Goal: Task Accomplishment & Management: Complete application form

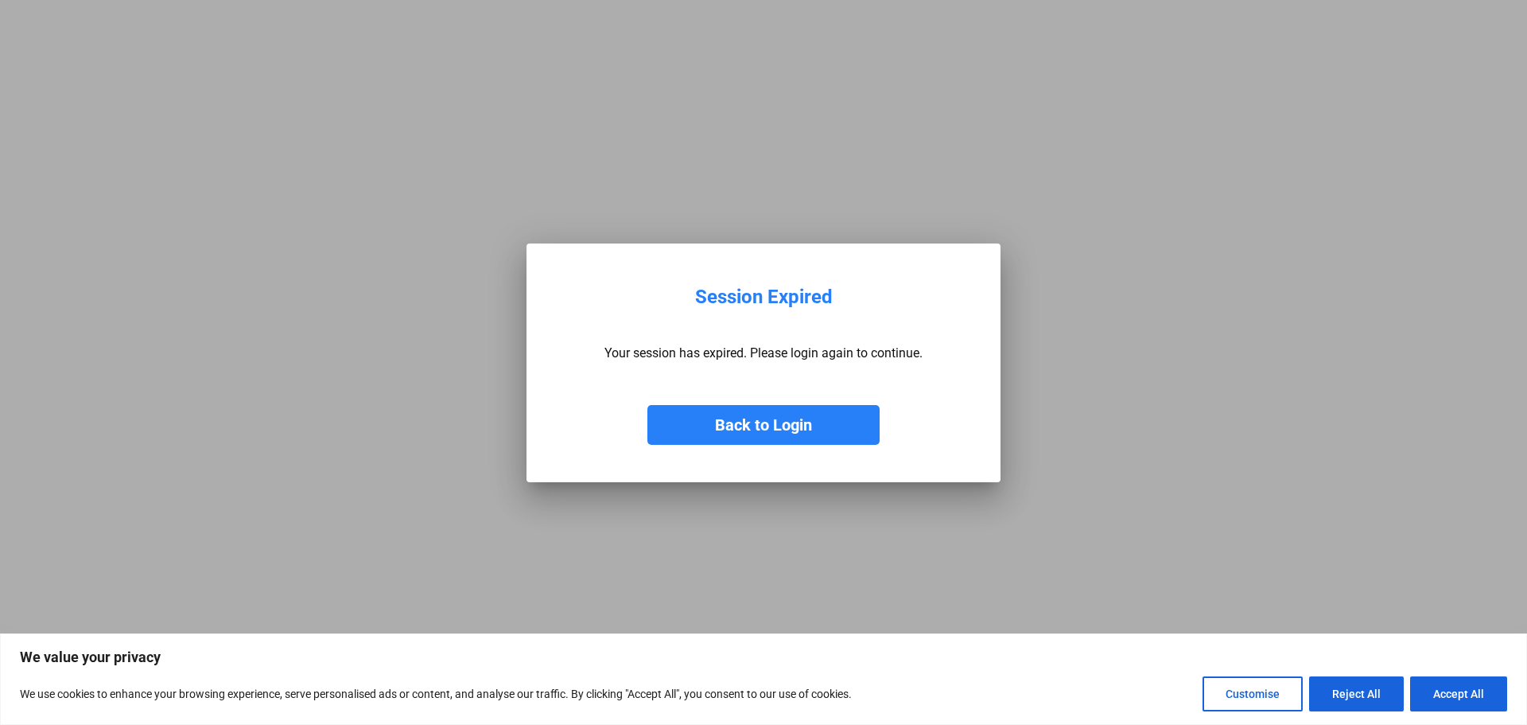
click at [804, 421] on button "Back to Login" at bounding box center [763, 425] width 232 height 40
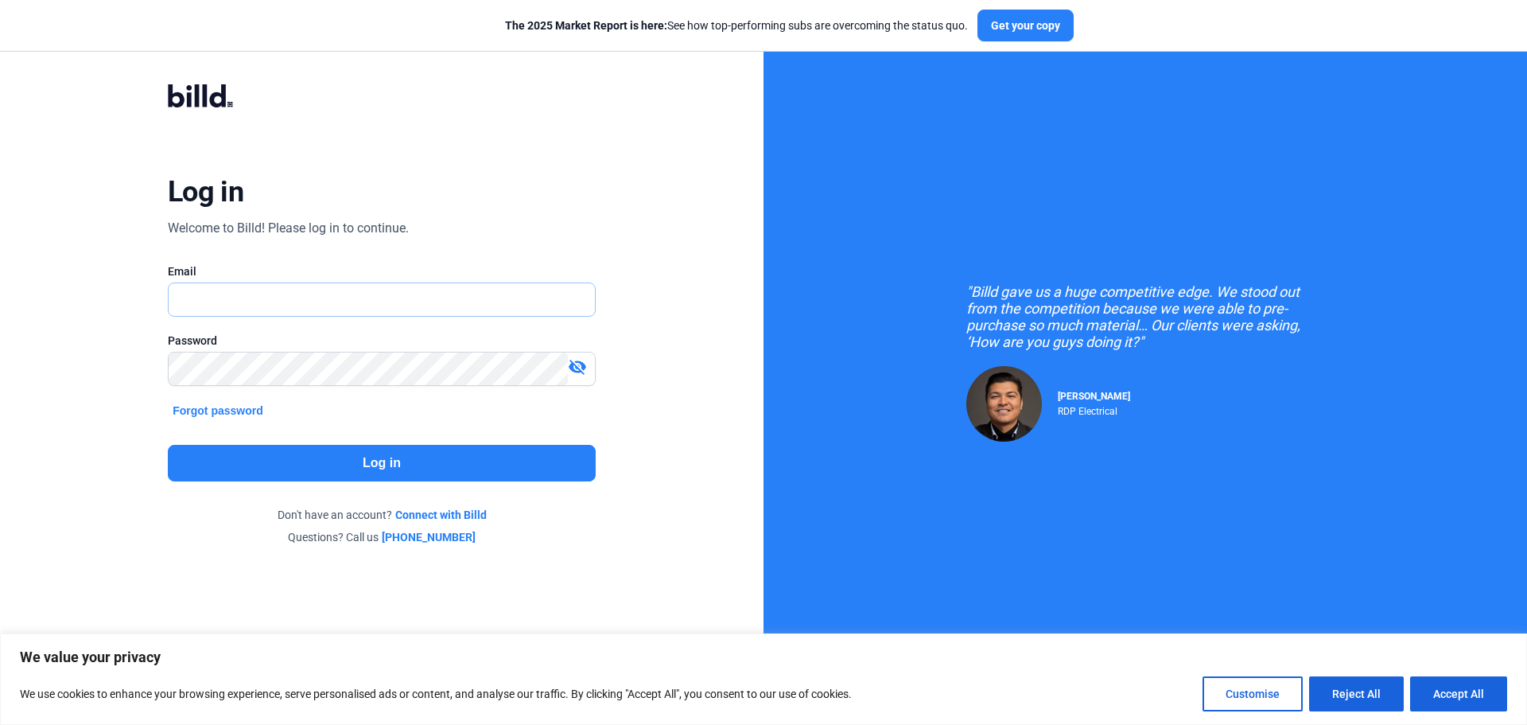
type input "[PERSON_NAME][EMAIL_ADDRESS][DOMAIN_NAME]"
click at [313, 467] on button "Log in" at bounding box center [382, 463] width 428 height 37
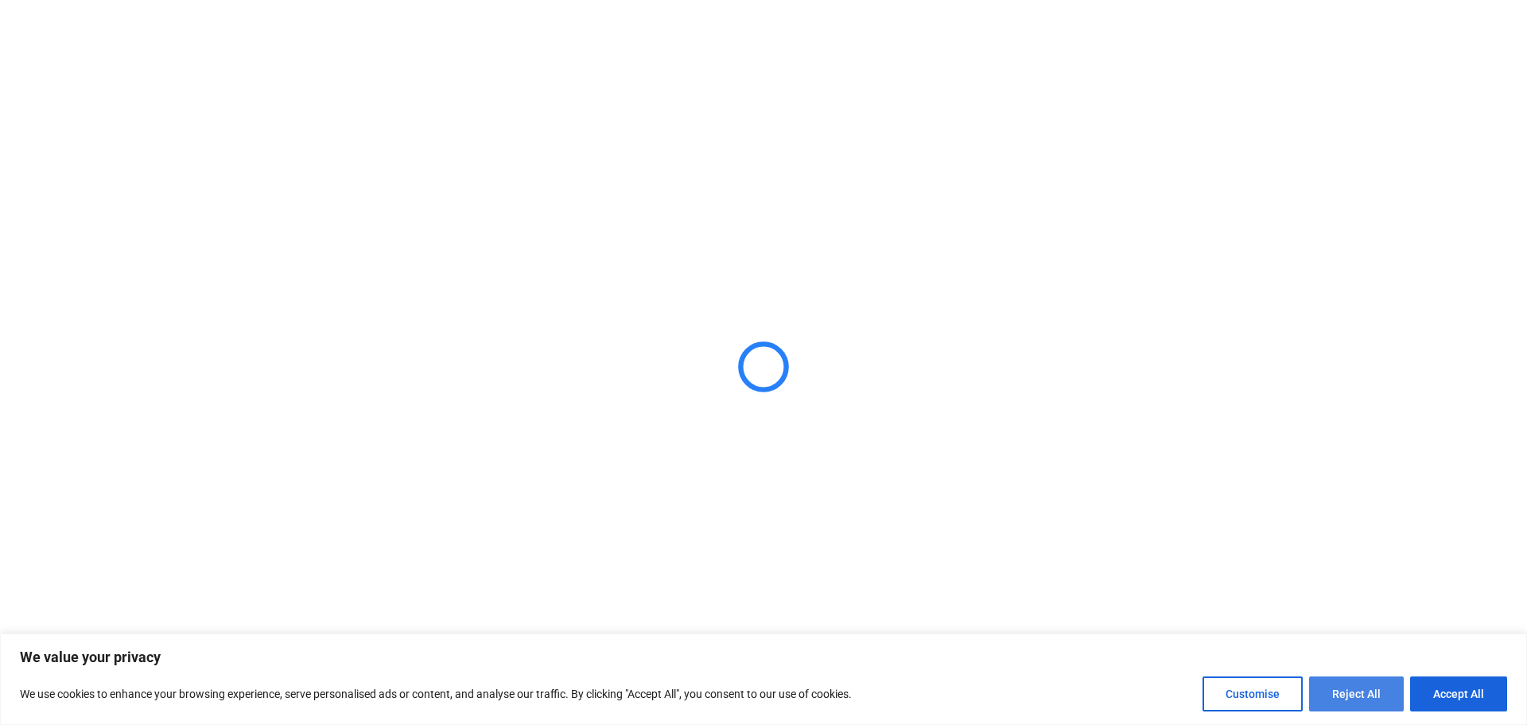
click at [1347, 694] on button "Reject All" at bounding box center [1356, 693] width 95 height 35
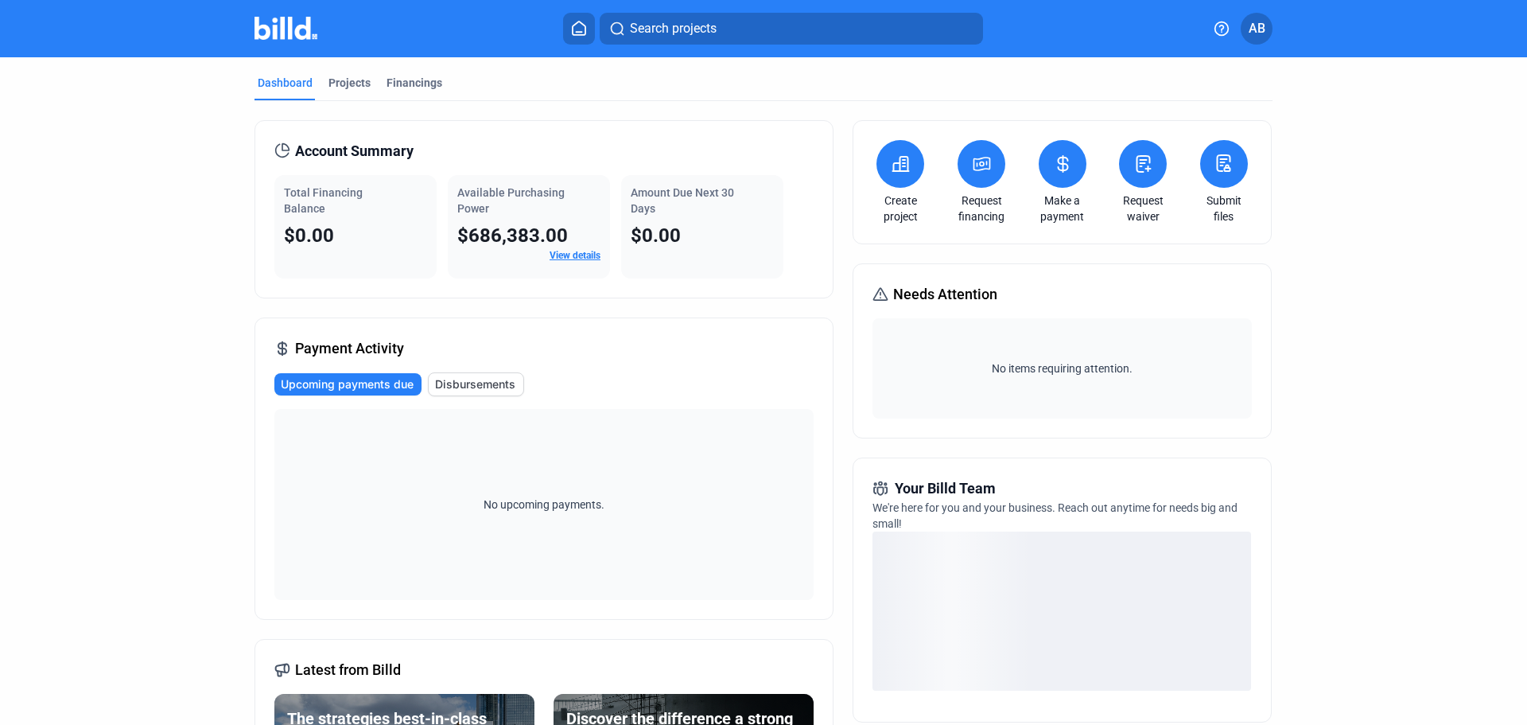
click at [571, 260] on link "View details" at bounding box center [575, 255] width 51 height 11
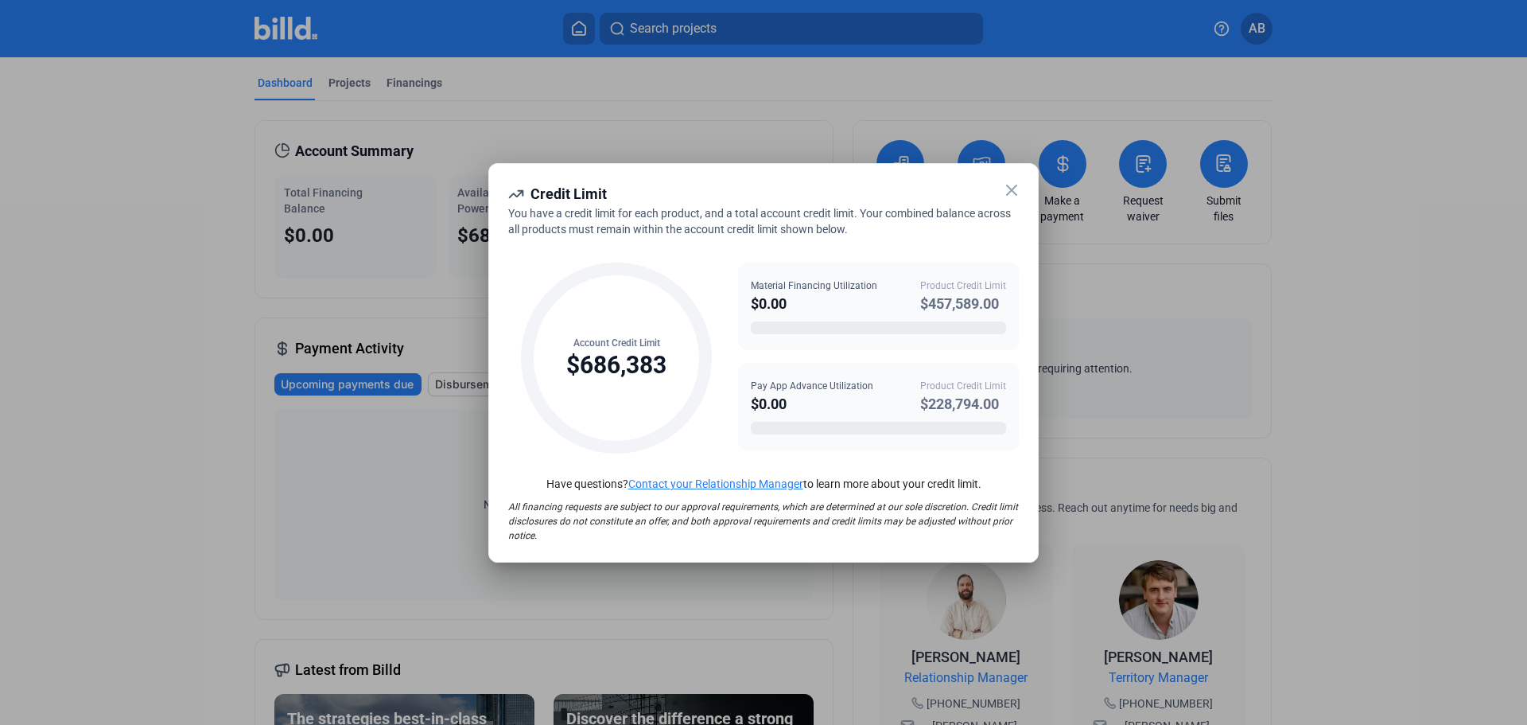
click at [1015, 193] on icon at bounding box center [1012, 190] width 10 height 10
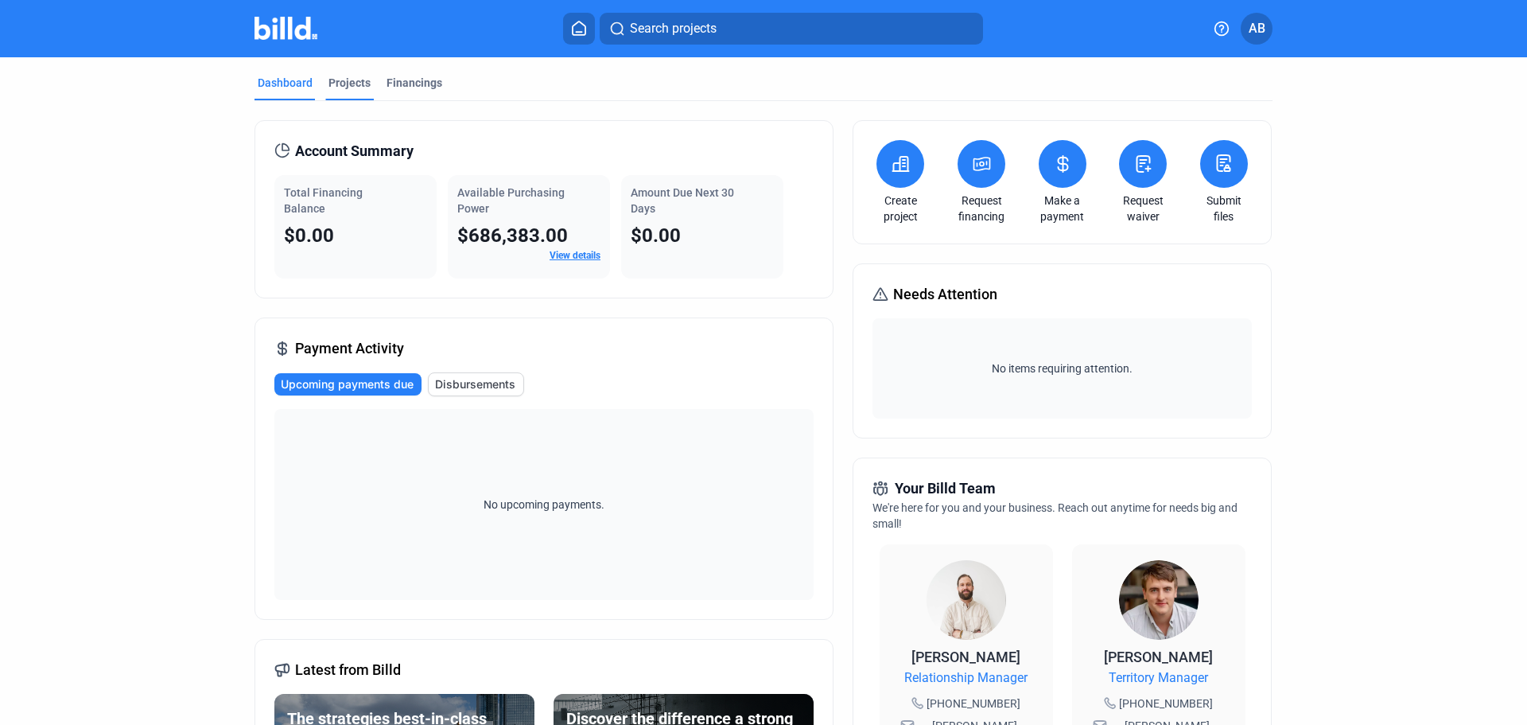
click at [349, 76] on div "Projects" at bounding box center [350, 83] width 42 height 16
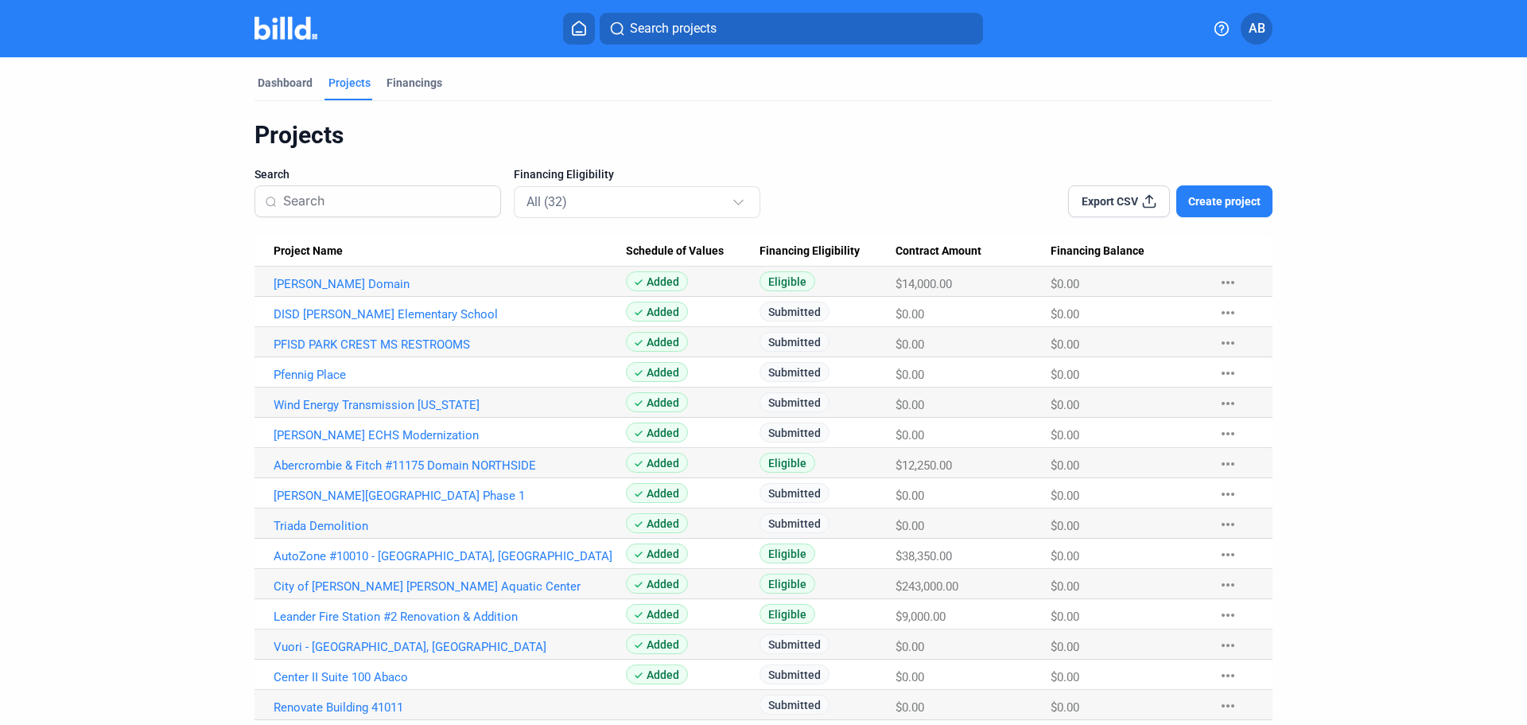
click at [1224, 204] on span "Create project" at bounding box center [1224, 201] width 72 height 16
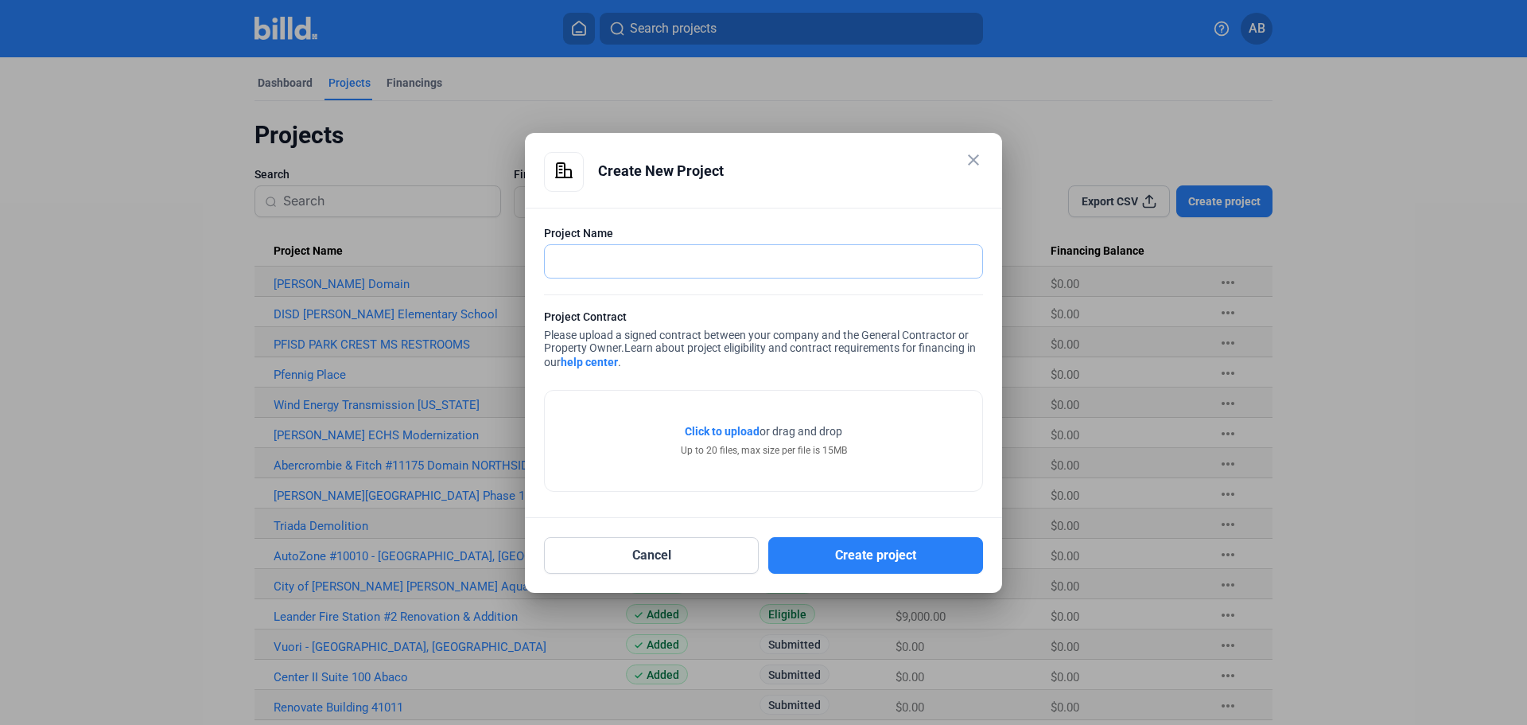
click at [659, 268] on input "text" at bounding box center [755, 261] width 420 height 33
click at [627, 261] on input "text" at bounding box center [763, 261] width 437 height 33
paste input "4TH ID Memorial Demo concrete"
click at [694, 259] on input "4TH ID Memorial Demo concrete" at bounding box center [763, 261] width 437 height 33
type input "4TH ID Memorial Demo Concrete"
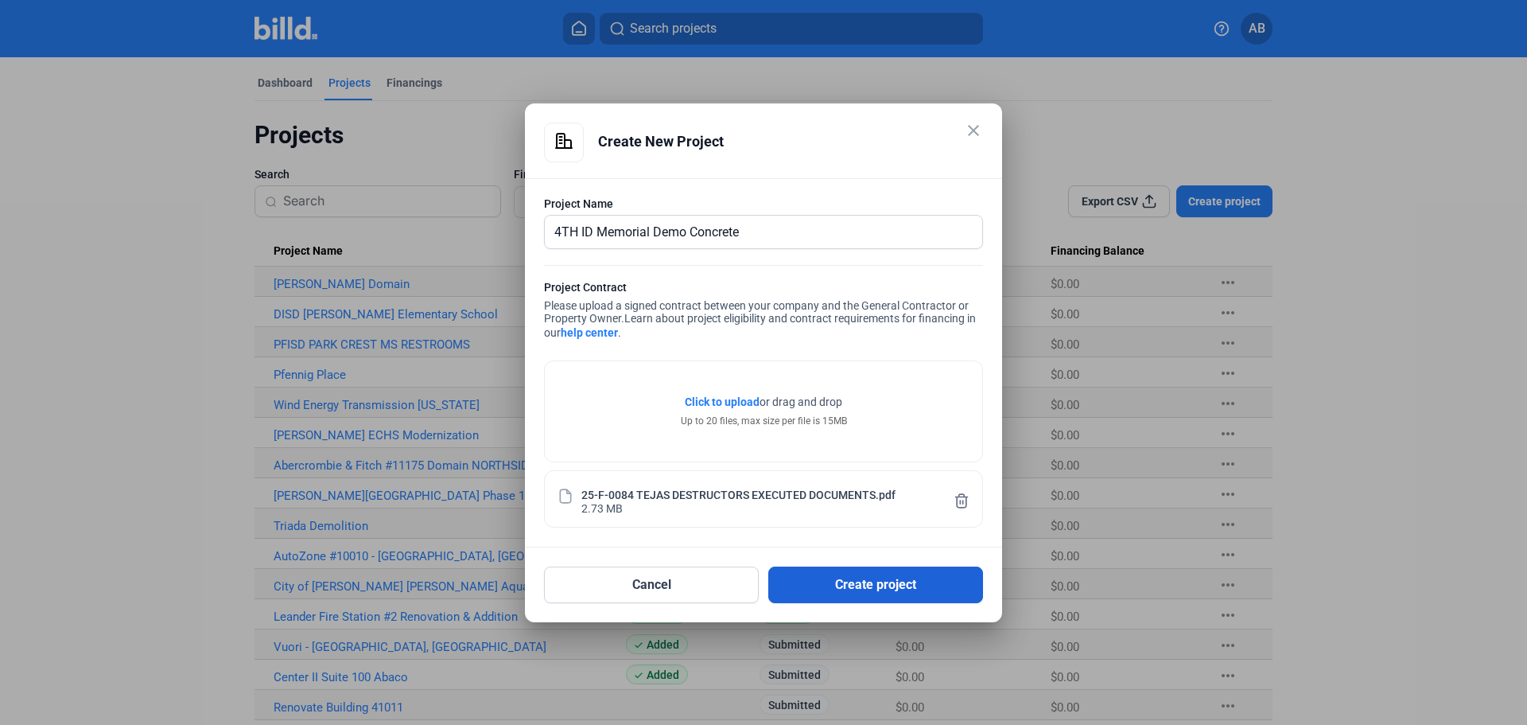
click at [866, 589] on button "Create project" at bounding box center [875, 584] width 215 height 37
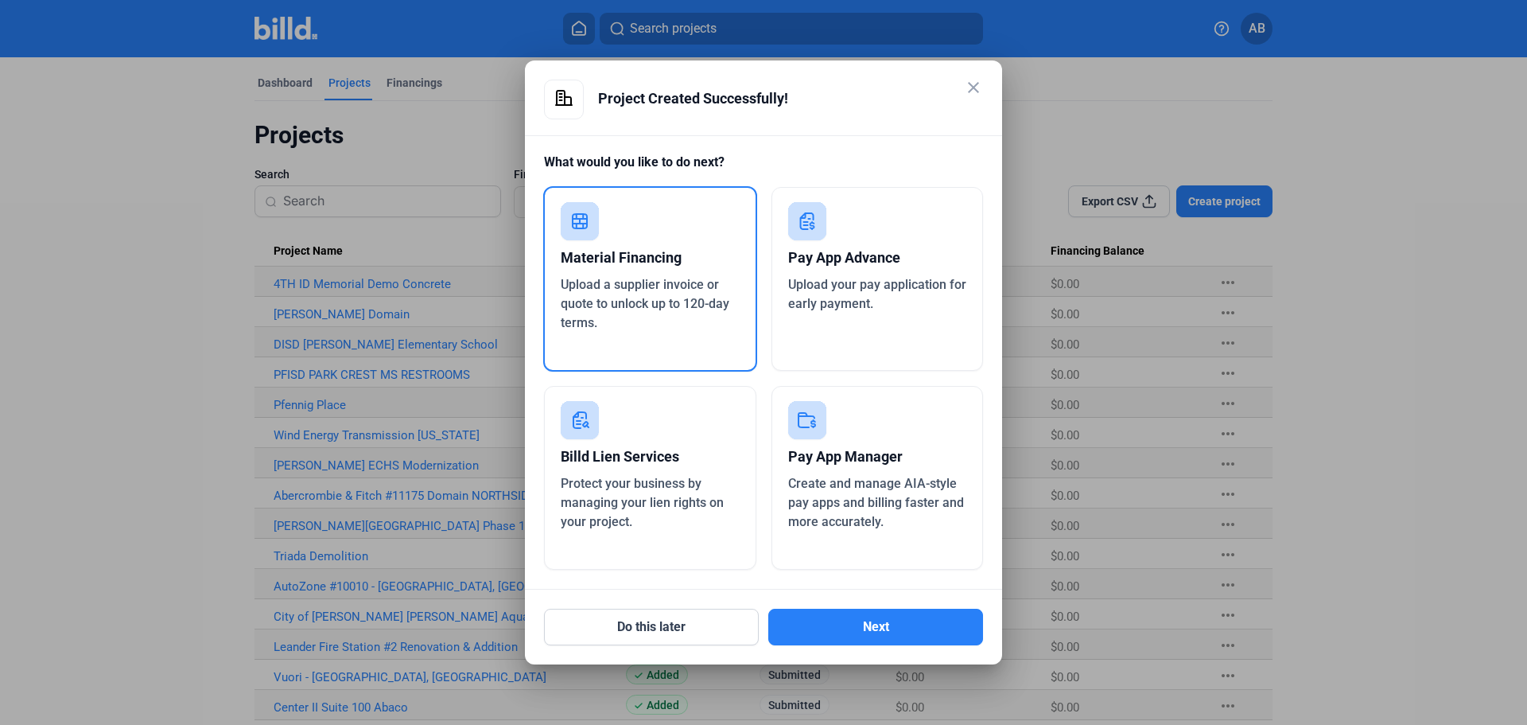
click at [822, 496] on span "Create and manage AIA-style pay apps and billing faster and more accurately." at bounding box center [876, 502] width 176 height 53
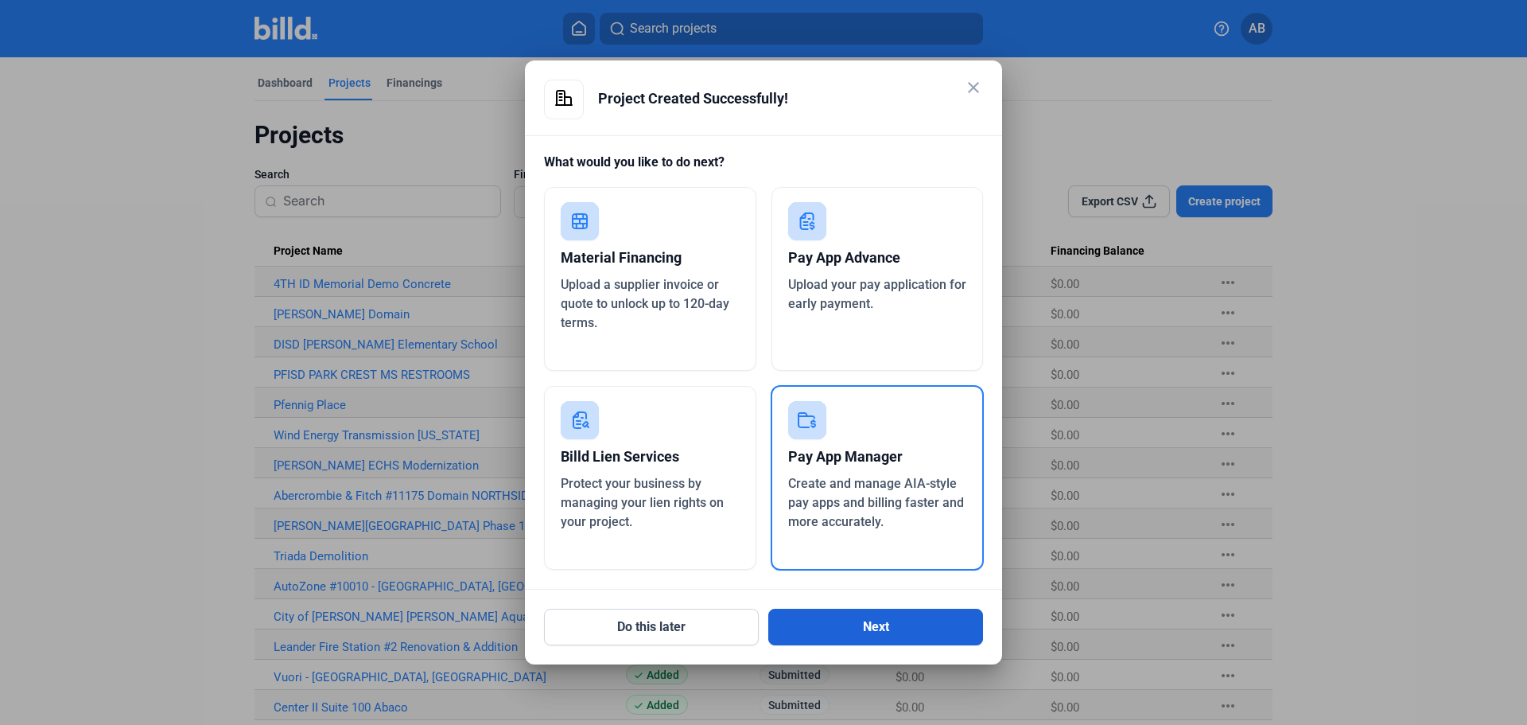
click at [849, 616] on button "Next" at bounding box center [875, 626] width 215 height 37
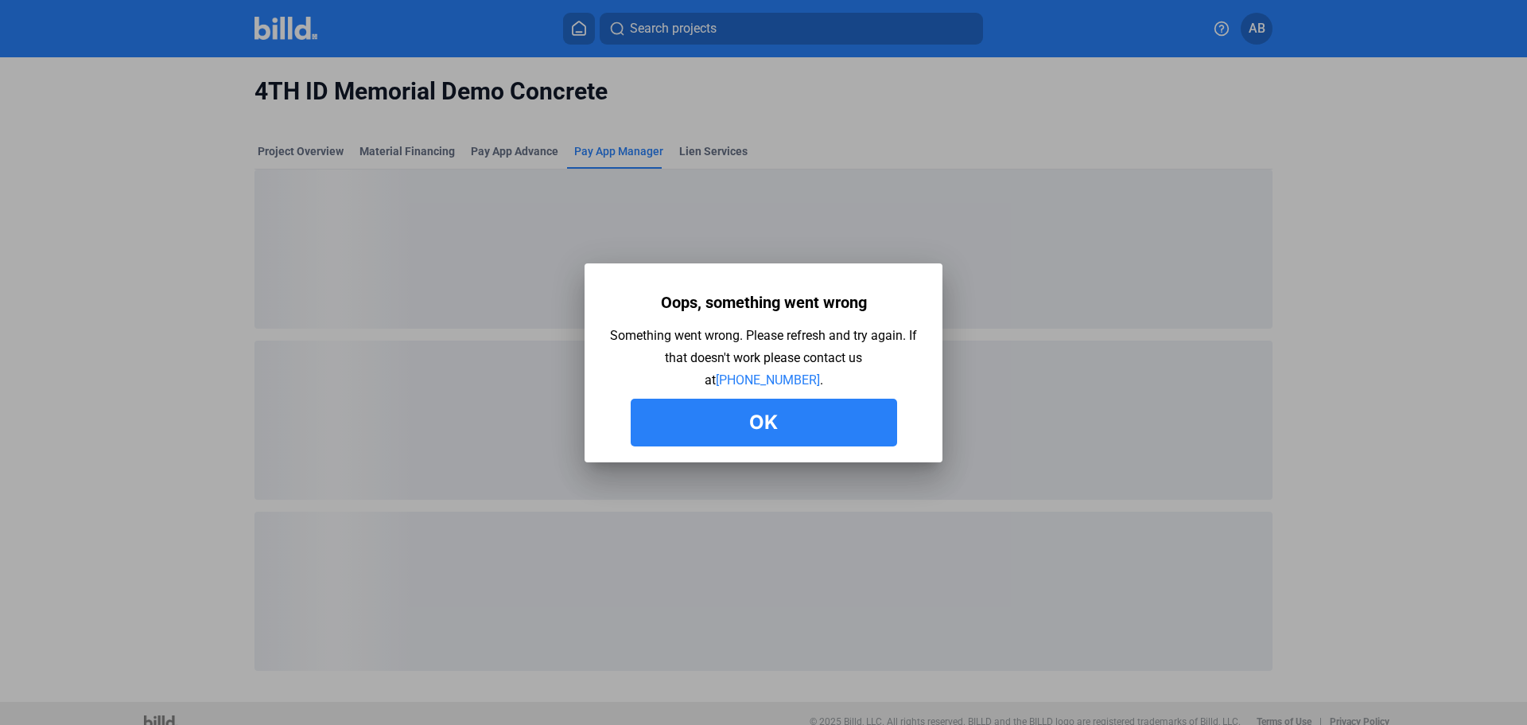
click at [767, 418] on button "Ok" at bounding box center [764, 423] width 266 height 48
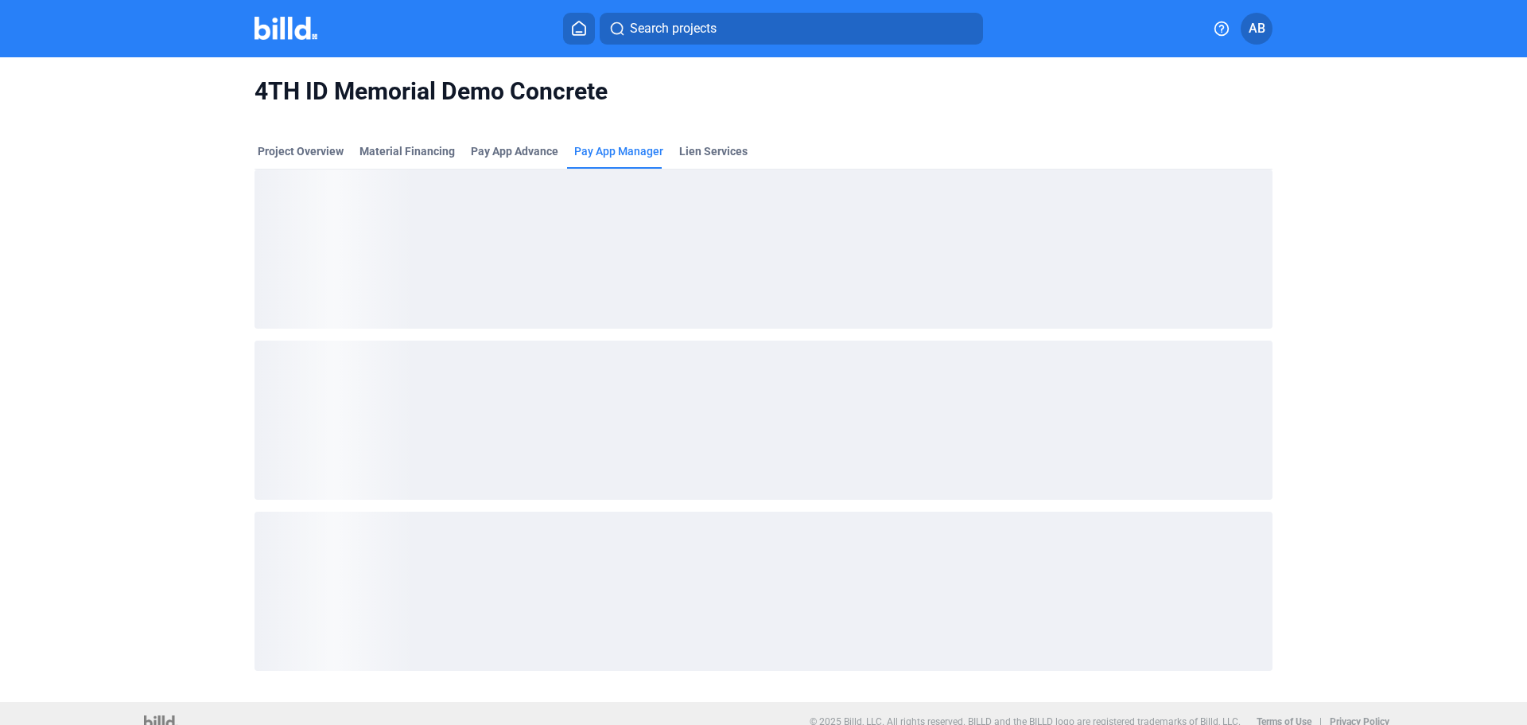
click at [586, 141] on mat-tab-group "Project Overview Material Financing Pay App Advance Pay App Manager Lien Servic…" at bounding box center [764, 404] width 1018 height 557
click at [685, 149] on div "Lien Services" at bounding box center [713, 151] width 68 height 16
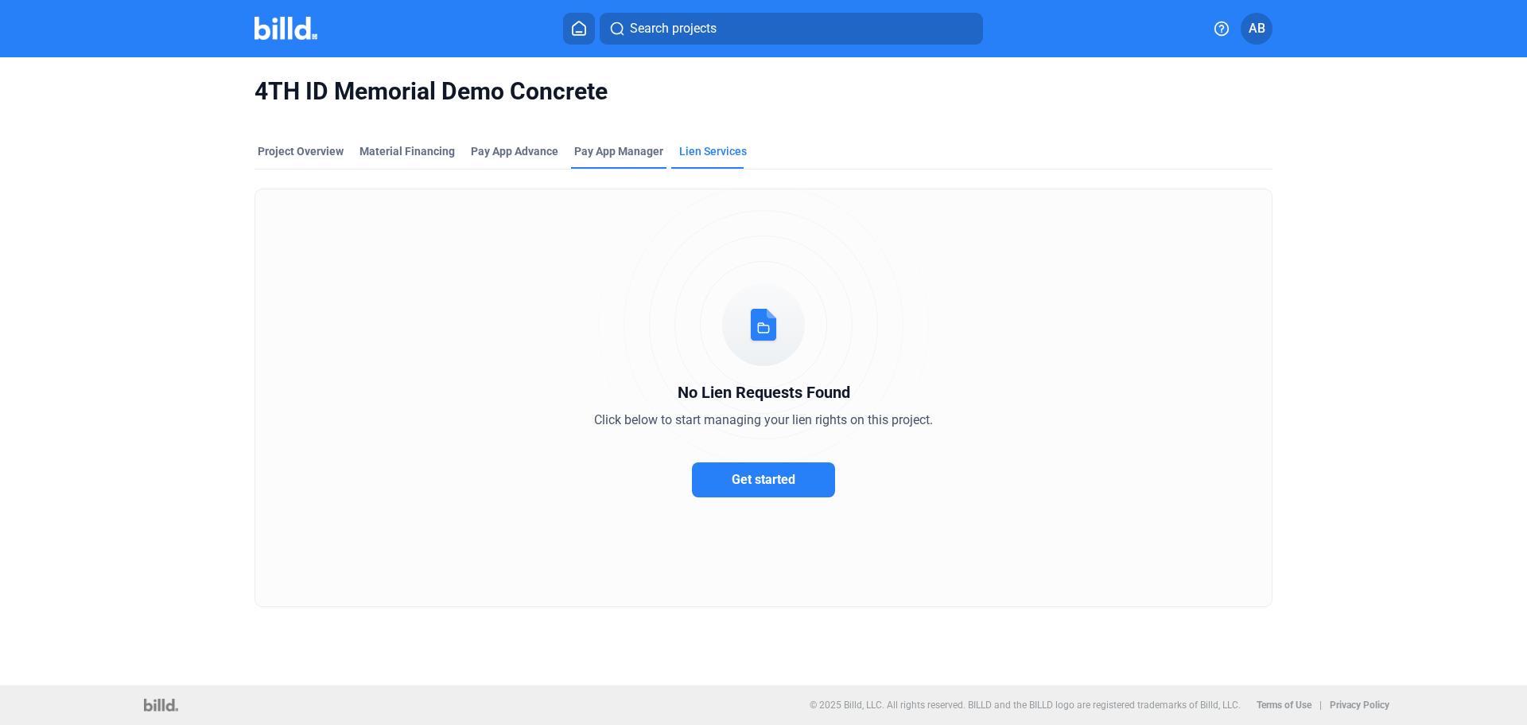
click at [620, 157] on span "Pay App Manager" at bounding box center [618, 151] width 89 height 16
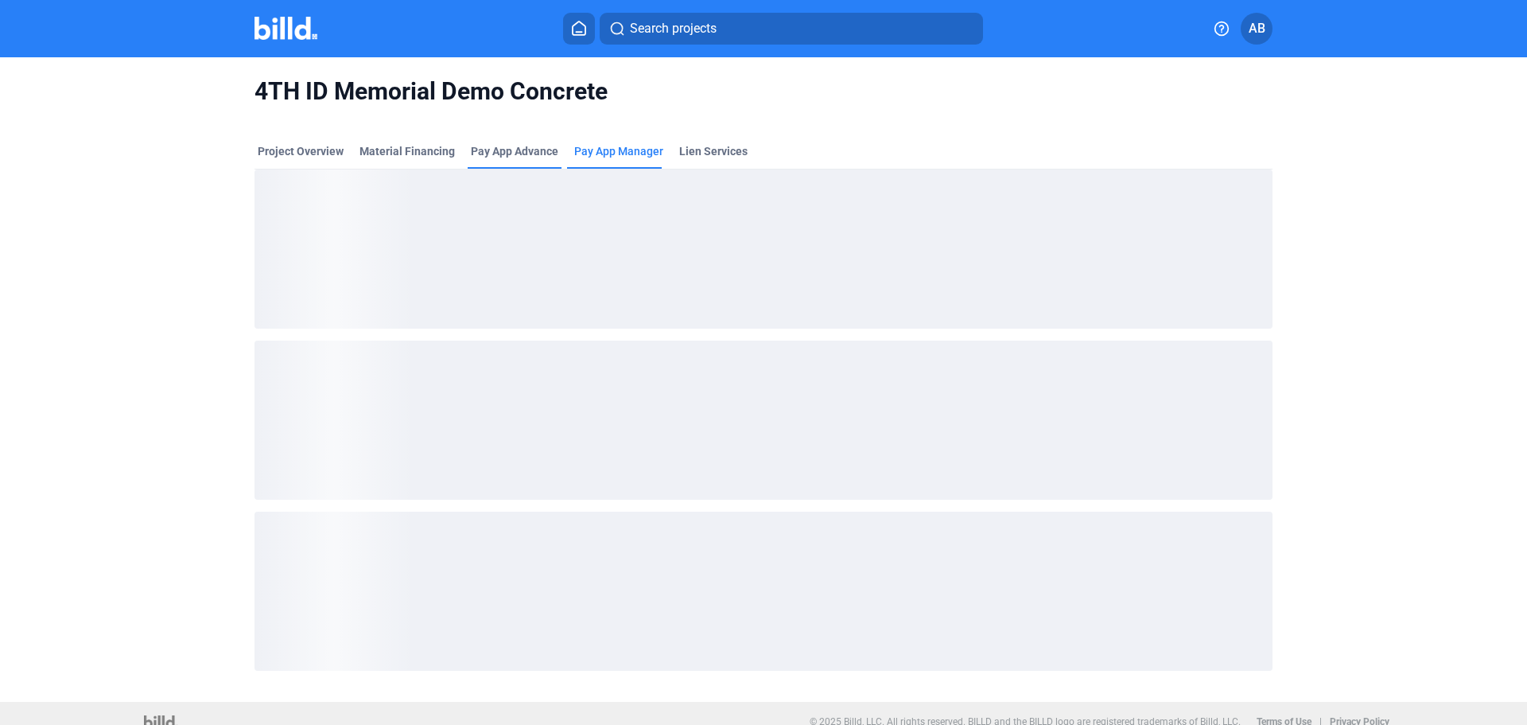
click at [519, 151] on div "Pay App Advance" at bounding box center [514, 151] width 87 height 16
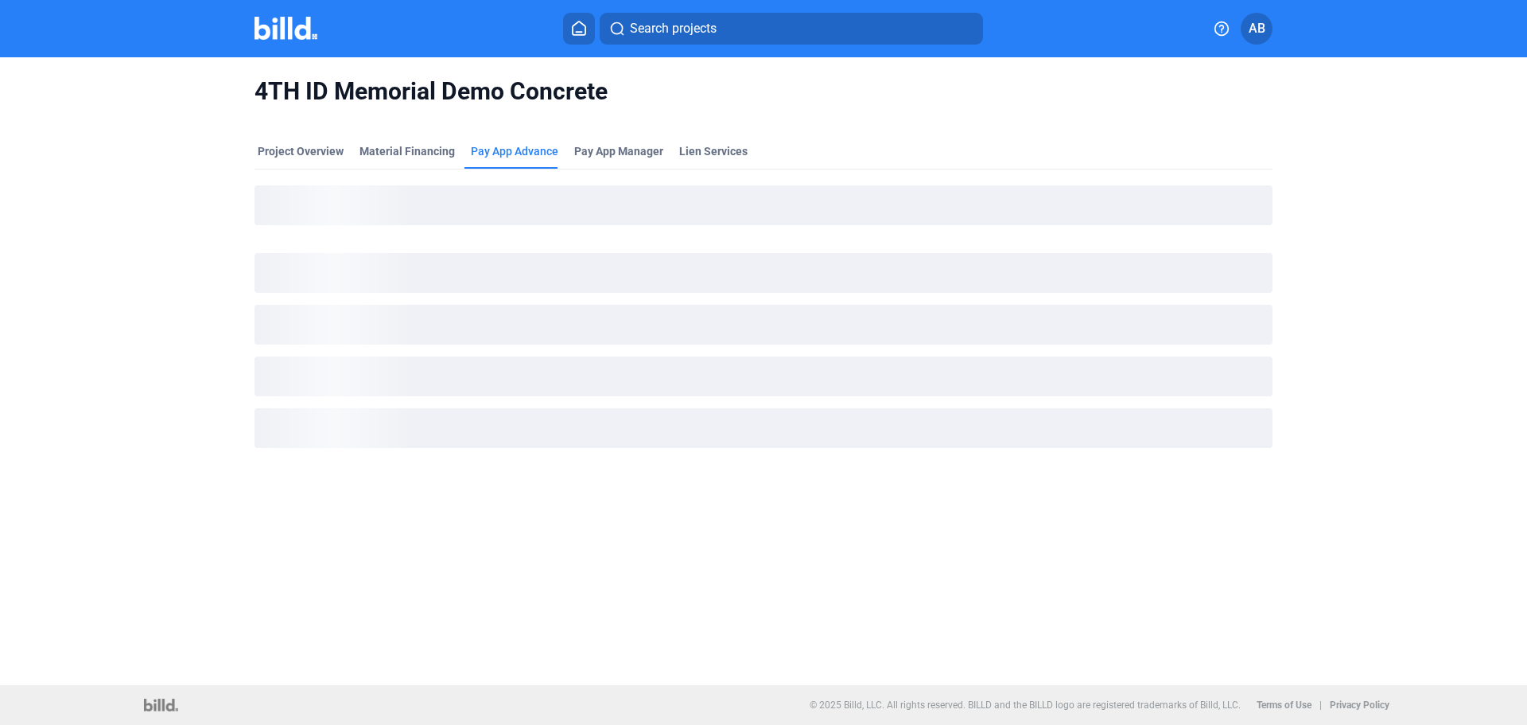
click at [300, 142] on mat-tab-group "Project Overview Material Financing Pay App Advance Pay App Manager Lien Servic…" at bounding box center [764, 301] width 1018 height 350
click at [300, 150] on div "Project Overview" at bounding box center [301, 151] width 86 height 16
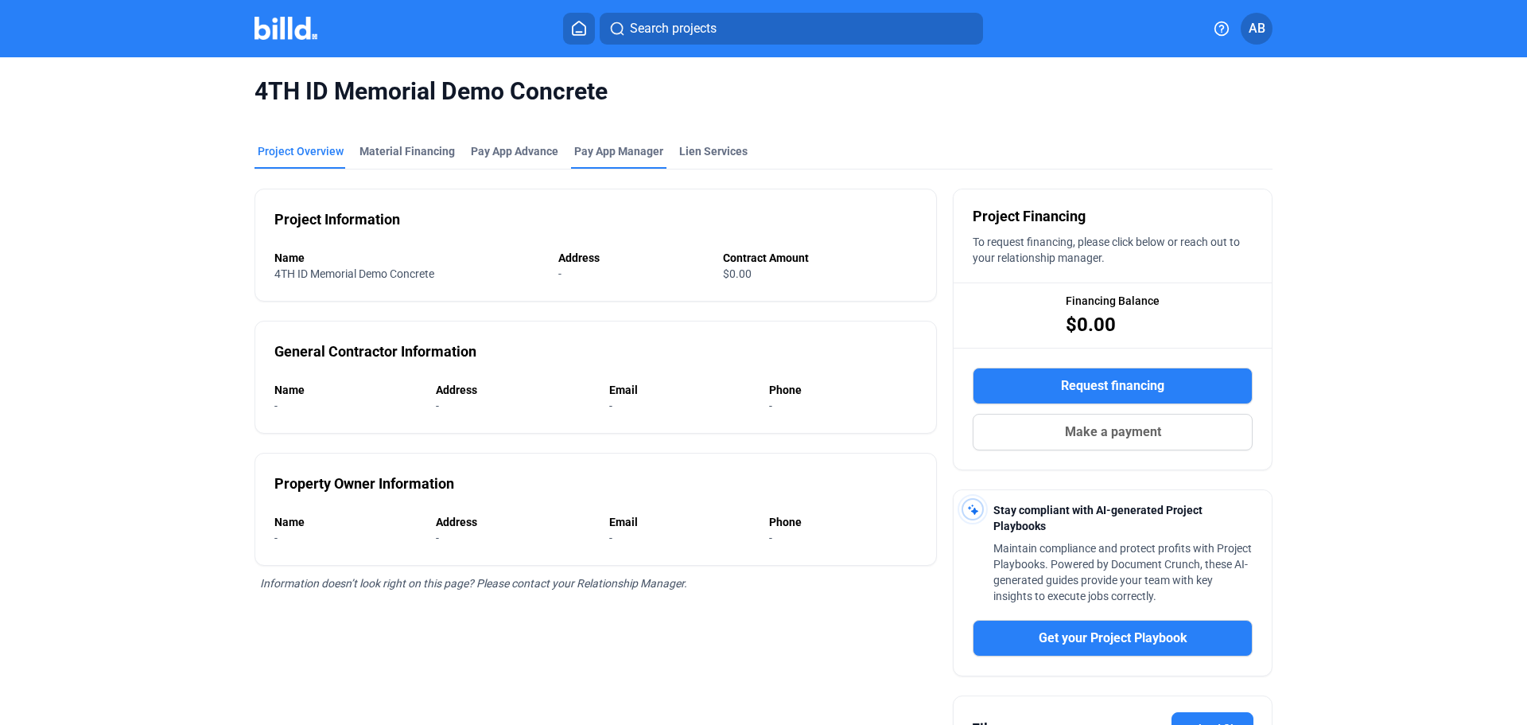
click at [587, 151] on span "Pay App Manager" at bounding box center [618, 151] width 89 height 16
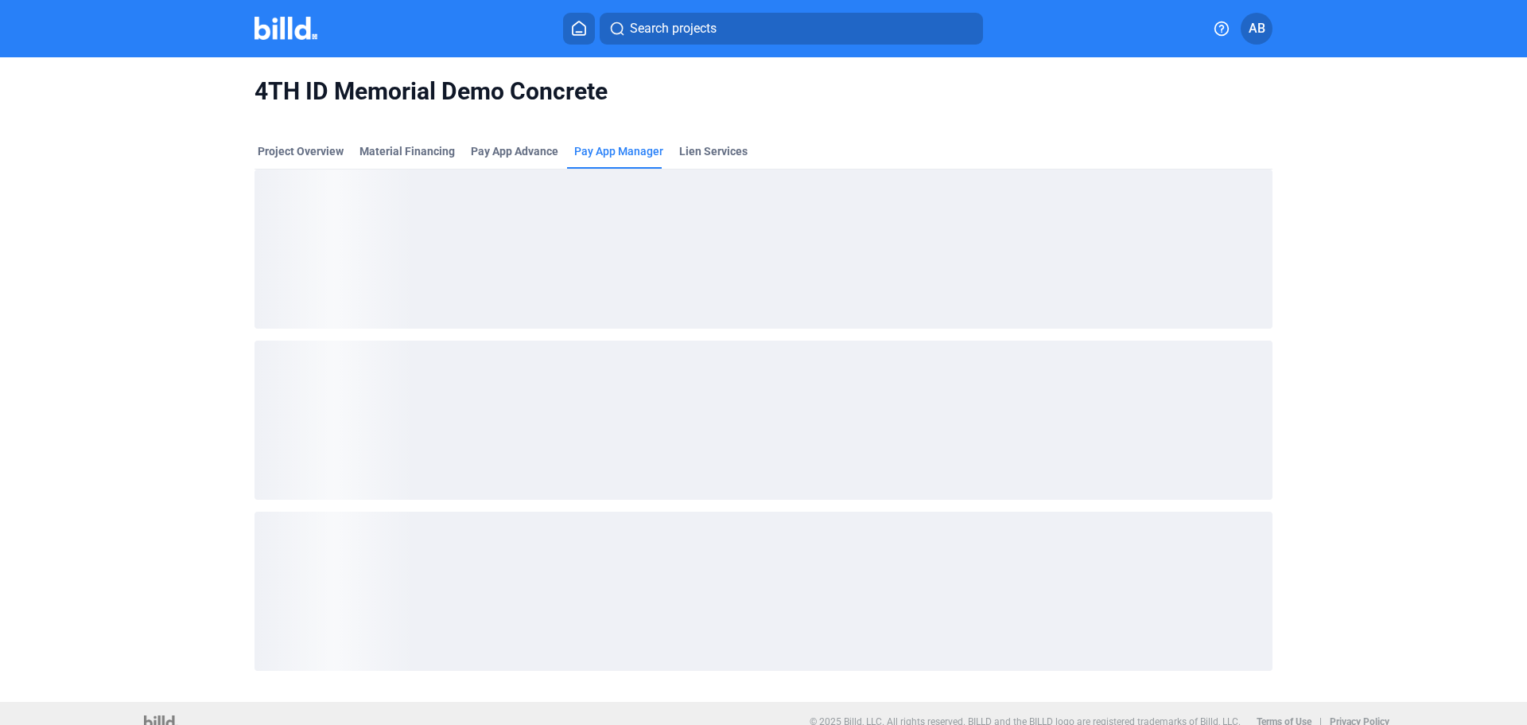
click at [301, 33] on img at bounding box center [286, 28] width 63 height 23
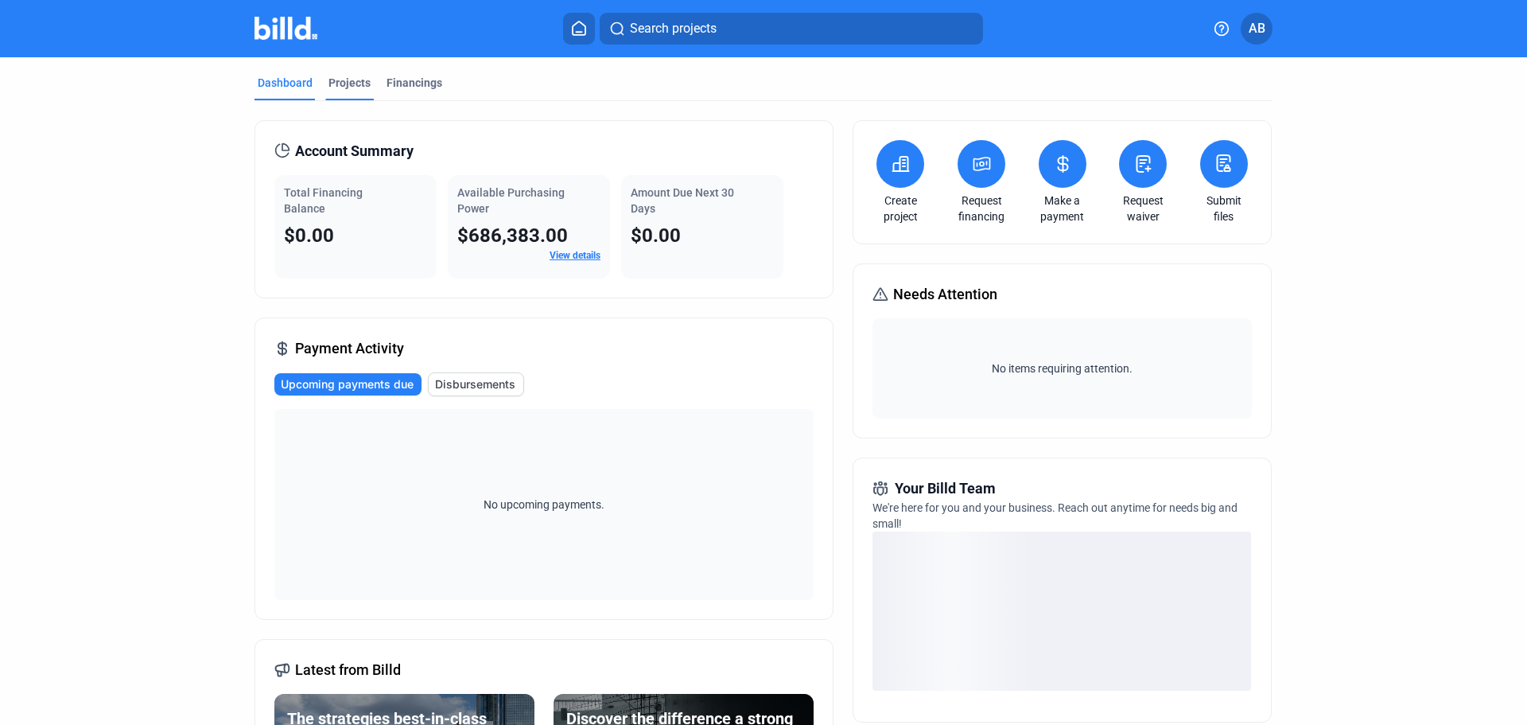
click at [345, 85] on div "Projects" at bounding box center [350, 83] width 42 height 16
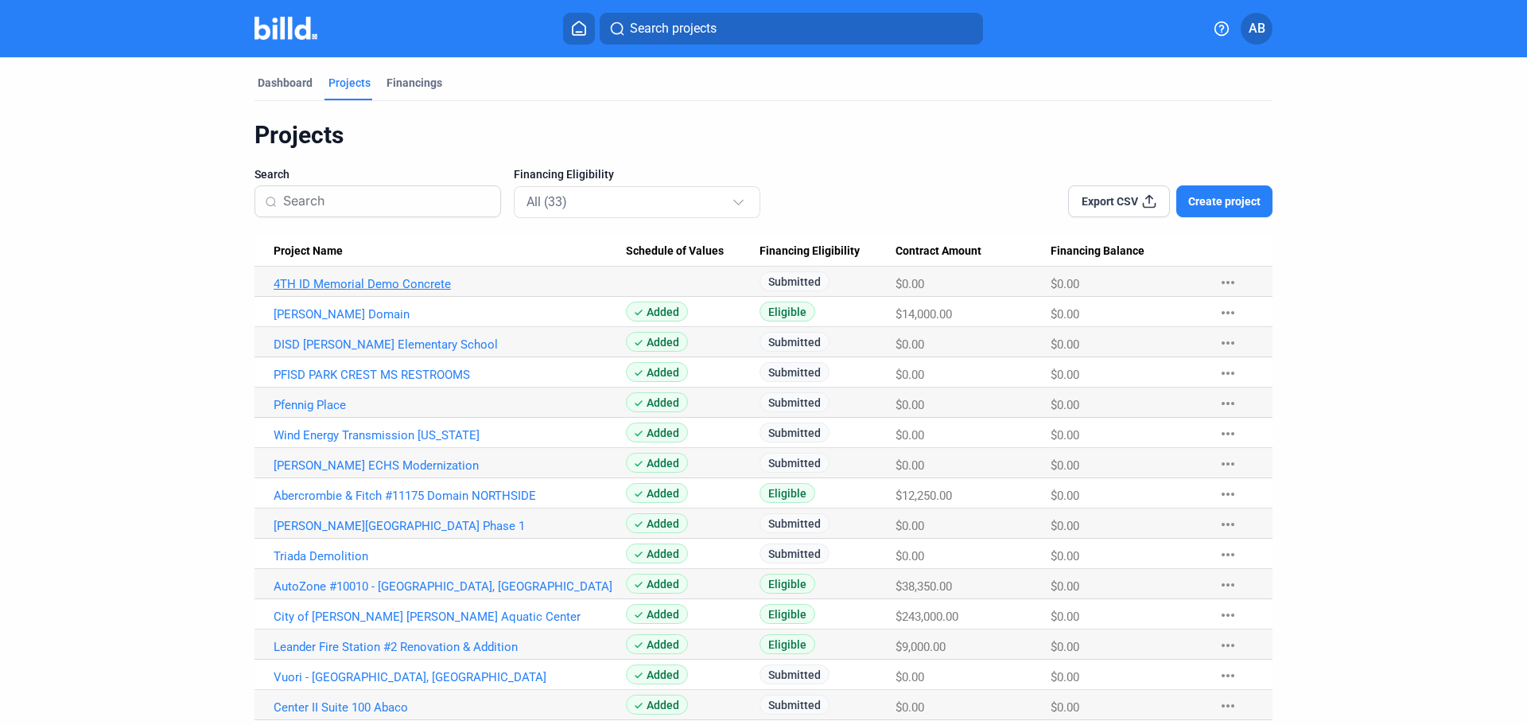
click at [409, 282] on link "4TH ID Memorial Demo Concrete" at bounding box center [450, 284] width 352 height 14
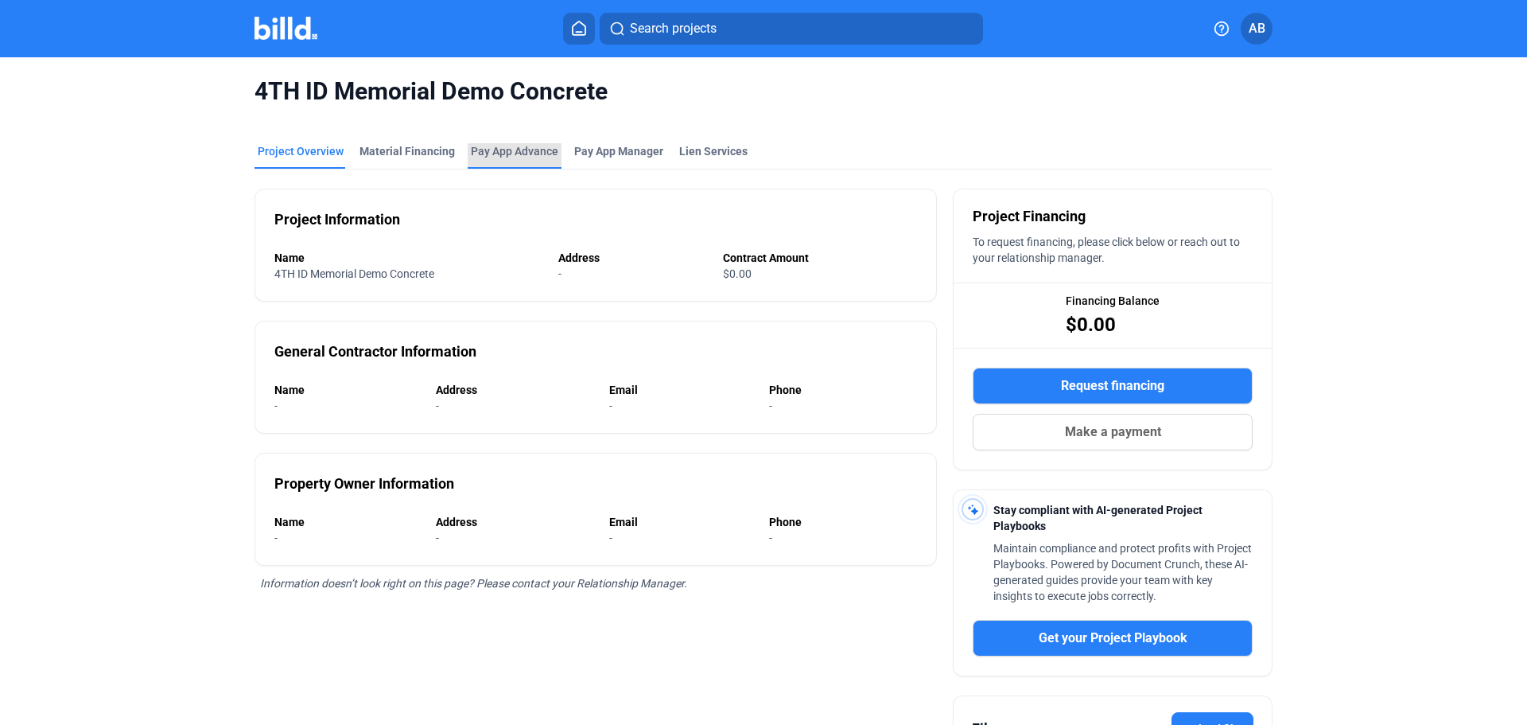
click at [527, 149] on div "Pay App Advance" at bounding box center [514, 151] width 87 height 16
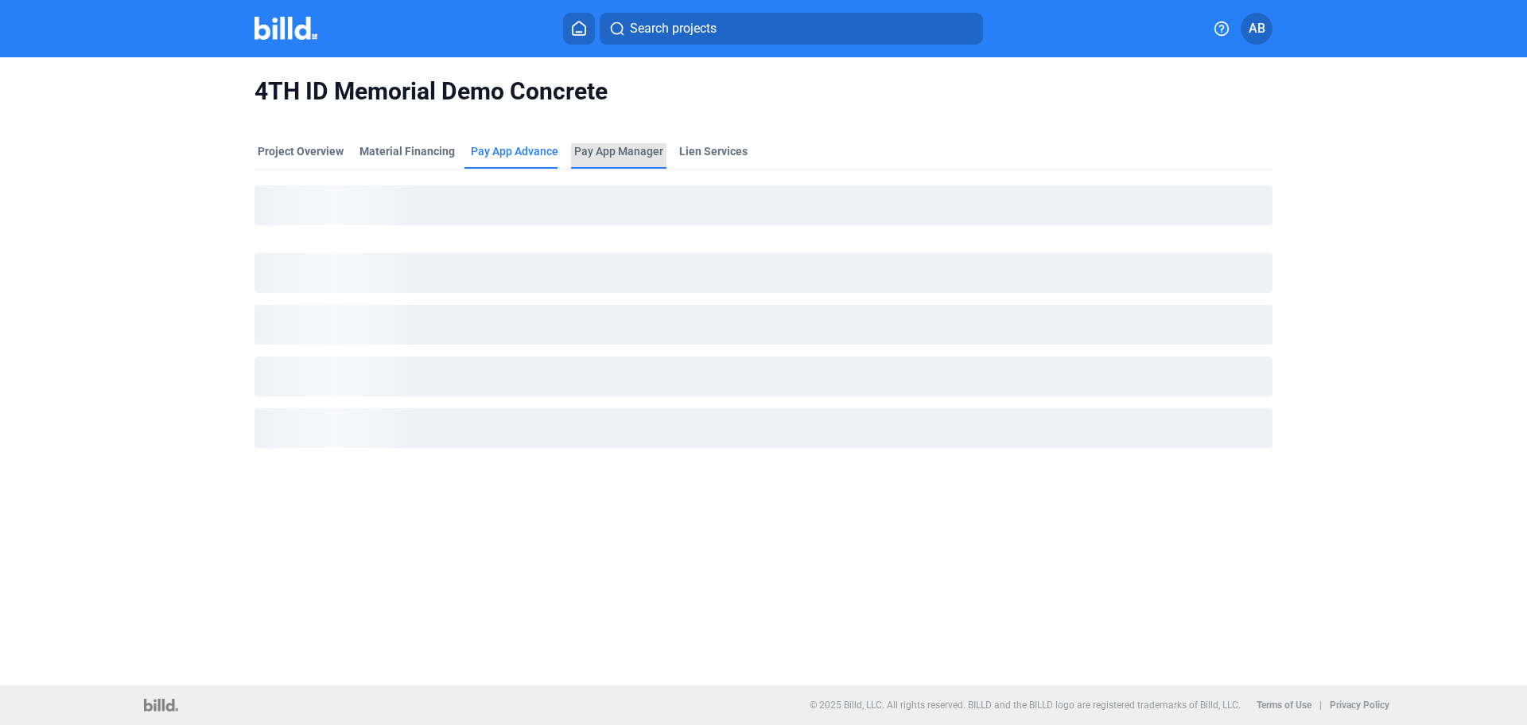
click at [620, 153] on span "Pay App Manager" at bounding box center [618, 151] width 89 height 16
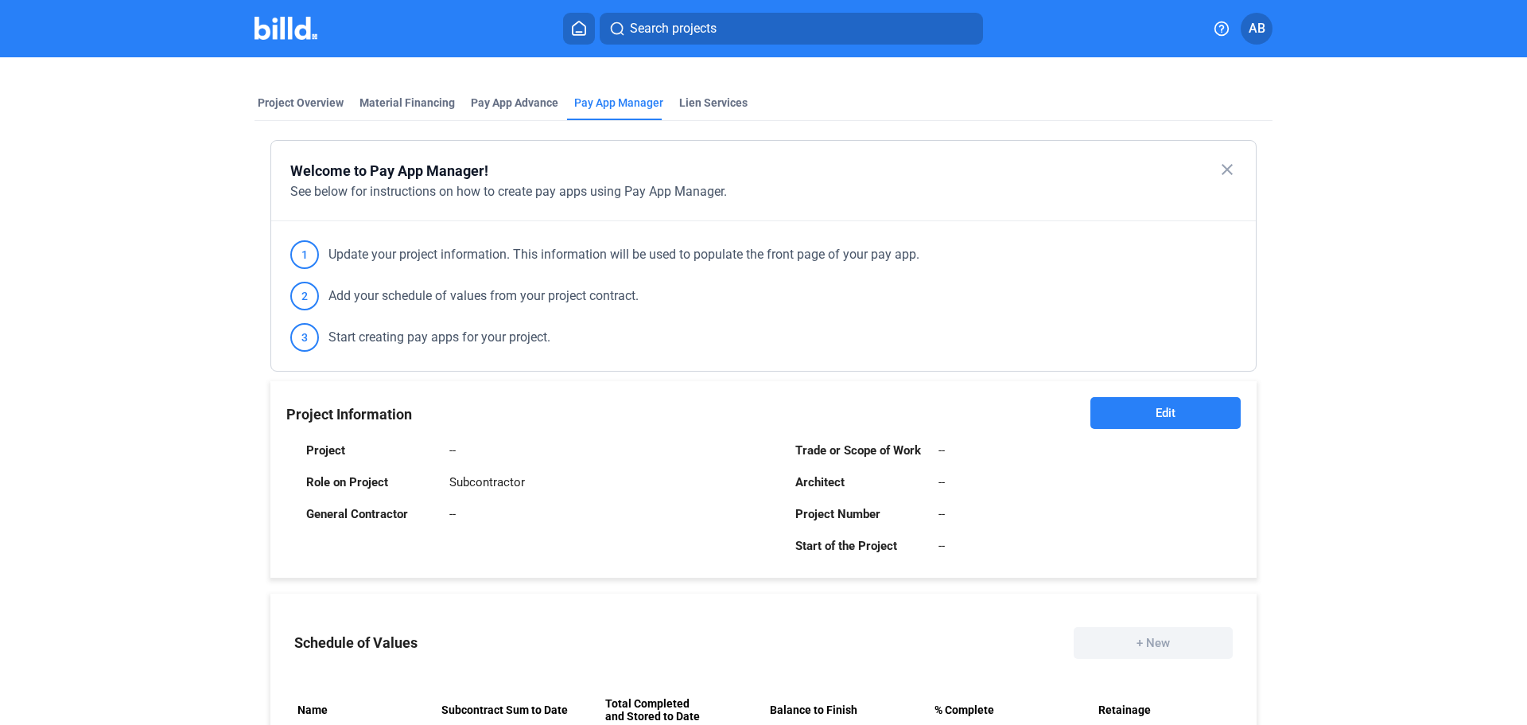
scroll to position [159, 0]
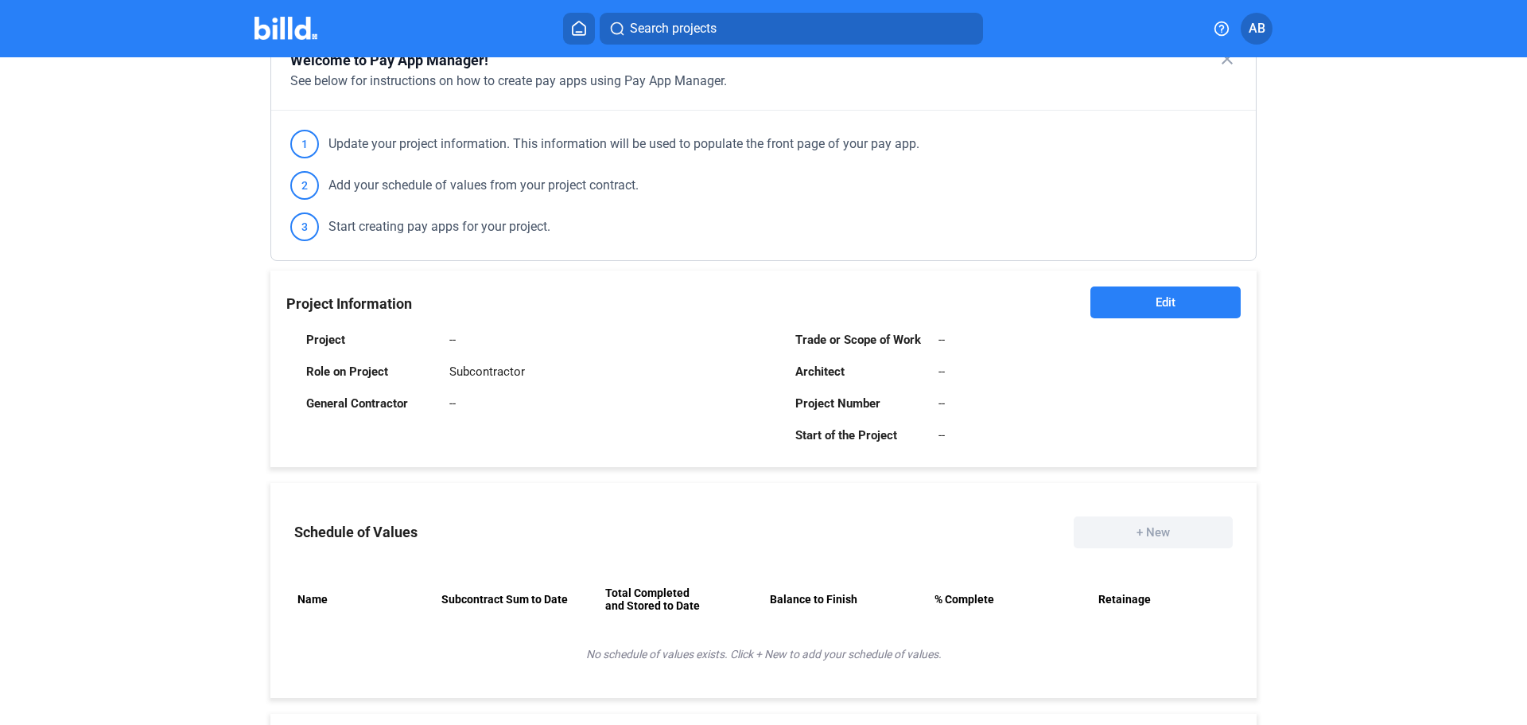
click at [1156, 307] on span "Edit" at bounding box center [1166, 302] width 20 height 16
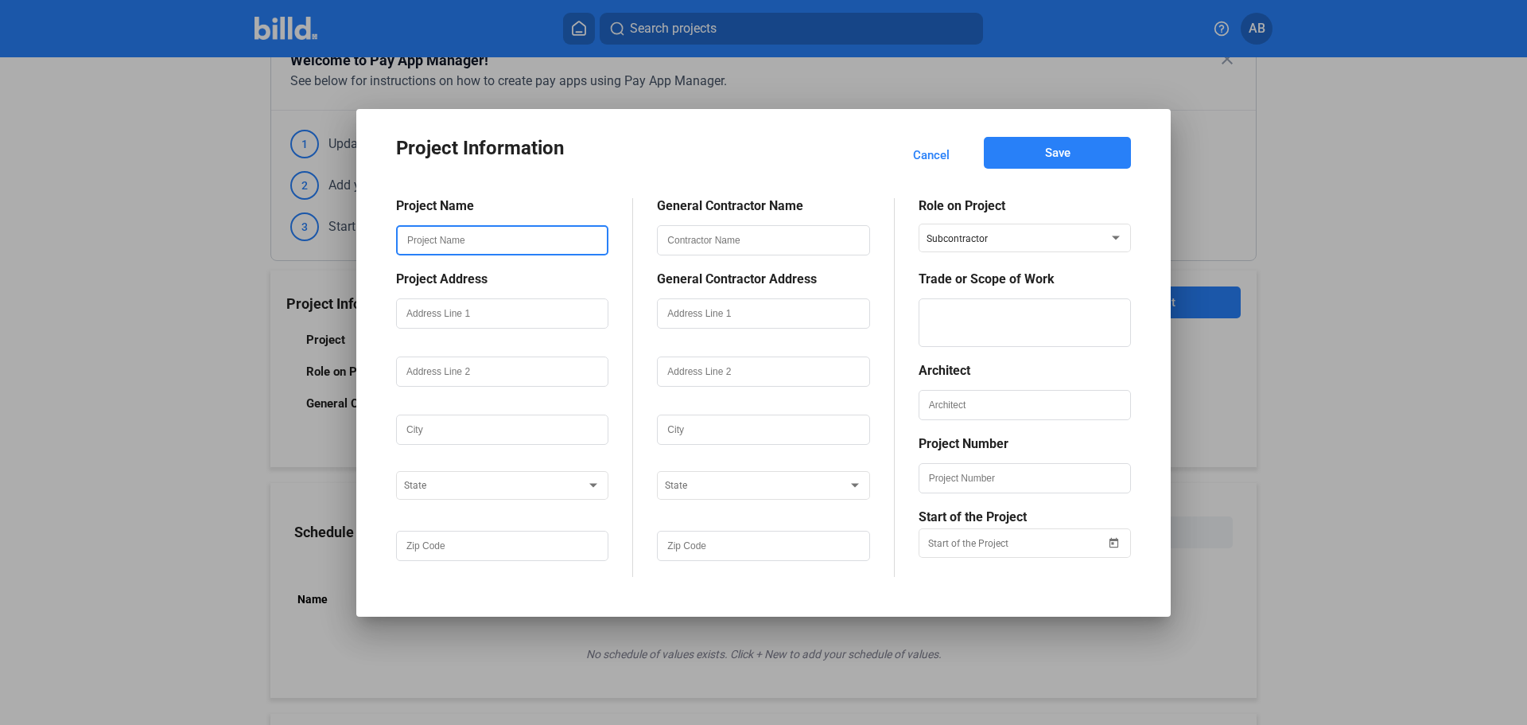
click at [449, 234] on input "text" at bounding box center [502, 240] width 209 height 27
drag, startPoint x: 449, startPoint y: 234, endPoint x: 424, endPoint y: 251, distance: 30.4
click at [424, 251] on input "text" at bounding box center [502, 240] width 209 height 27
click at [926, 147] on span "Cancel" at bounding box center [931, 155] width 37 height 16
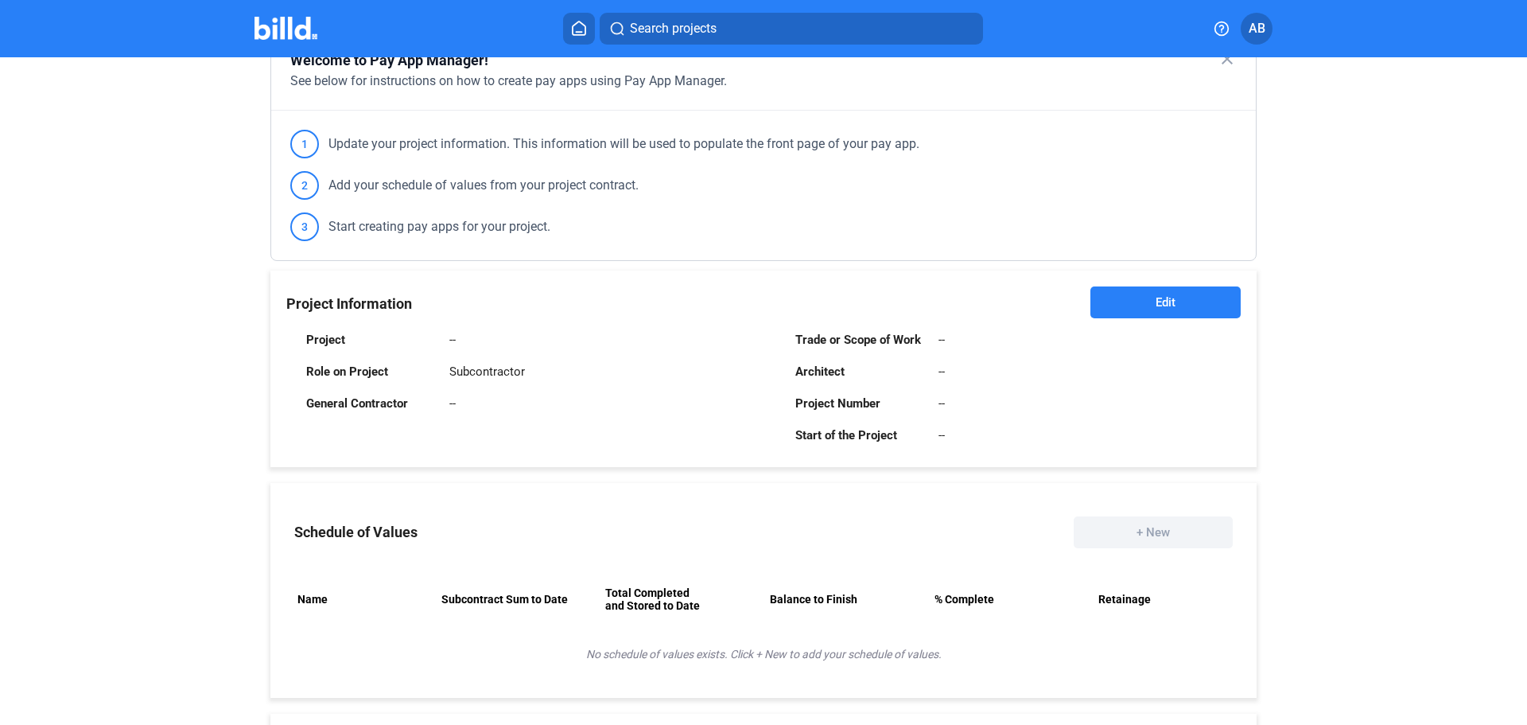
scroll to position [0, 0]
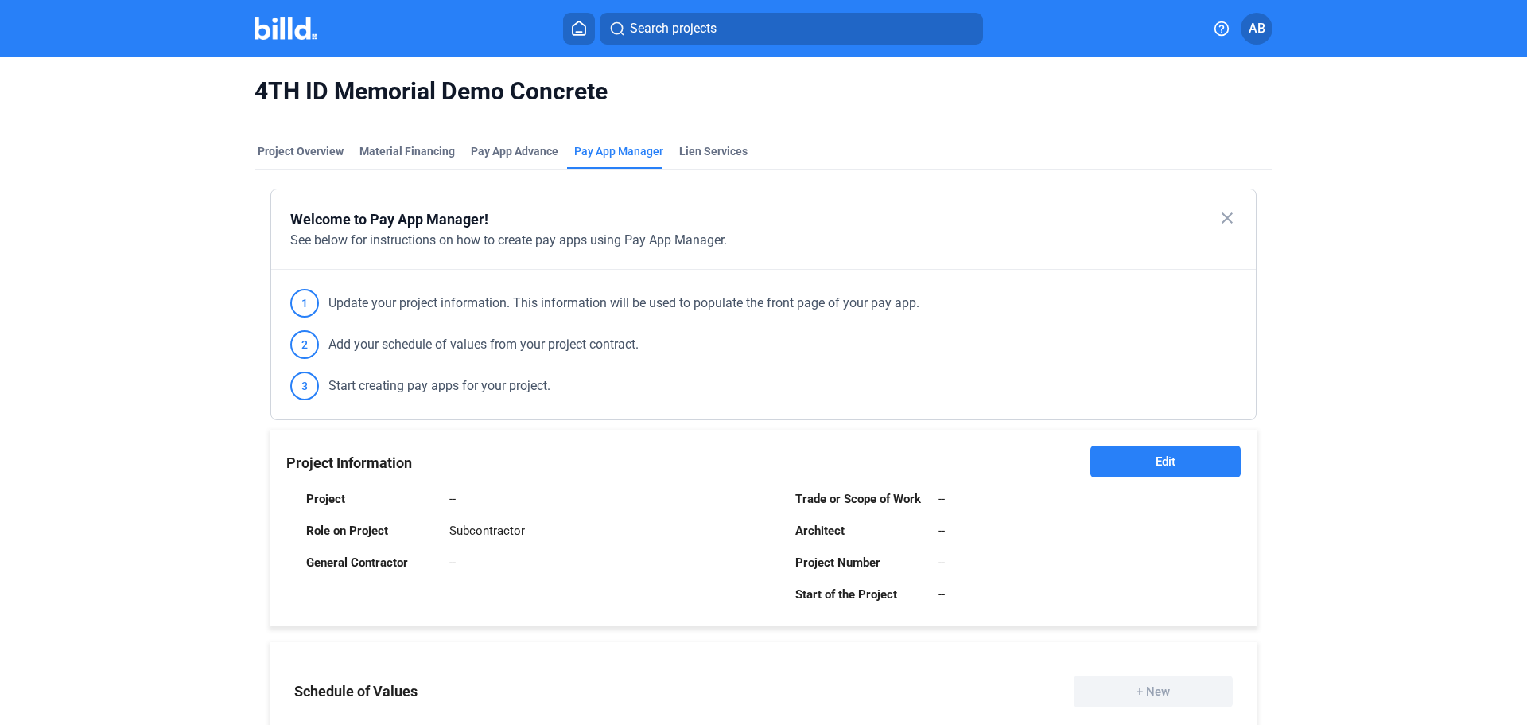
drag, startPoint x: 297, startPoint y: 91, endPoint x: 587, endPoint y: 92, distance: 289.5
click at [615, 88] on span "4TH ID Memorial Demo Concrete" at bounding box center [764, 91] width 1018 height 30
copy span "4TH ID Memorial Demo Concrete"
click at [1110, 458] on button "Edit" at bounding box center [1166, 461] width 150 height 32
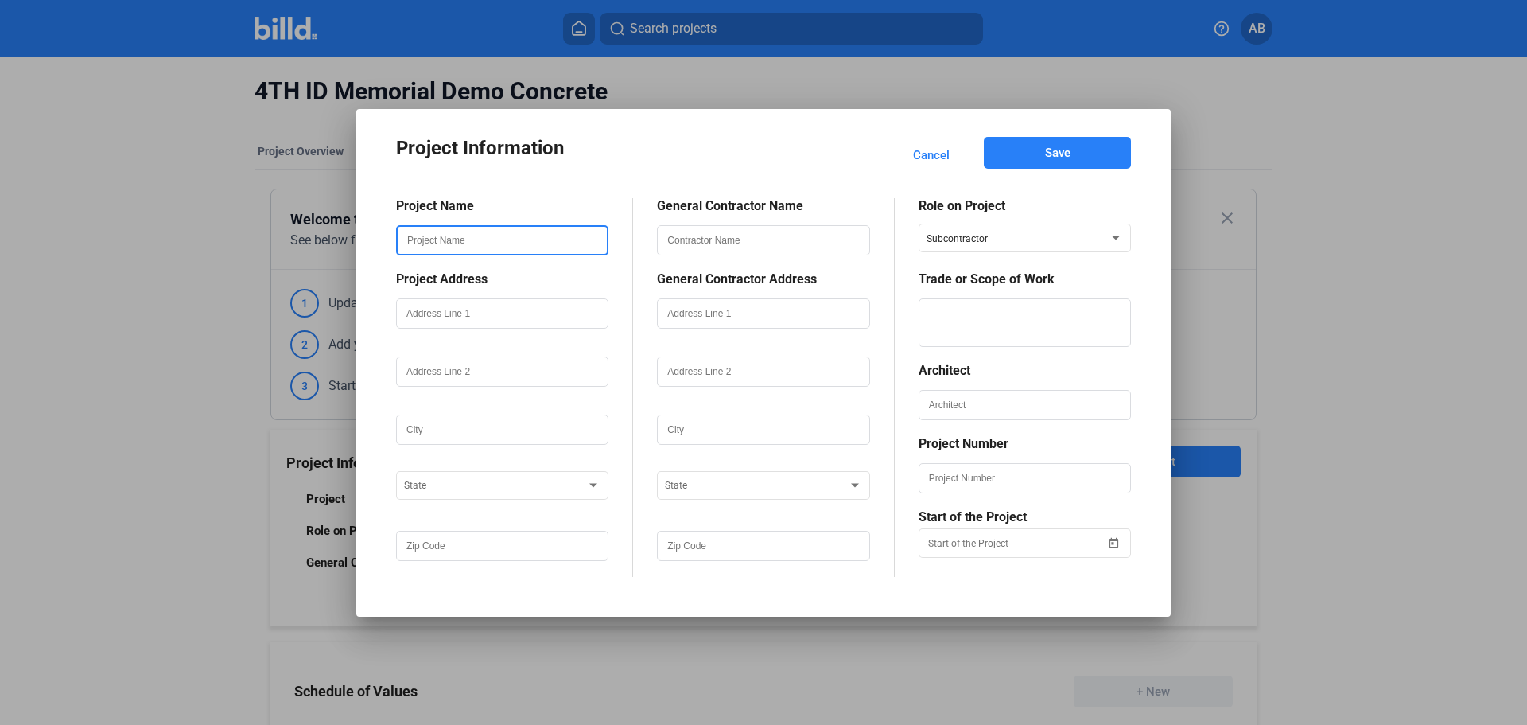
click at [455, 243] on input "text" at bounding box center [502, 240] width 209 height 27
paste input "4TH ID Memorial Demo Concrete"
type input "4TH ID Memorial Demo Concrete"
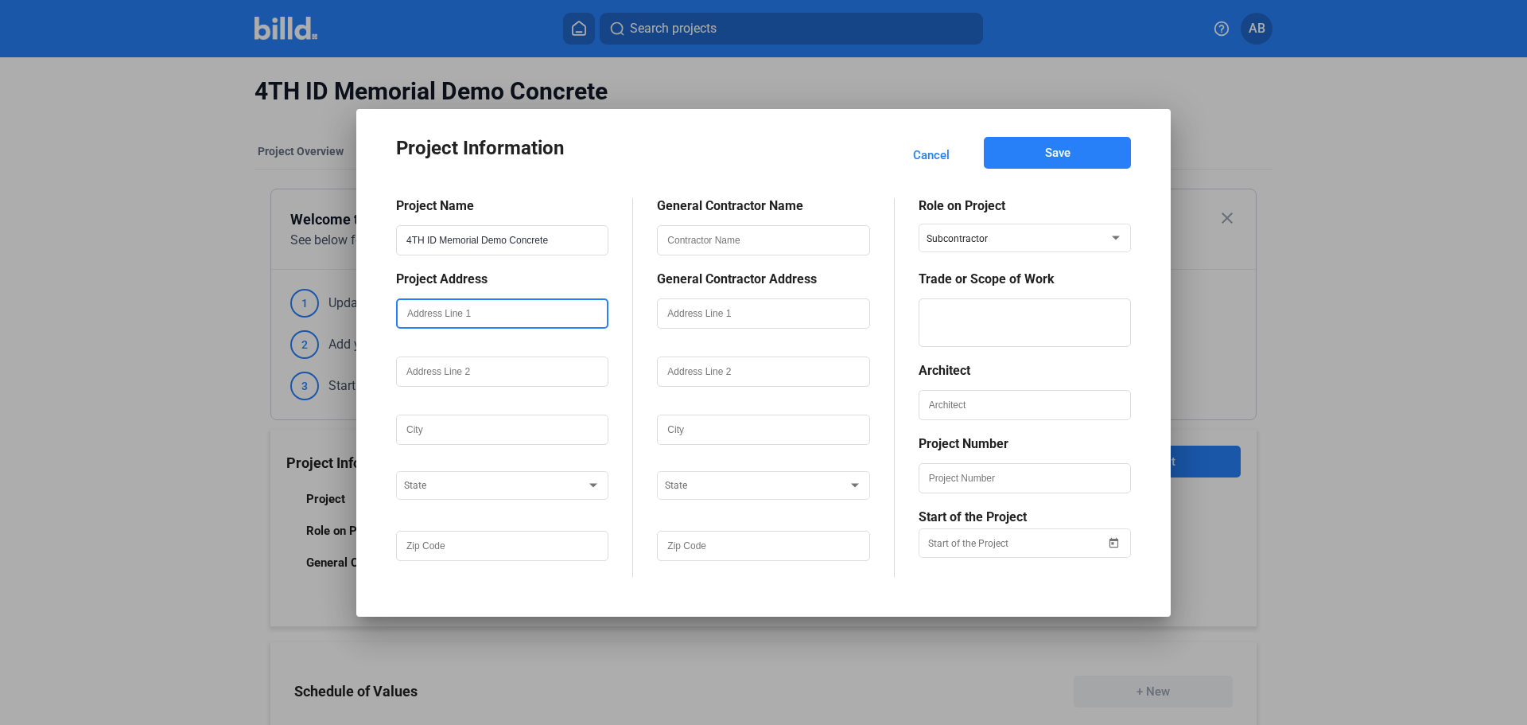
click at [472, 313] on input "text" at bounding box center [502, 313] width 209 height 27
drag, startPoint x: 430, startPoint y: 316, endPoint x: 410, endPoint y: 460, distance: 145.4
click at [410, 460] on div at bounding box center [502, 453] width 212 height 16
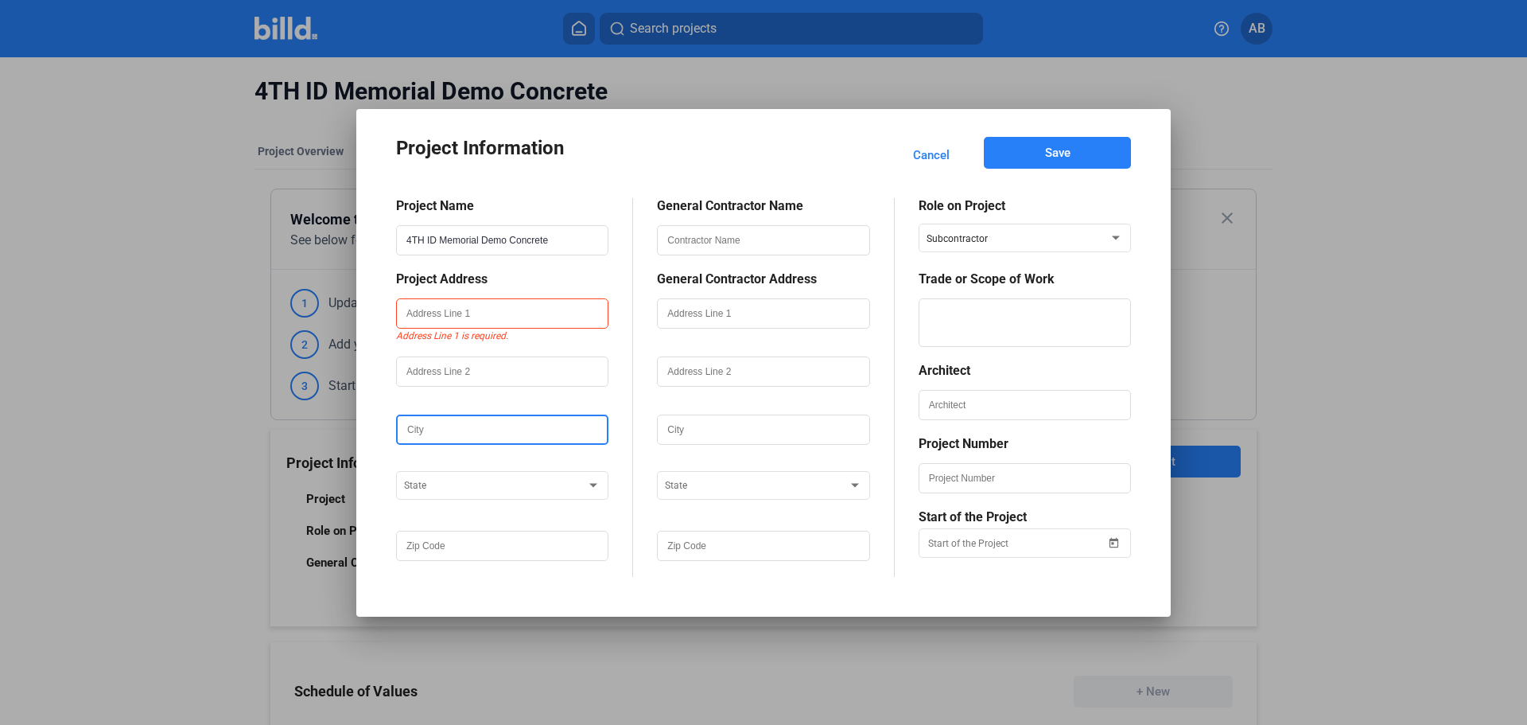
click at [443, 430] on input "text" at bounding box center [502, 429] width 209 height 27
paste input "[GEOGRAPHIC_DATA][PERSON_NAME], [US_STATE]"
click at [489, 478] on div at bounding box center [495, 481] width 182 height 19
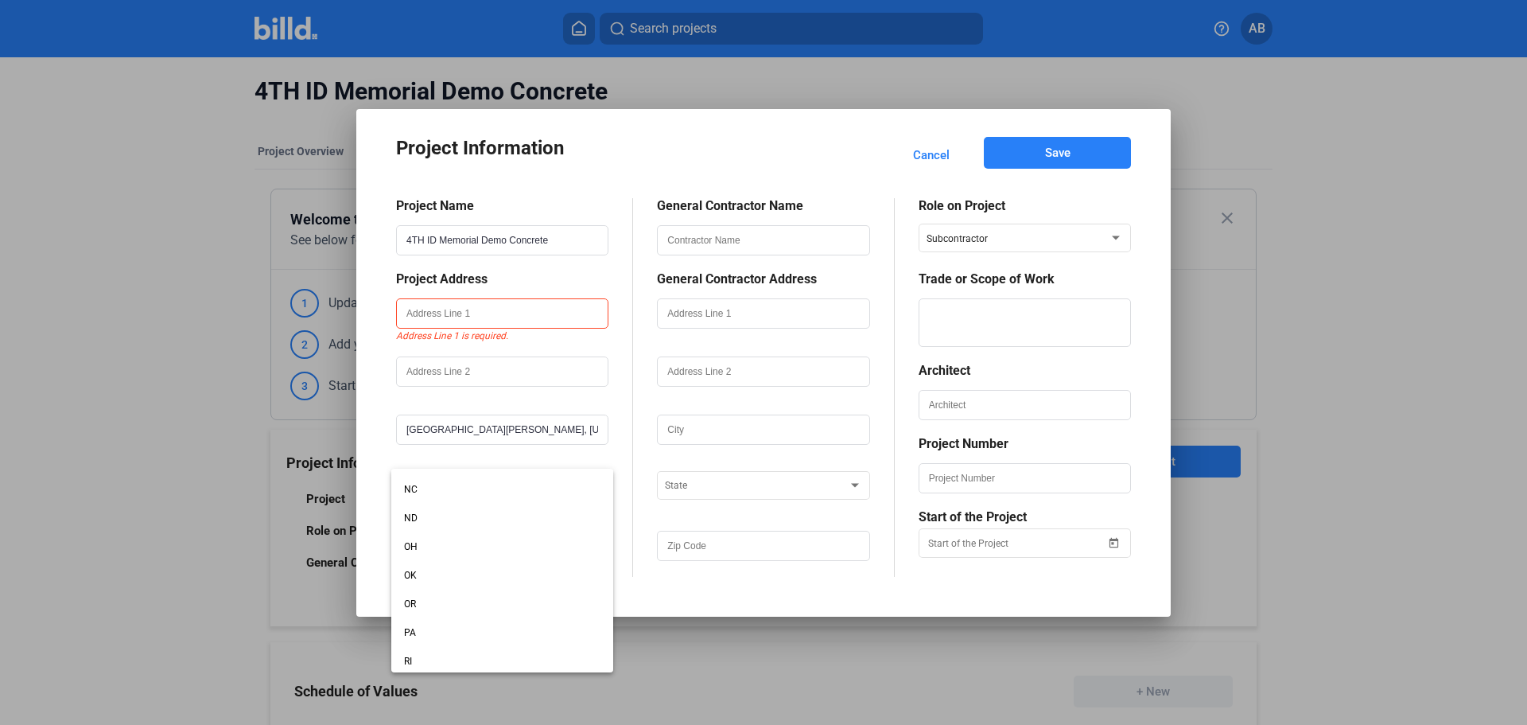
scroll to position [1114, 0]
click at [423, 581] on span "[GEOGRAPHIC_DATA]" at bounding box center [502, 572] width 196 height 29
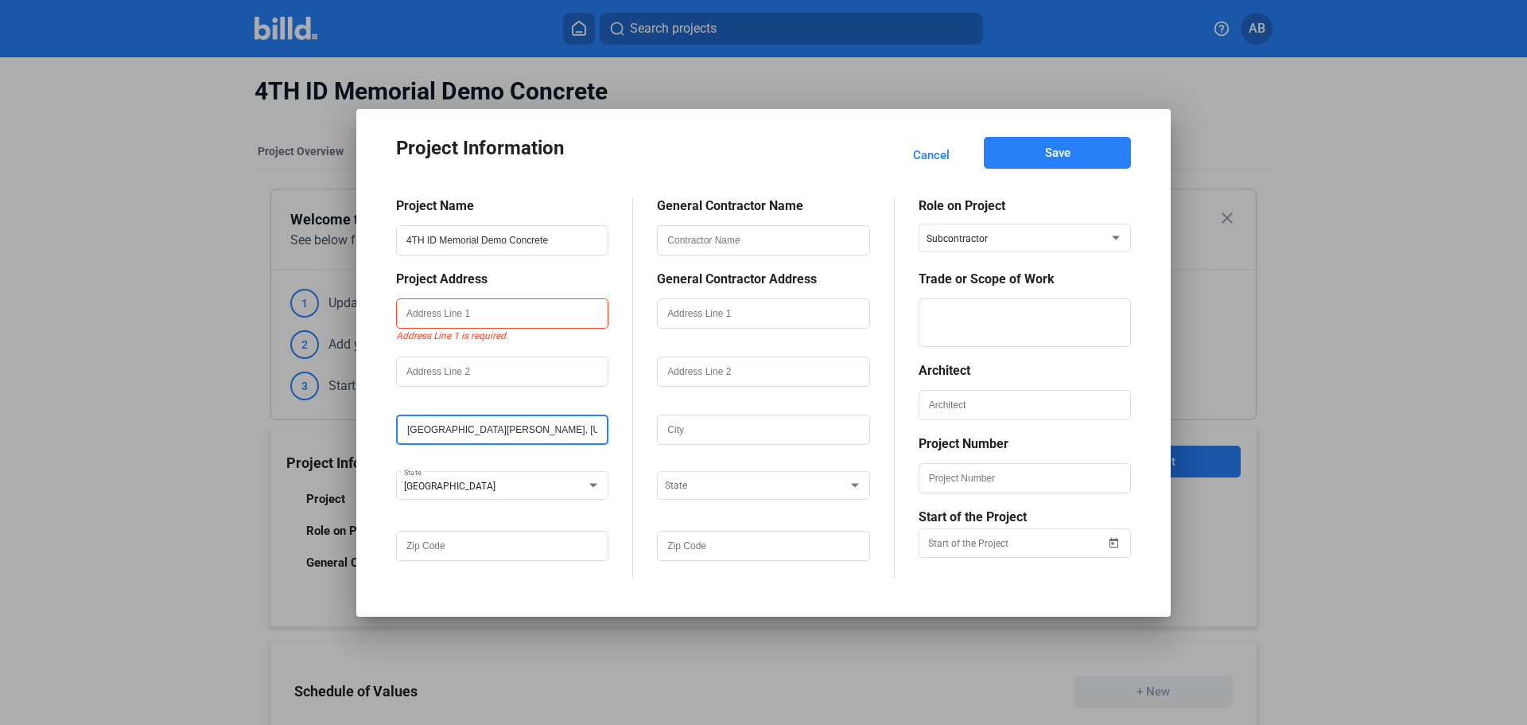
drag, startPoint x: 513, startPoint y: 426, endPoint x: 465, endPoint y: 429, distance: 48.6
click at [465, 429] on input "[GEOGRAPHIC_DATA][PERSON_NAME], [US_STATE]" at bounding box center [502, 429] width 209 height 27
type input "Fort [PERSON_NAME]"
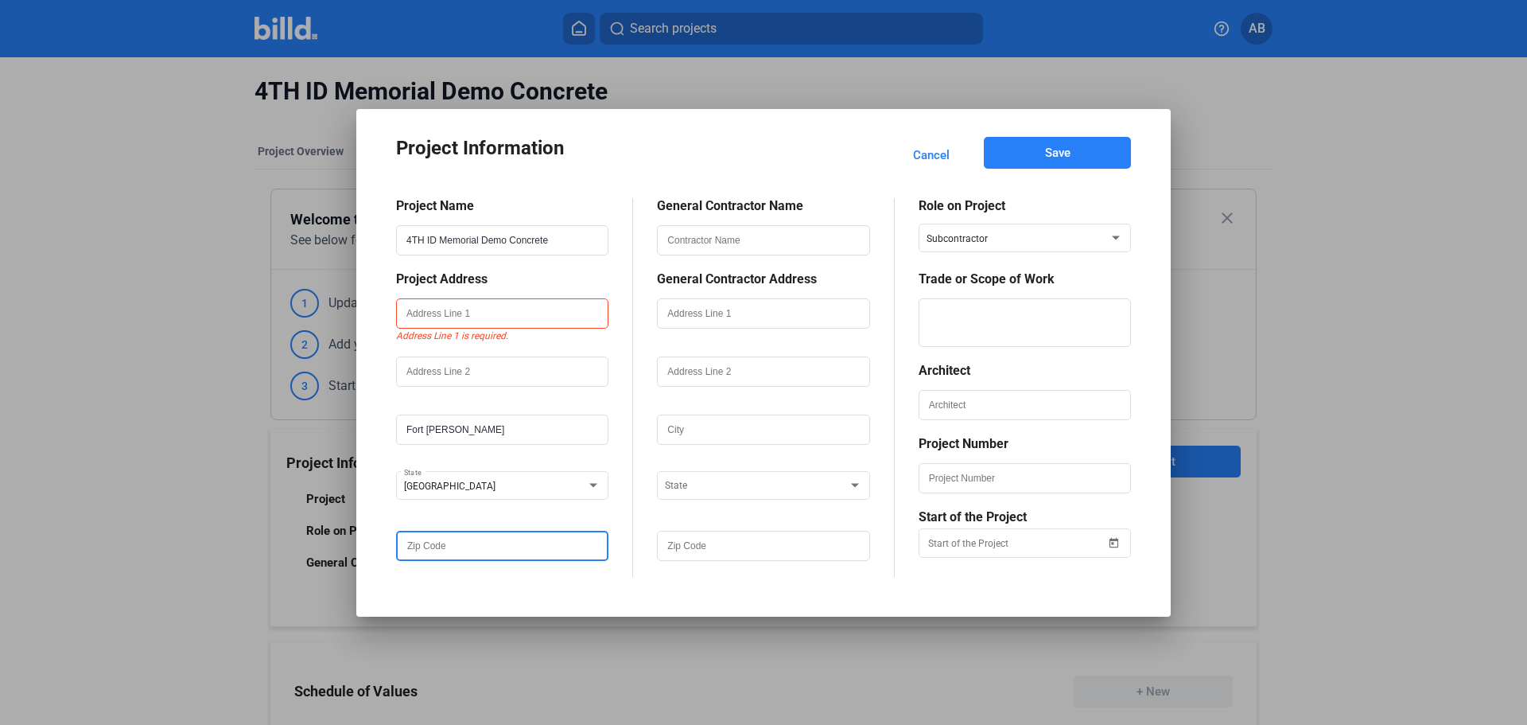
click at [488, 541] on input "text" at bounding box center [502, 545] width 209 height 27
type input "76543"
click at [519, 592] on div "Project Information Cancel Save Project Name 4TH ID Memorial Demo Concrete Proj…" at bounding box center [763, 363] width 767 height 460
click at [751, 245] on input "text" at bounding box center [763, 240] width 209 height 27
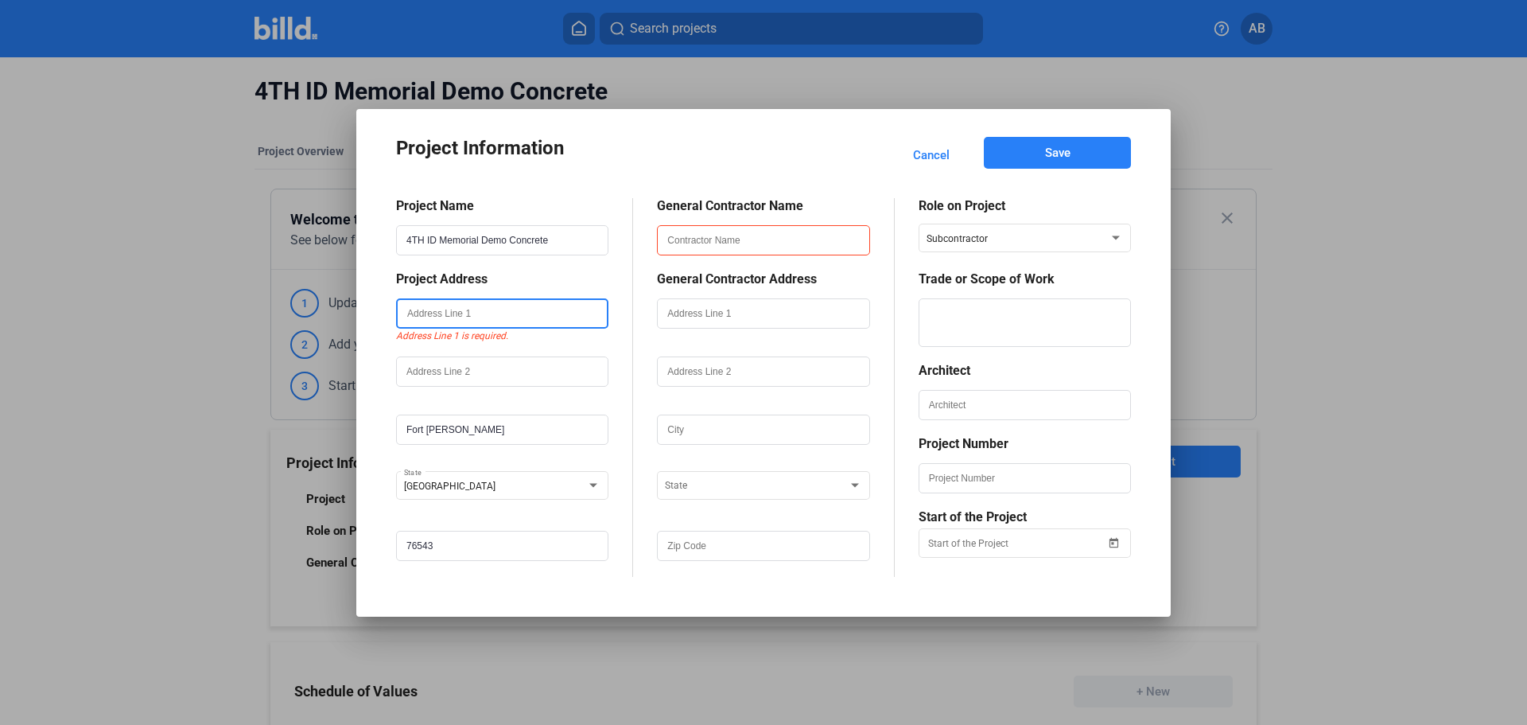
click at [461, 316] on input "text" at bounding box center [502, 313] width 209 height 27
type input "4iD Memorial"
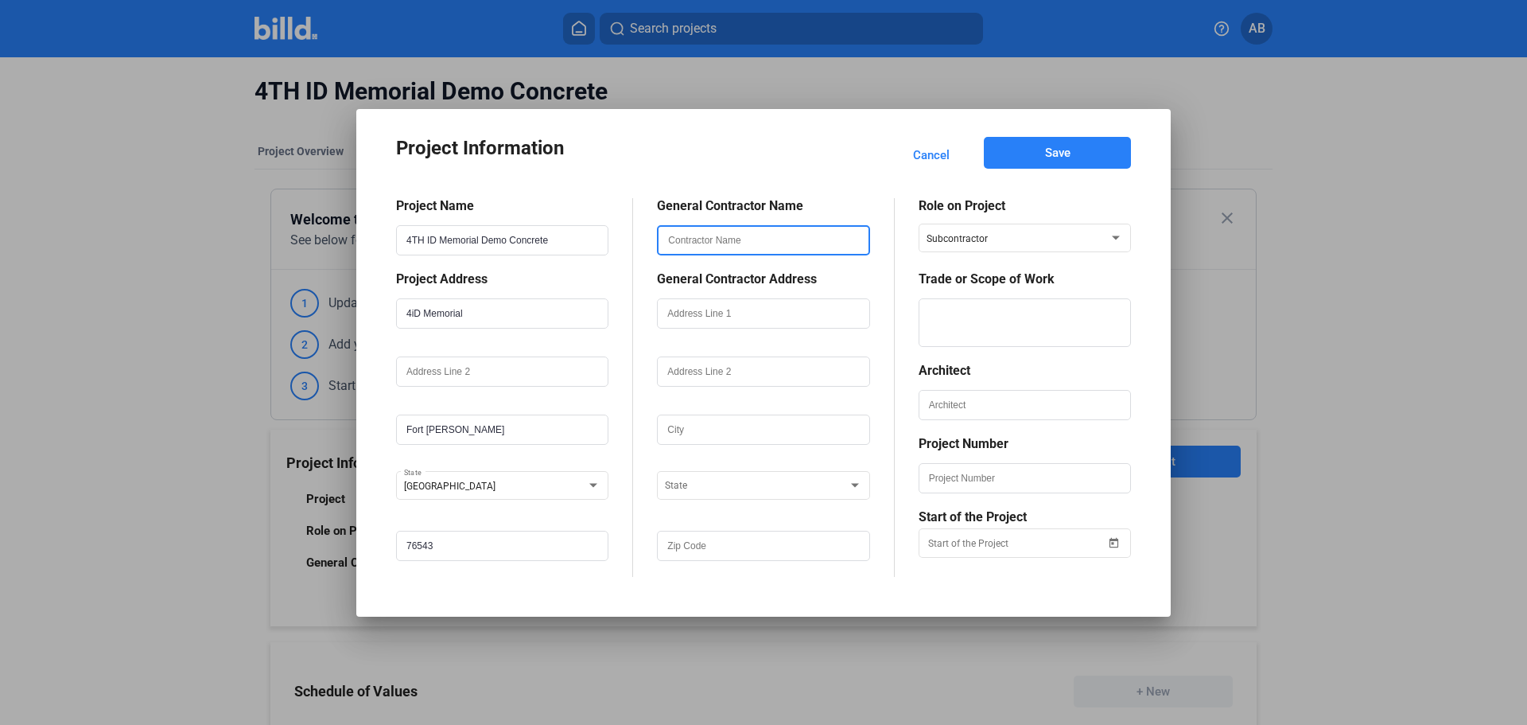
paste input "SEDONA-NASCO JV2, LL"
type input "SEDONA-NASCO JV2, LLC"
click at [723, 311] on input "text" at bounding box center [763, 313] width 209 height 27
paste input "P.O. Box 5328, Ft. [GEOGRAPHIC_DATA], [GEOGRAPHIC_DATA] 76544"
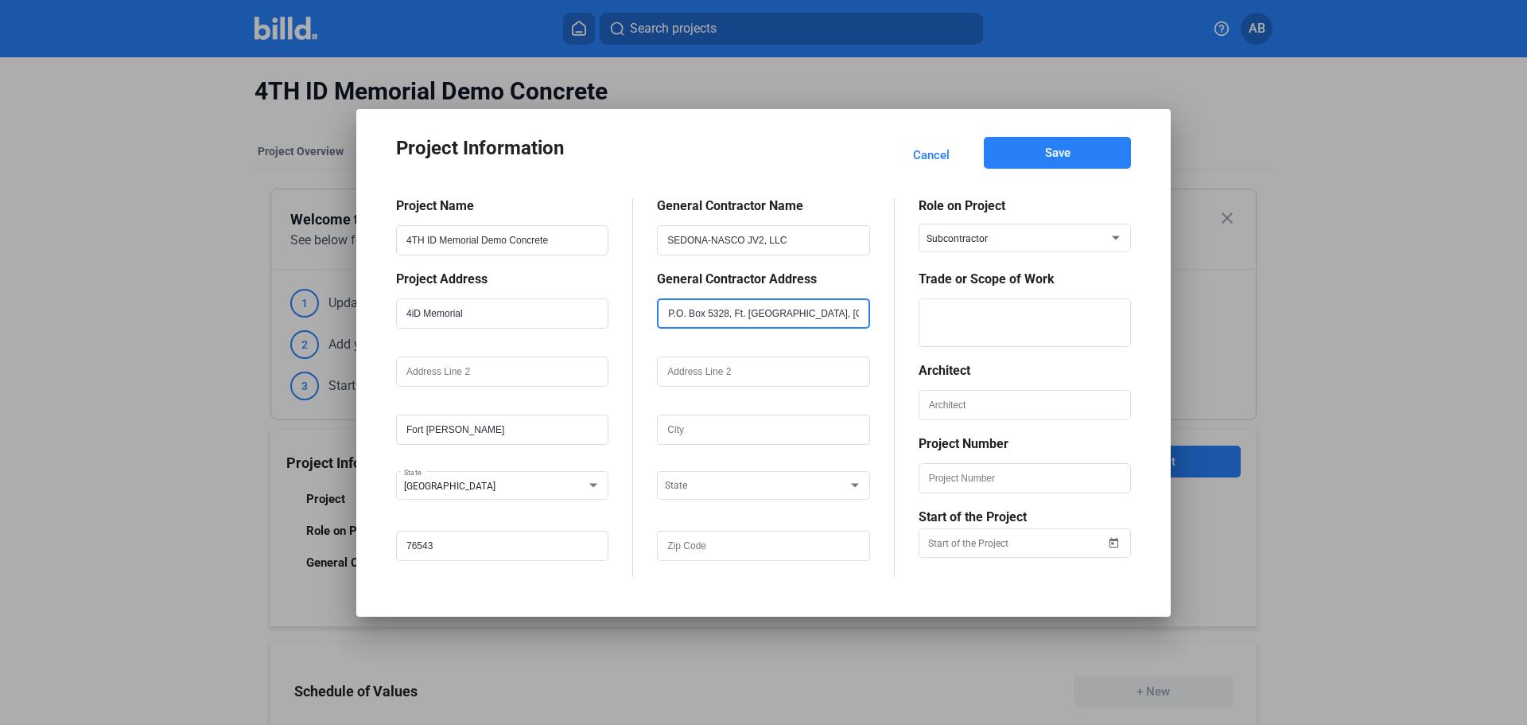
type input "P.O. Box 5328, Ft. [GEOGRAPHIC_DATA], [GEOGRAPHIC_DATA] 76544"
click at [710, 538] on input "text" at bounding box center [763, 545] width 209 height 27
type input "76544"
click at [709, 478] on div at bounding box center [756, 481] width 182 height 19
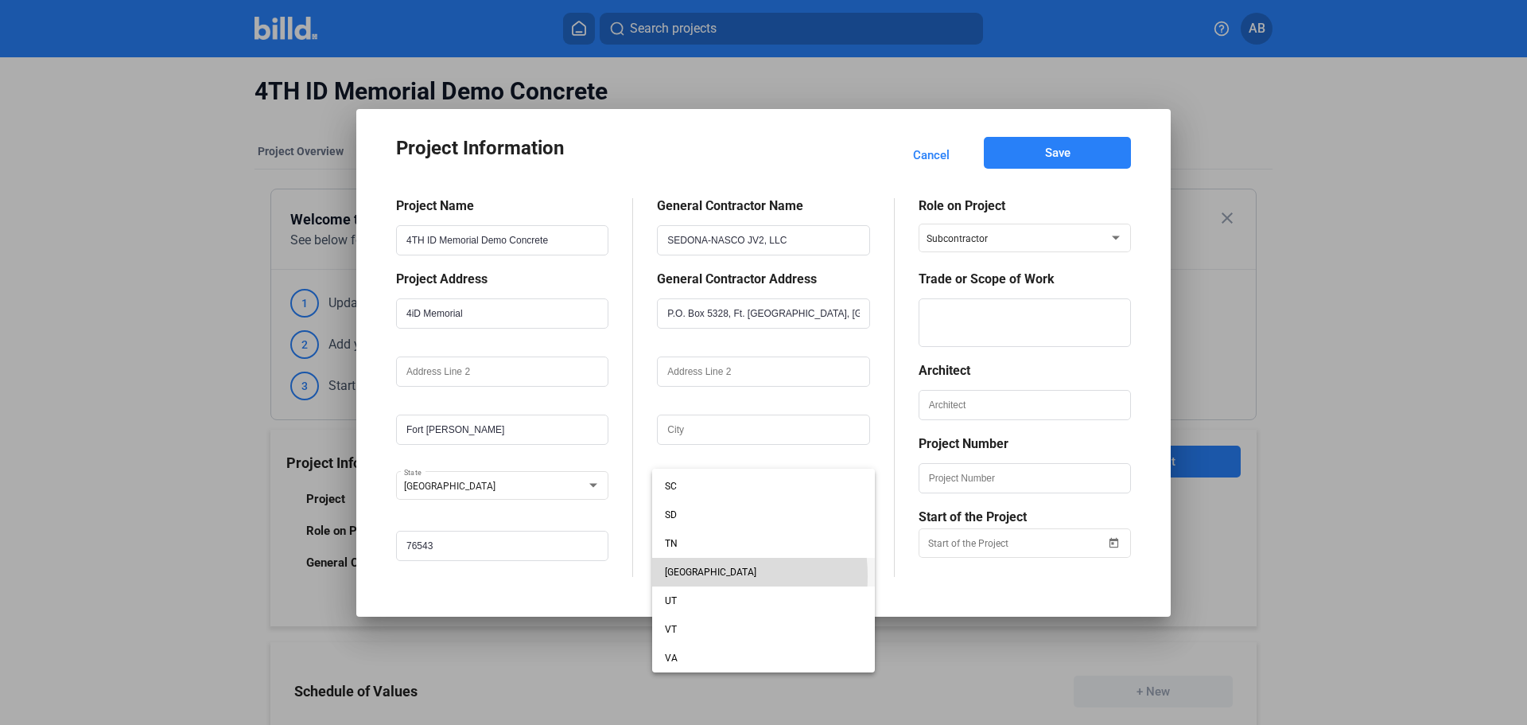
click at [693, 576] on span "[GEOGRAPHIC_DATA]" at bounding box center [763, 572] width 196 height 29
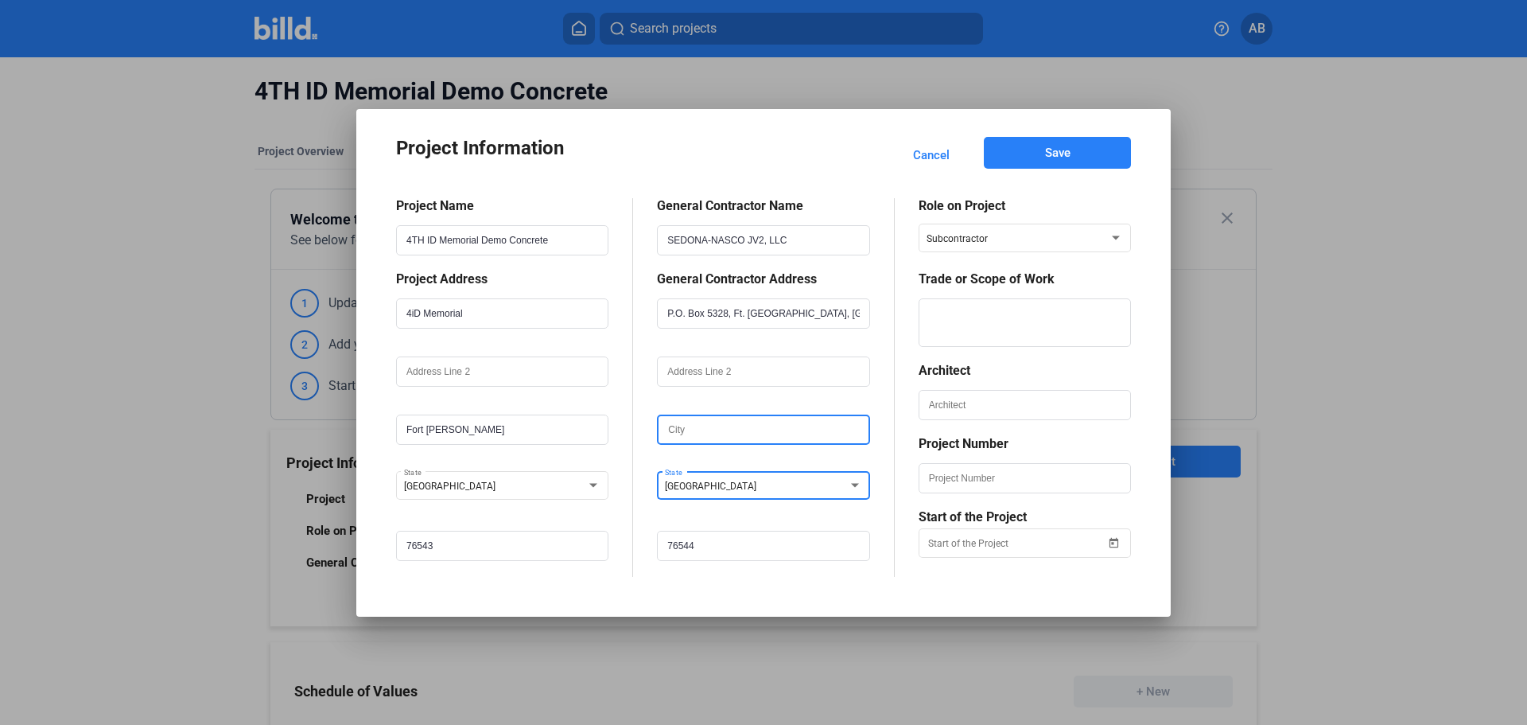
click at [725, 425] on input "text" at bounding box center [763, 429] width 209 height 27
type input "Fort Hood"
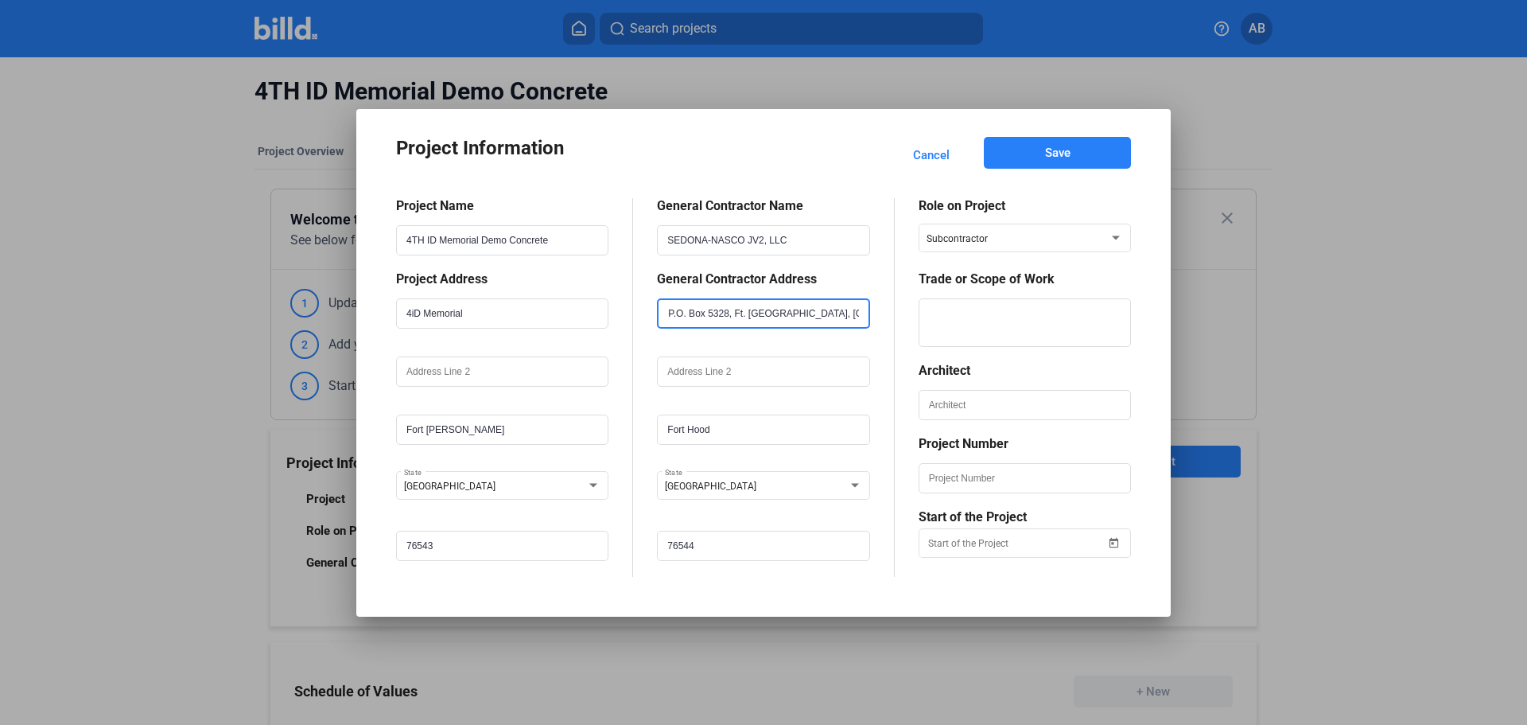
drag, startPoint x: 739, startPoint y: 318, endPoint x: 1062, endPoint y: 305, distance: 323.2
click at [1062, 305] on div "Project Name 4TH ID Memorial Demo Concrete Project Address [STREET_ADDRESS][PER…" at bounding box center [763, 375] width 735 height 402
type input "P.O. Box 5328"
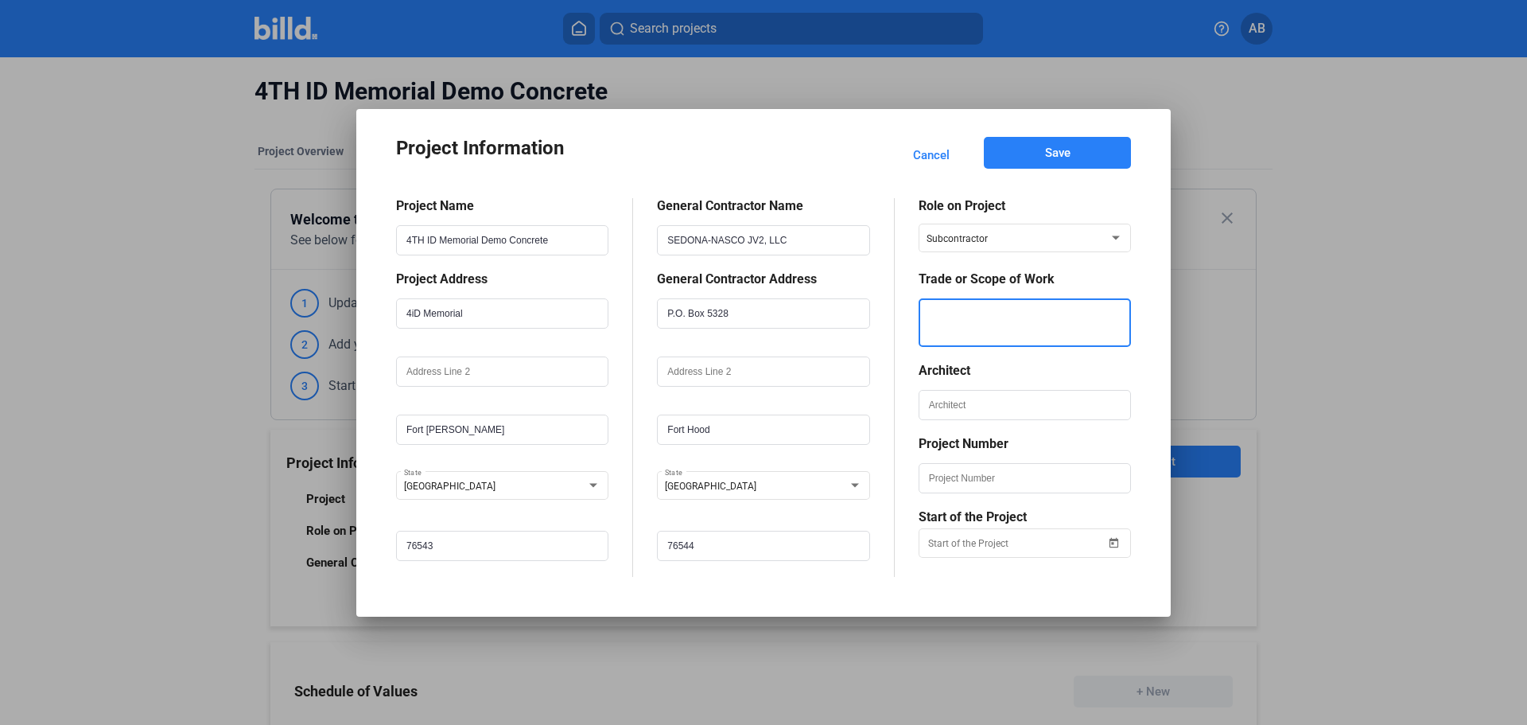
click at [1001, 346] on textarea at bounding box center [1024, 322] width 209 height 49
type textarea "Demolition"
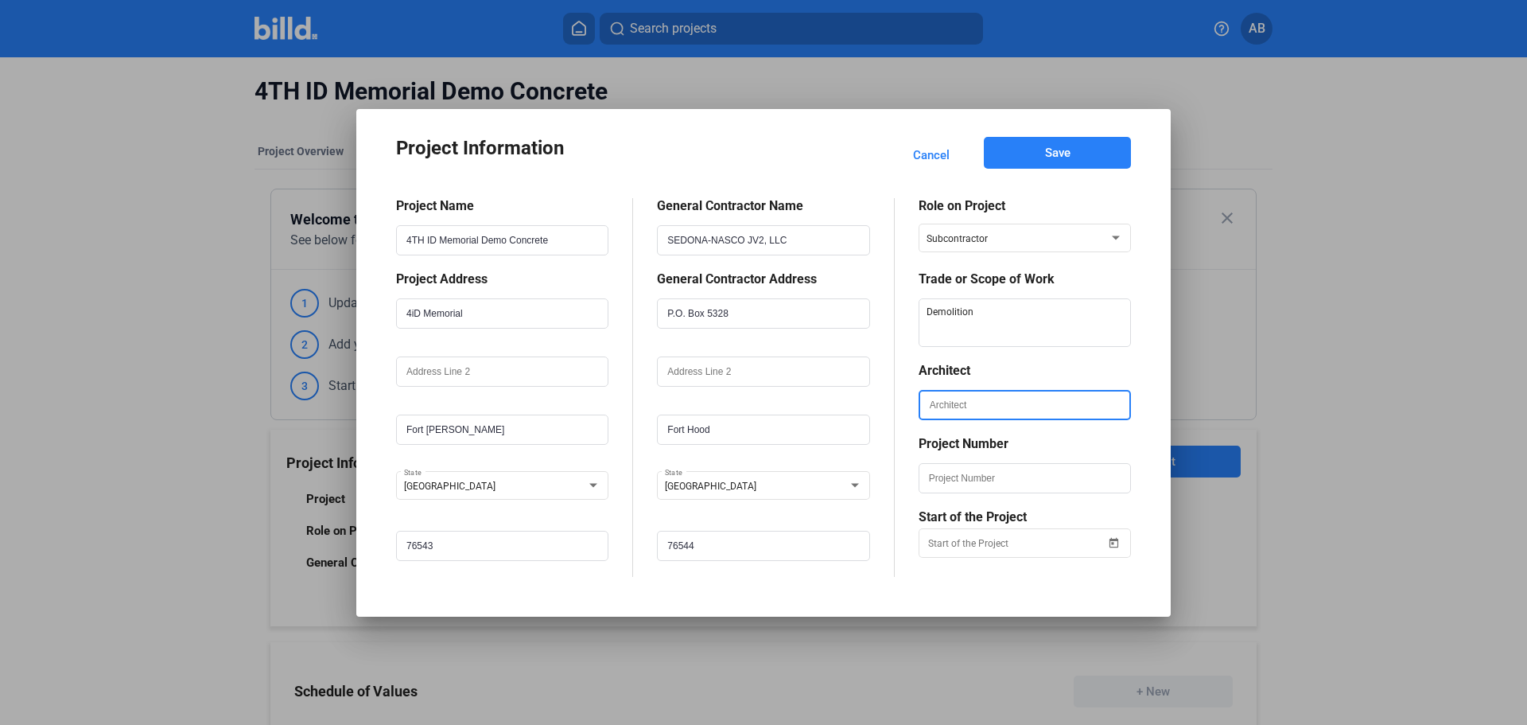
click at [952, 407] on input "text" at bounding box center [1024, 404] width 209 height 27
click at [916, 439] on div "Role on Project Subcontractor Trade or Scope of Work Architect Project Number S…" at bounding box center [1013, 387] width 236 height 379
click at [941, 478] on input "text" at bounding box center [1024, 478] width 209 height 27
paste input "W9126G-23-D-0038"
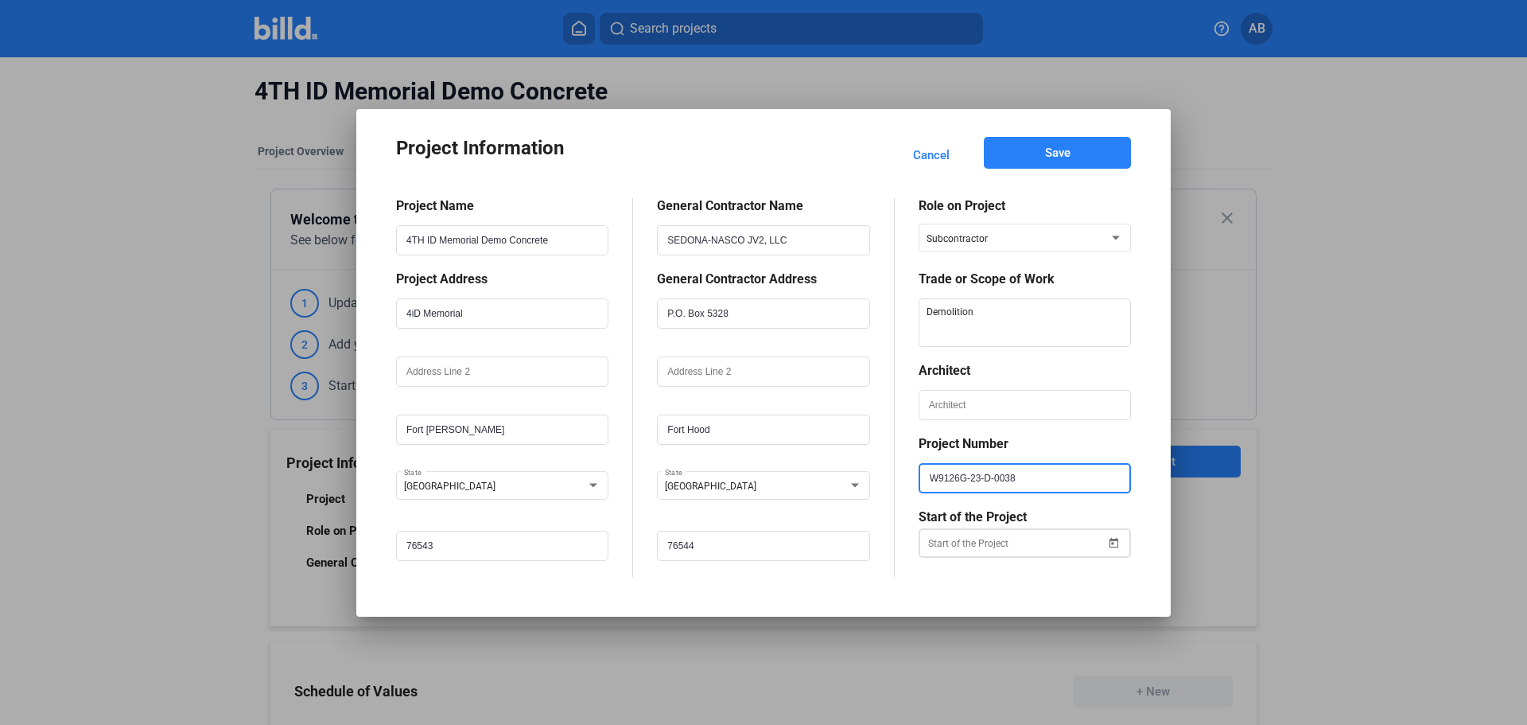
type input "W9126G-23-D-0038"
click at [1110, 542] on span "Open calendar" at bounding box center [1114, 533] width 38 height 38
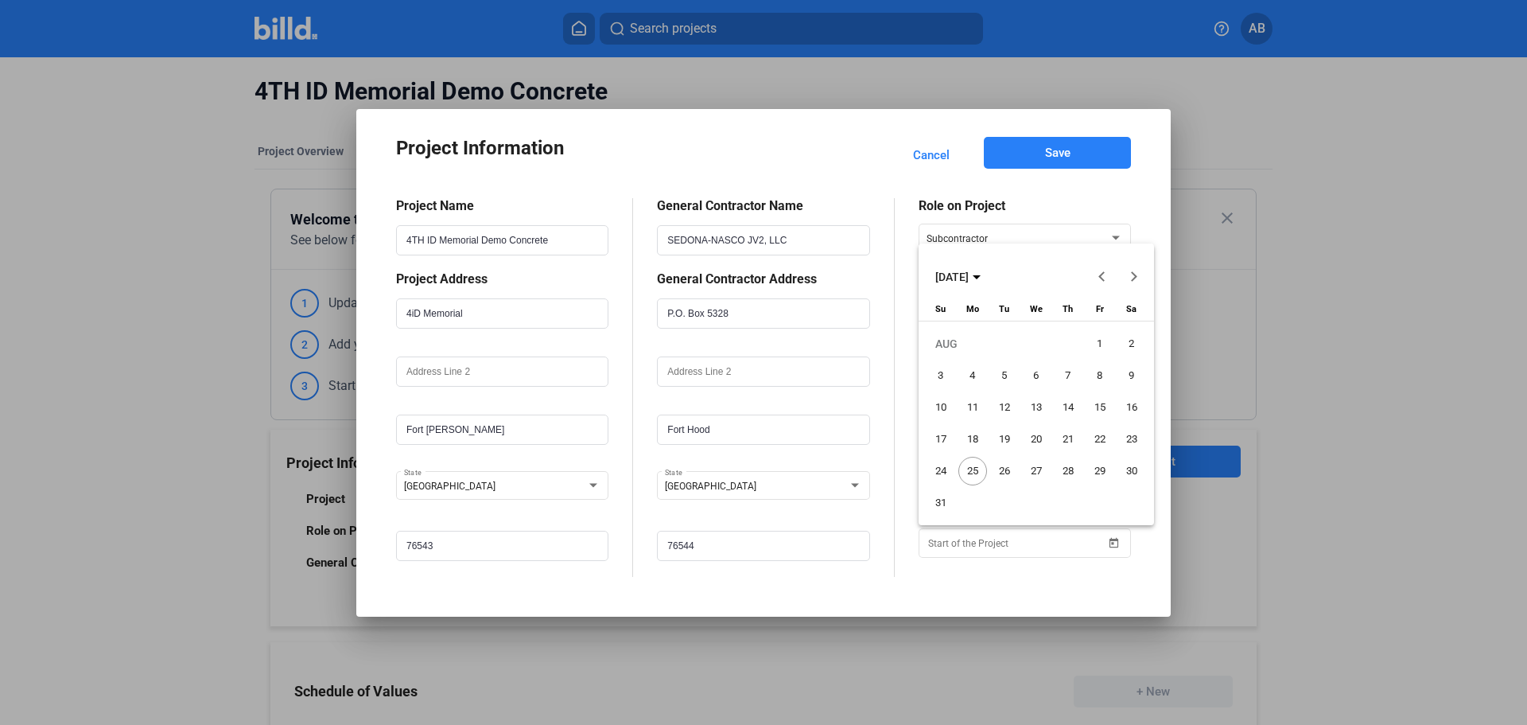
click at [978, 434] on span "18" at bounding box center [972, 439] width 29 height 29
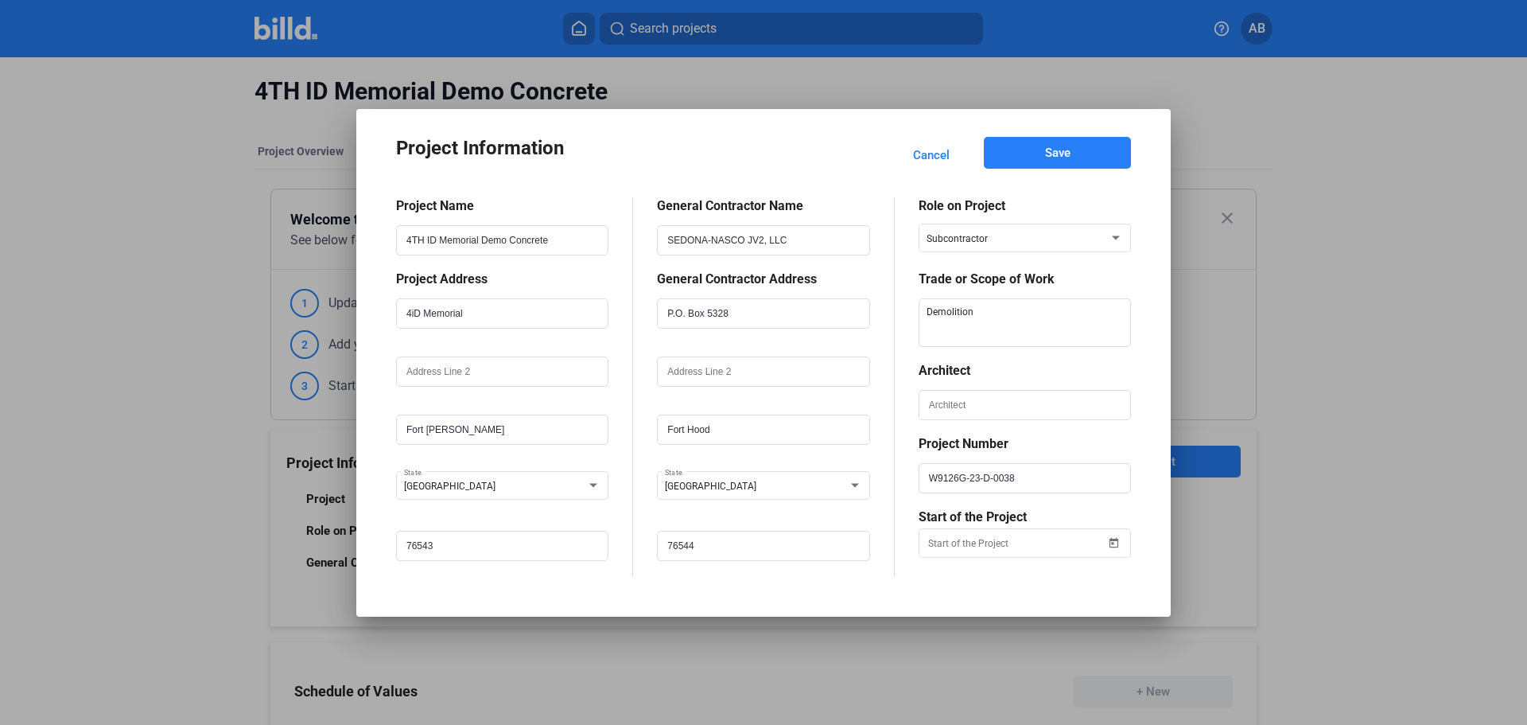
click at [1061, 157] on span "Save" at bounding box center [1057, 153] width 25 height 16
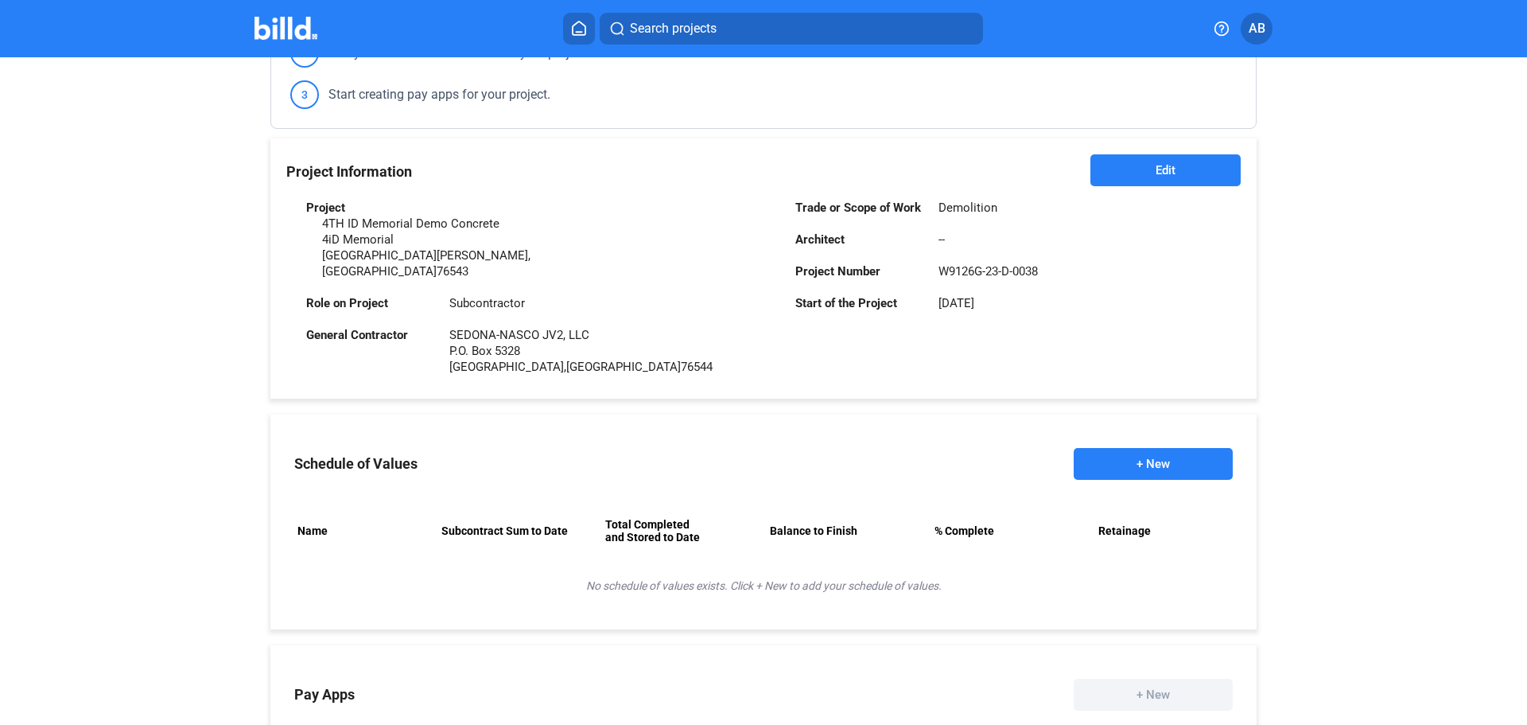
scroll to position [318, 0]
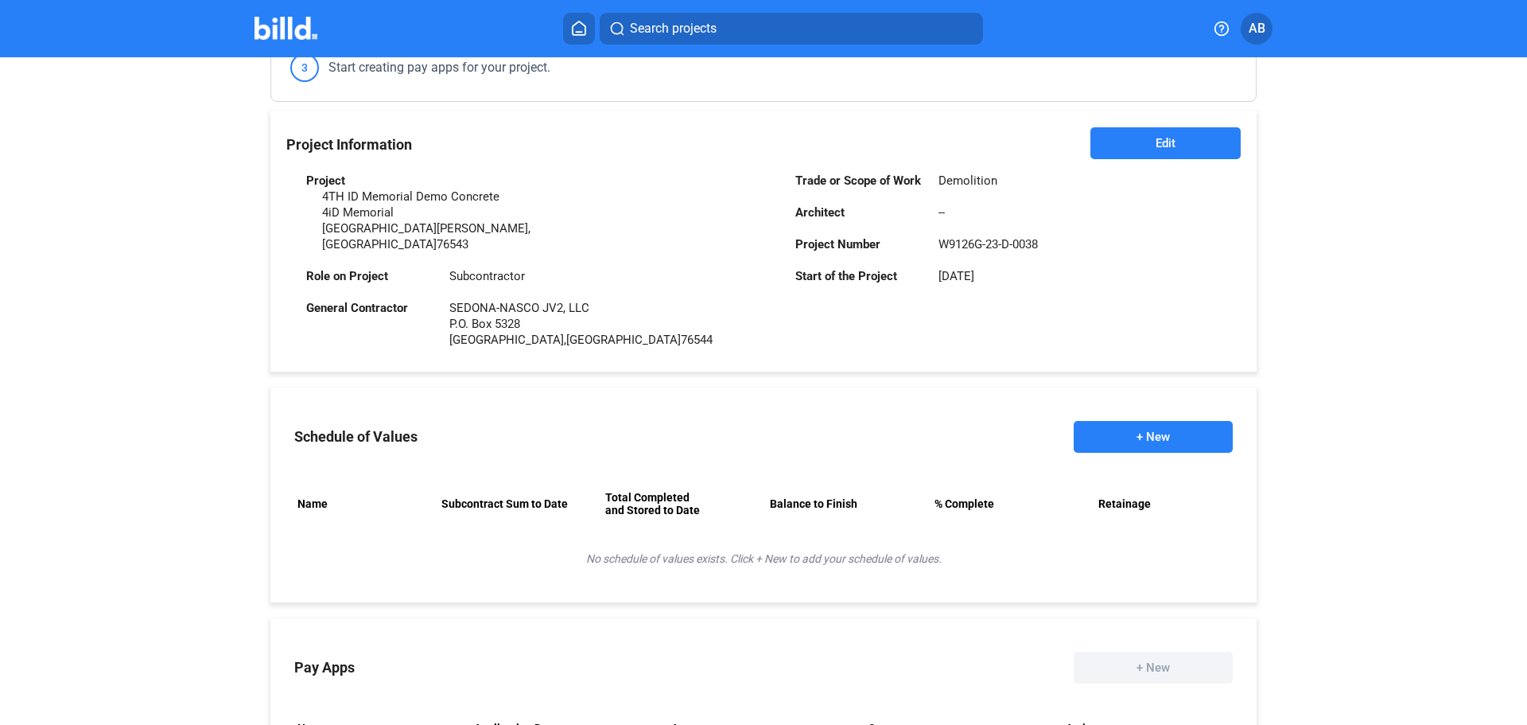
click at [1137, 421] on button "+ New" at bounding box center [1153, 437] width 159 height 32
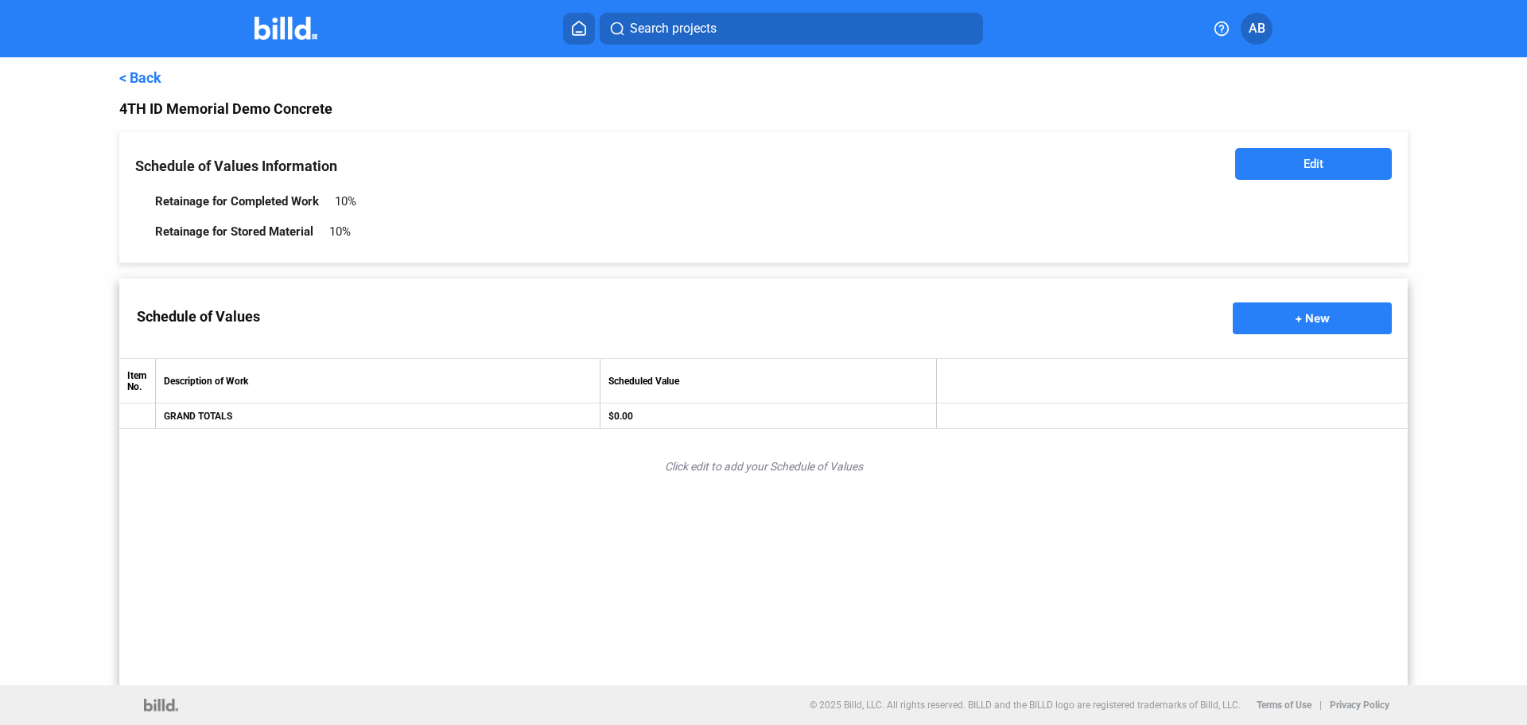
click at [1323, 161] on span "Edit" at bounding box center [1314, 164] width 20 height 16
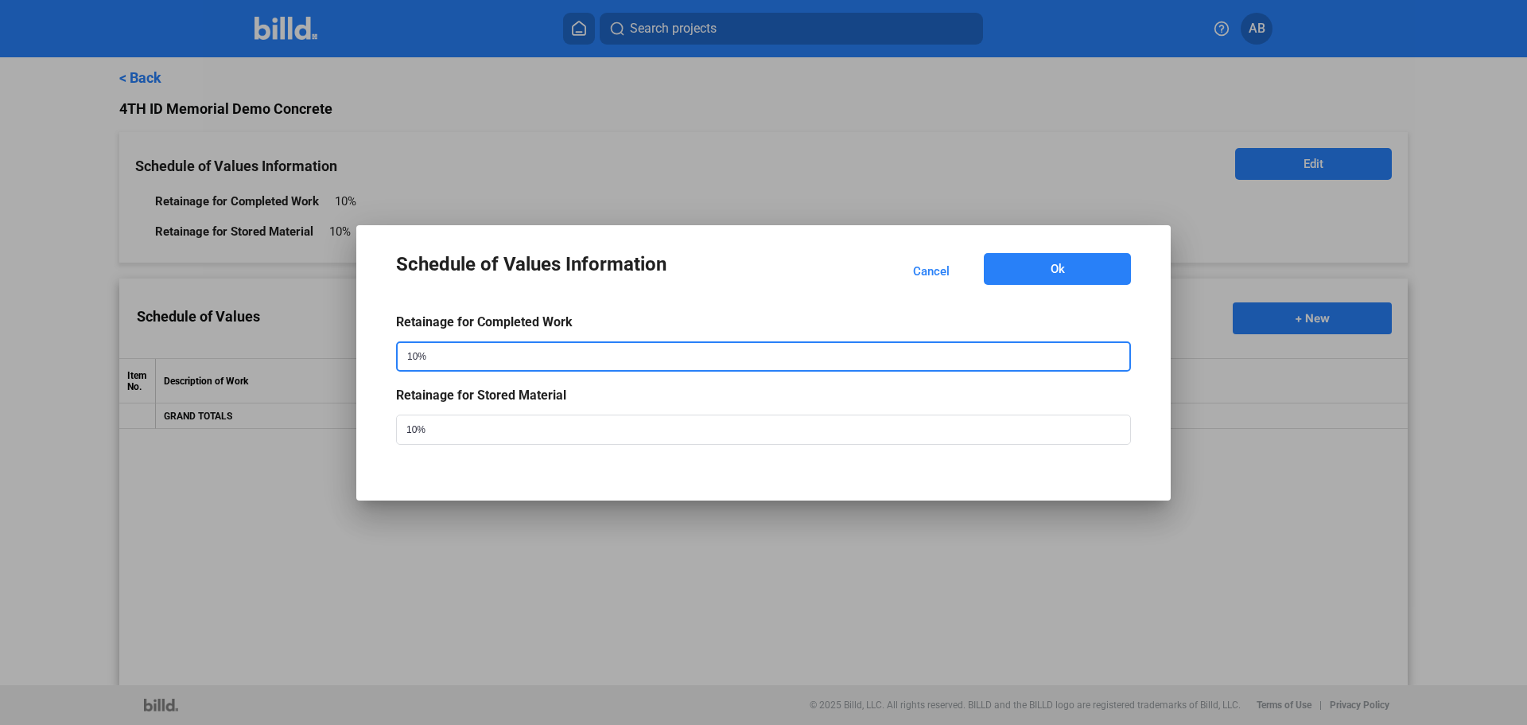
click at [474, 350] on input "10%" at bounding box center [748, 356] width 700 height 27
type input "0%"
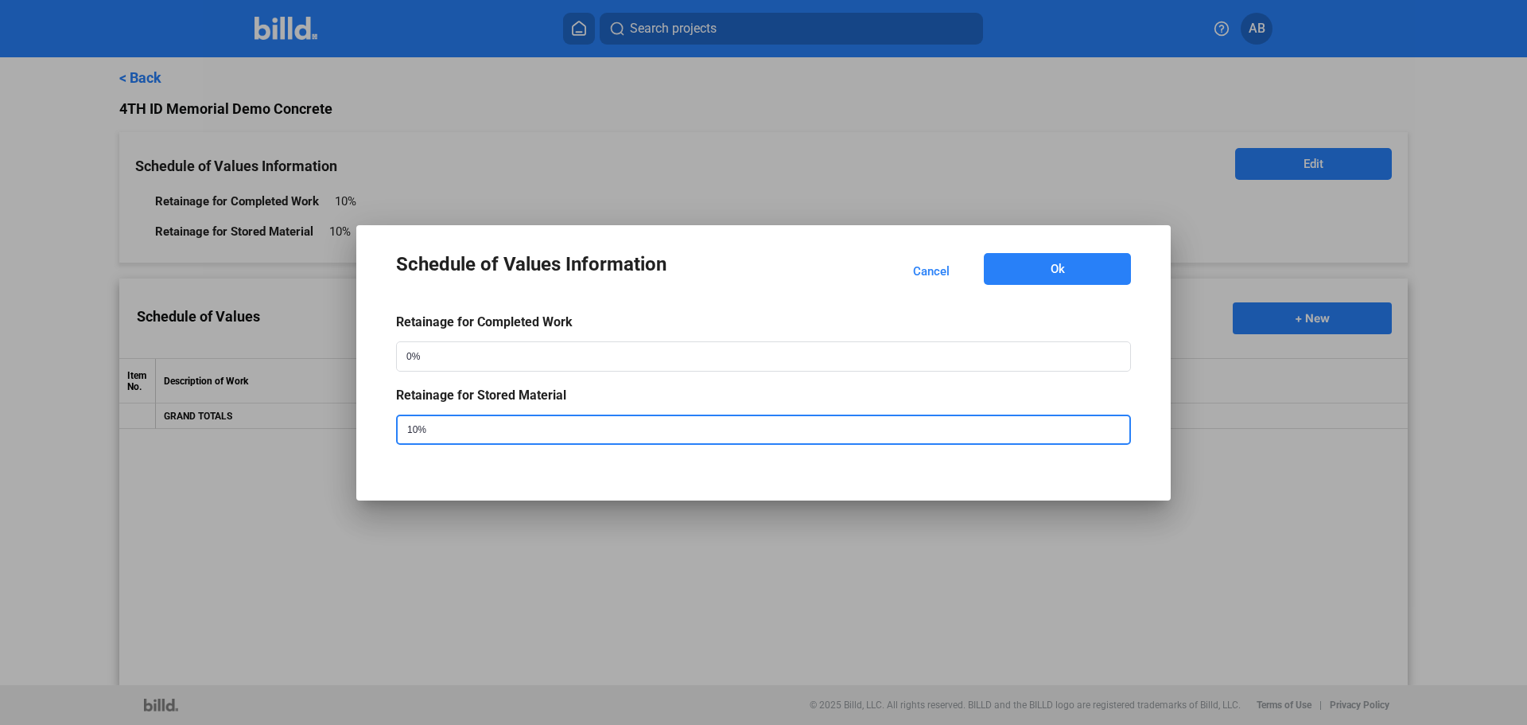
click at [451, 425] on input "10%" at bounding box center [748, 429] width 700 height 27
type input "0%"
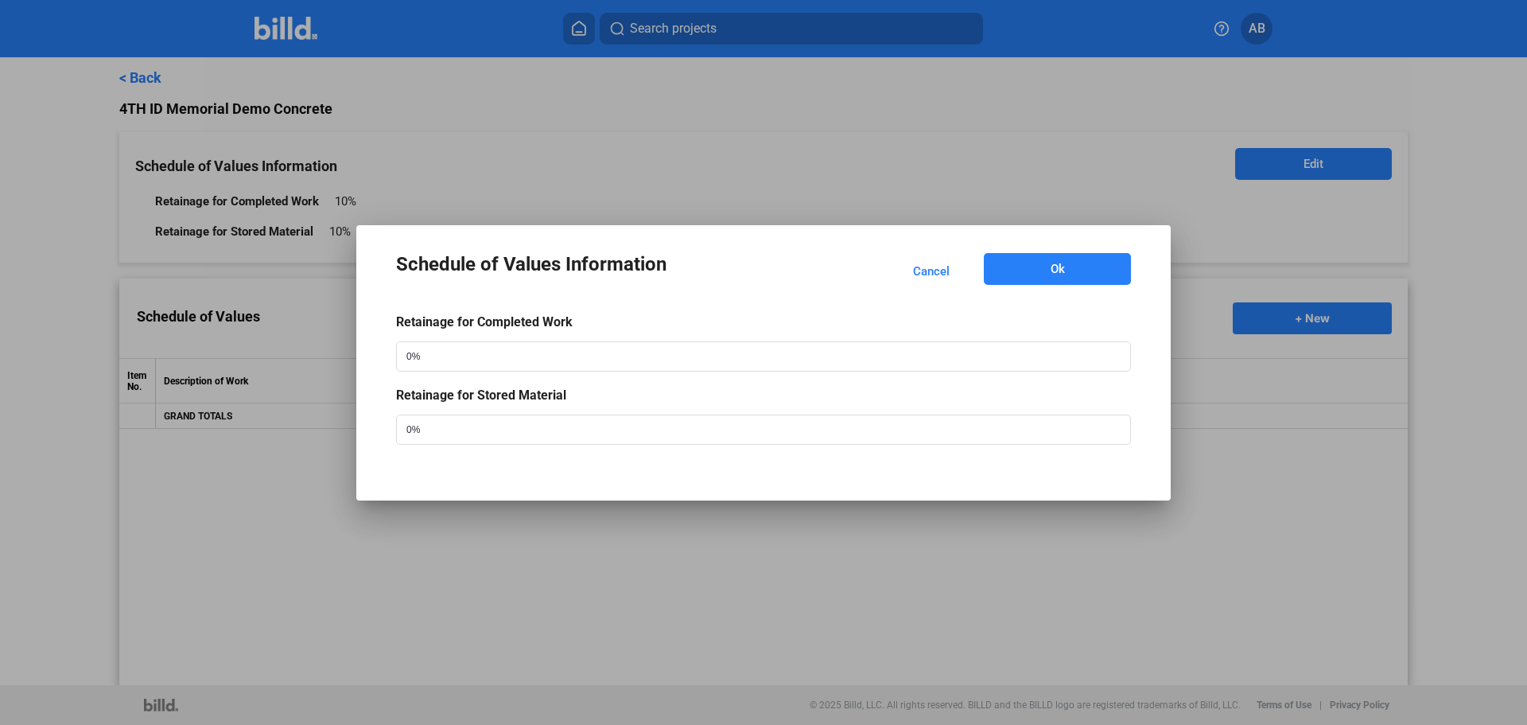
click at [1085, 258] on button "Ok" at bounding box center [1057, 269] width 147 height 32
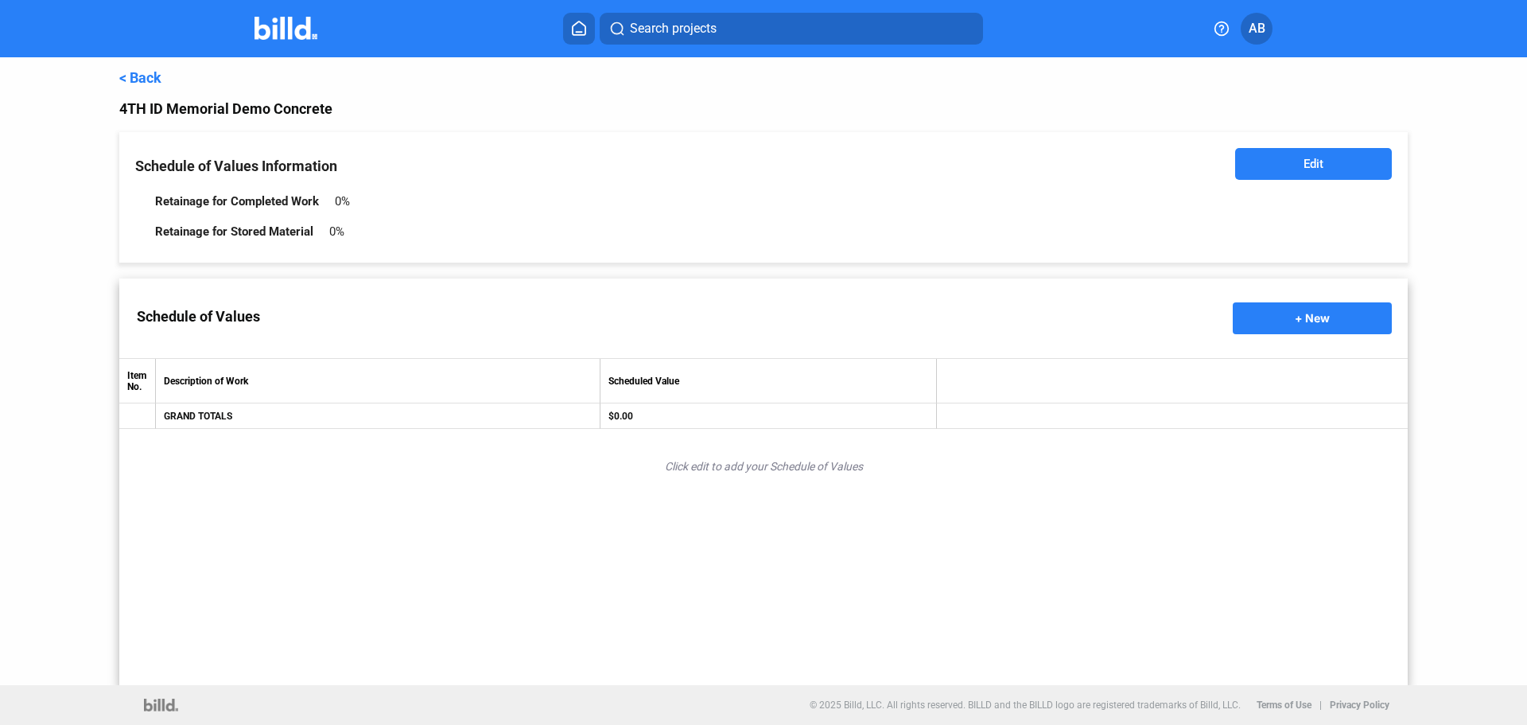
click at [1294, 298] on div "Schedule of Values + New" at bounding box center [763, 318] width 1289 height 80
click at [1295, 318] on span "+ New" at bounding box center [1312, 318] width 35 height 14
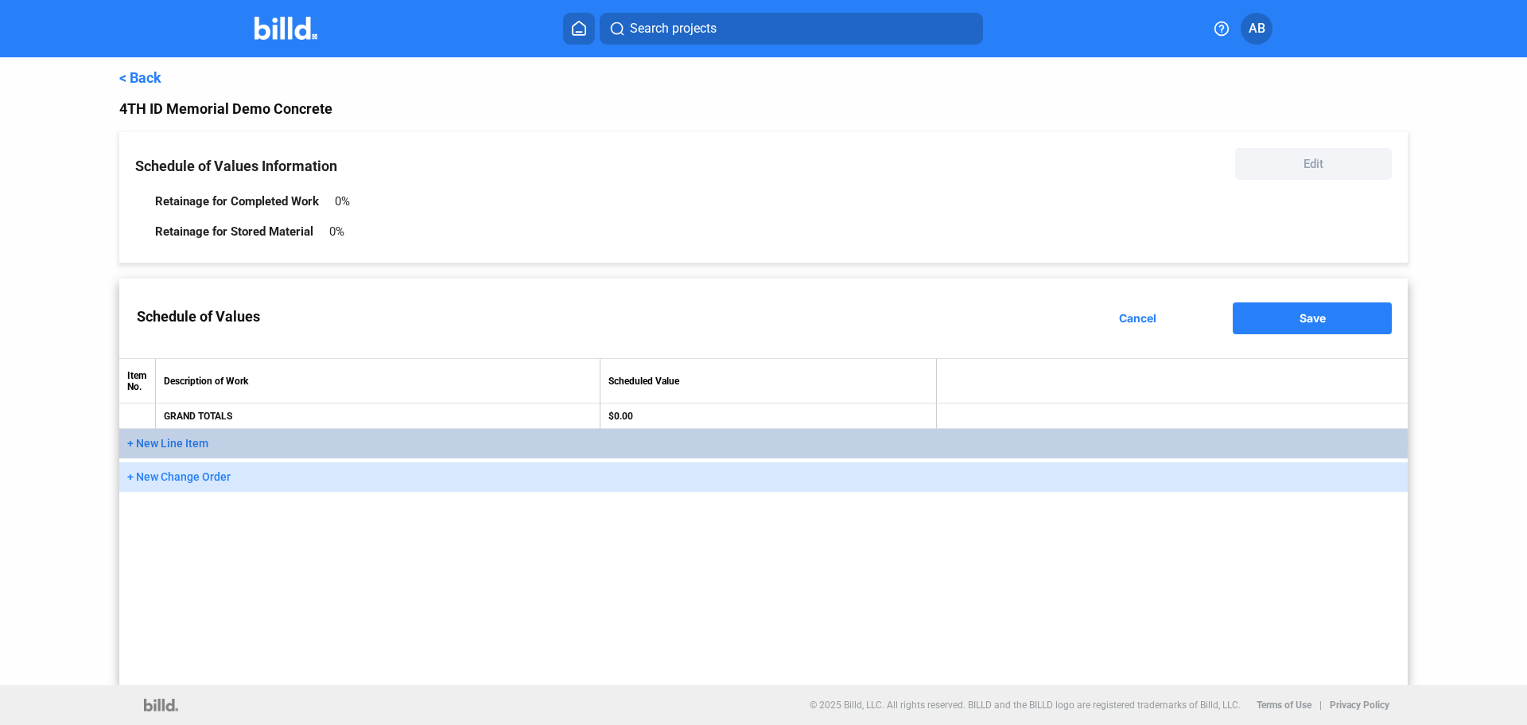
click at [154, 445] on span "+ New Line Item" at bounding box center [167, 443] width 81 height 13
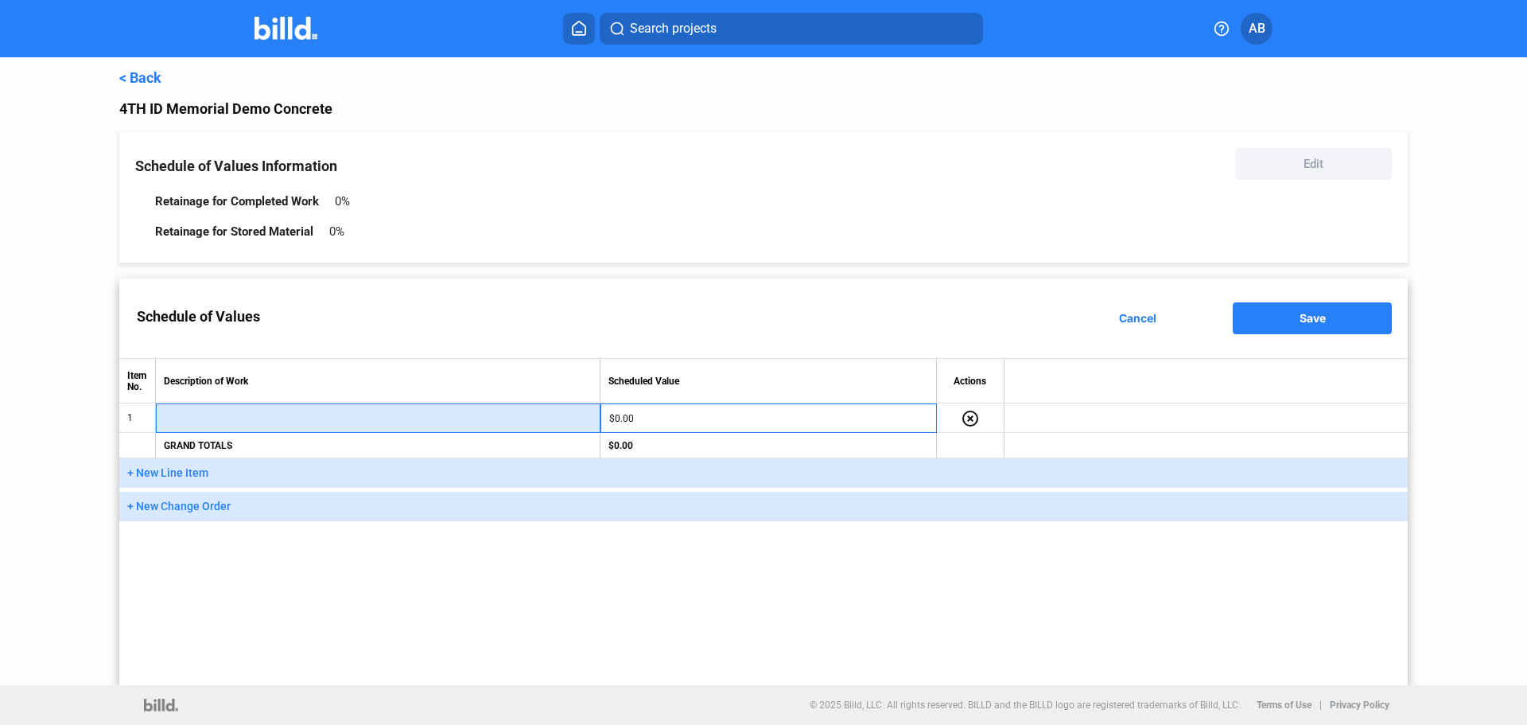
click at [264, 419] on input "text" at bounding box center [378, 418] width 426 height 24
type input "Demolition"
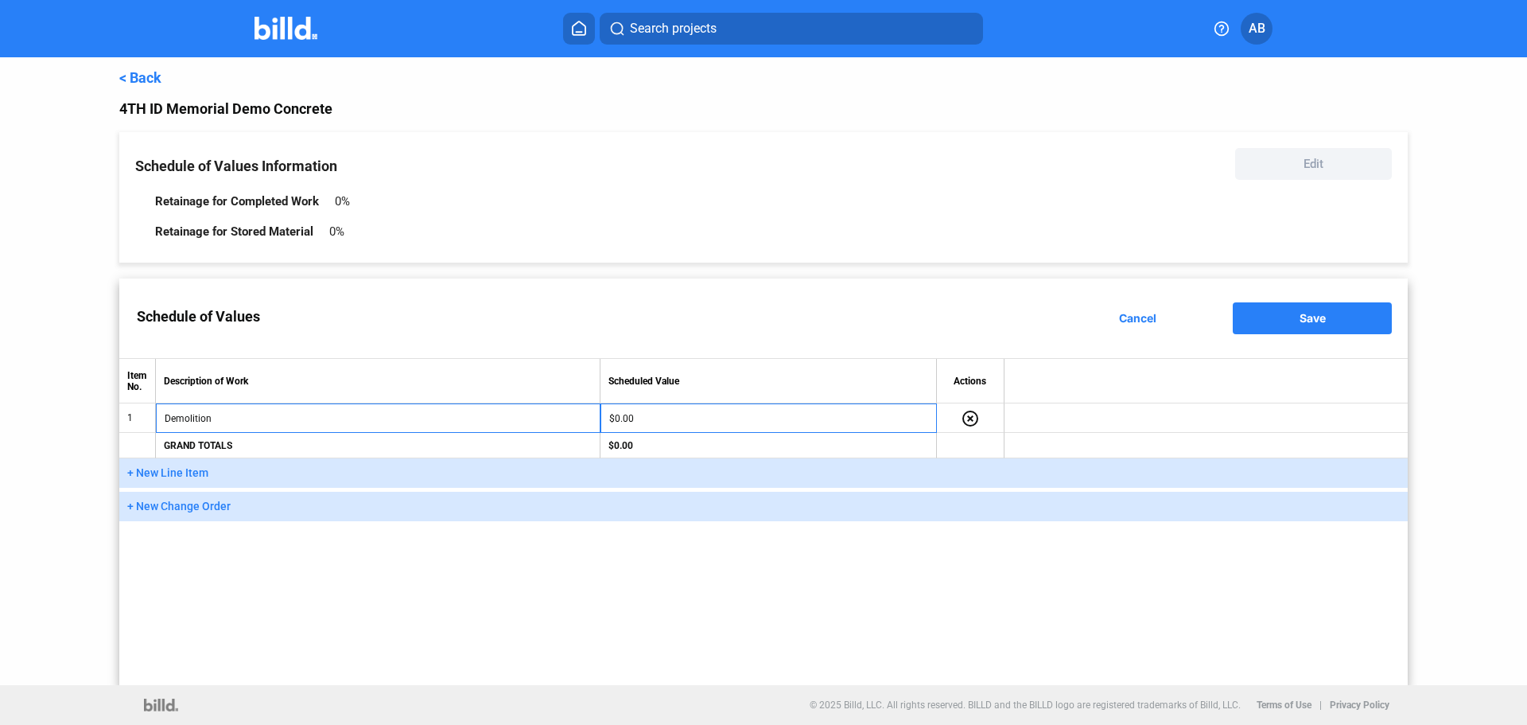
click at [186, 473] on span "+ New Line Item" at bounding box center [167, 472] width 81 height 13
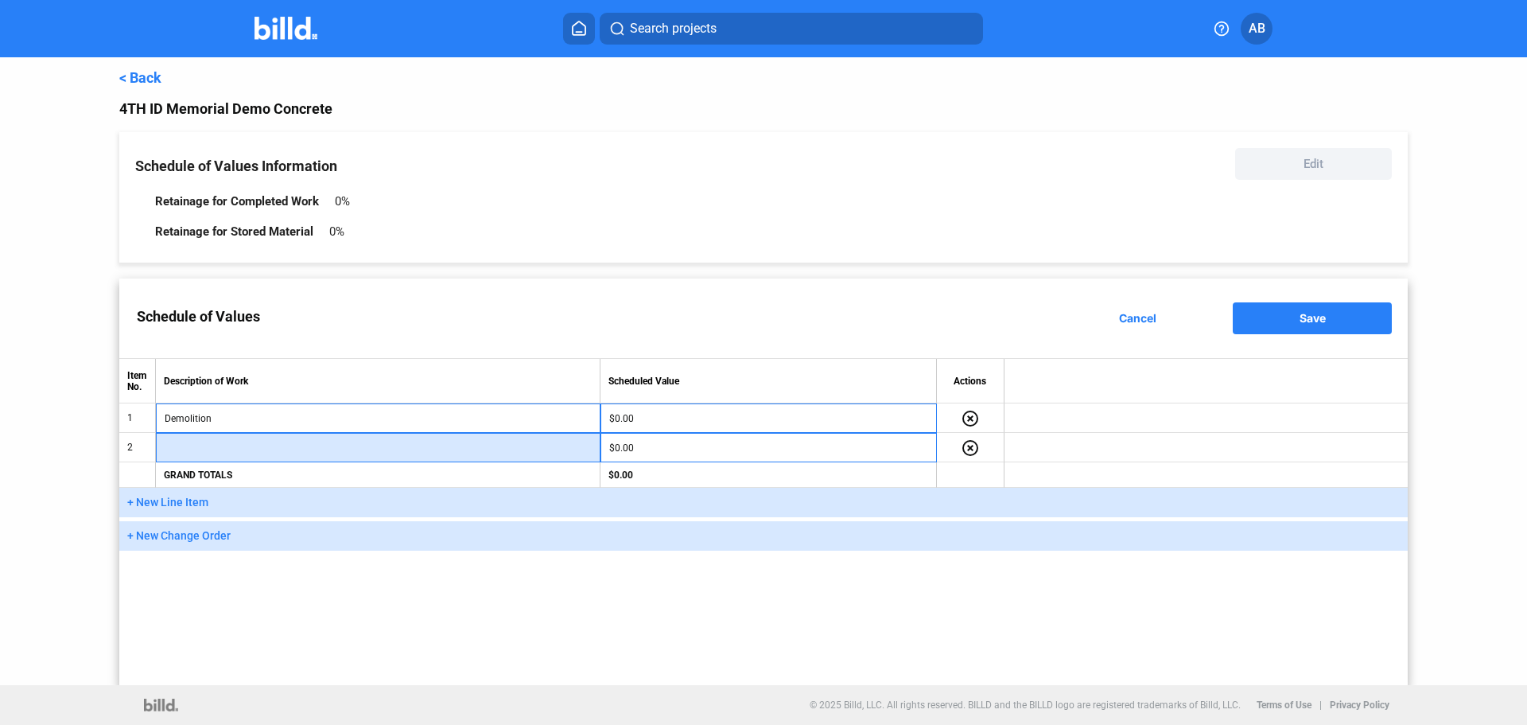
click at [212, 447] on input "text" at bounding box center [378, 448] width 426 height 24
type input "SWPPP"
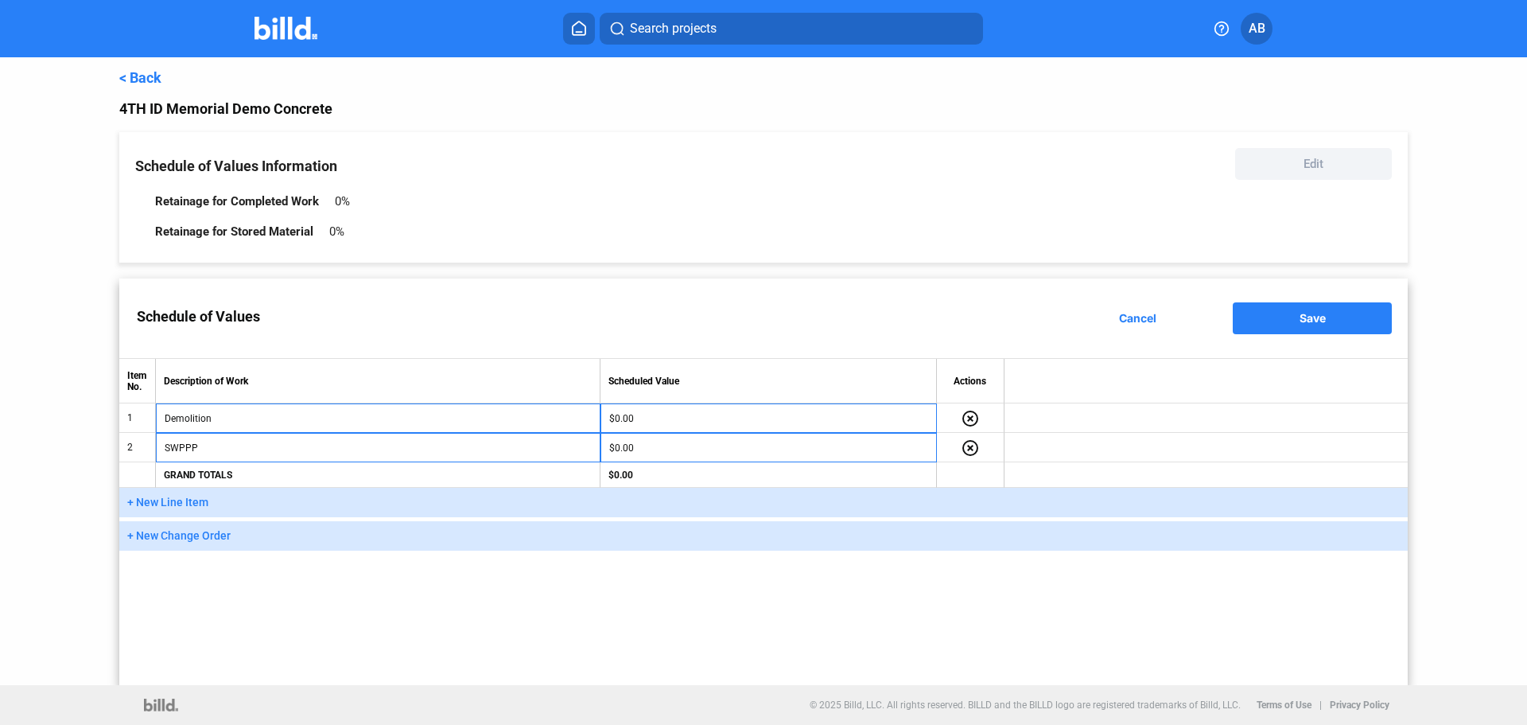
click at [185, 496] on button "+ New Line Item" at bounding box center [763, 502] width 1289 height 29
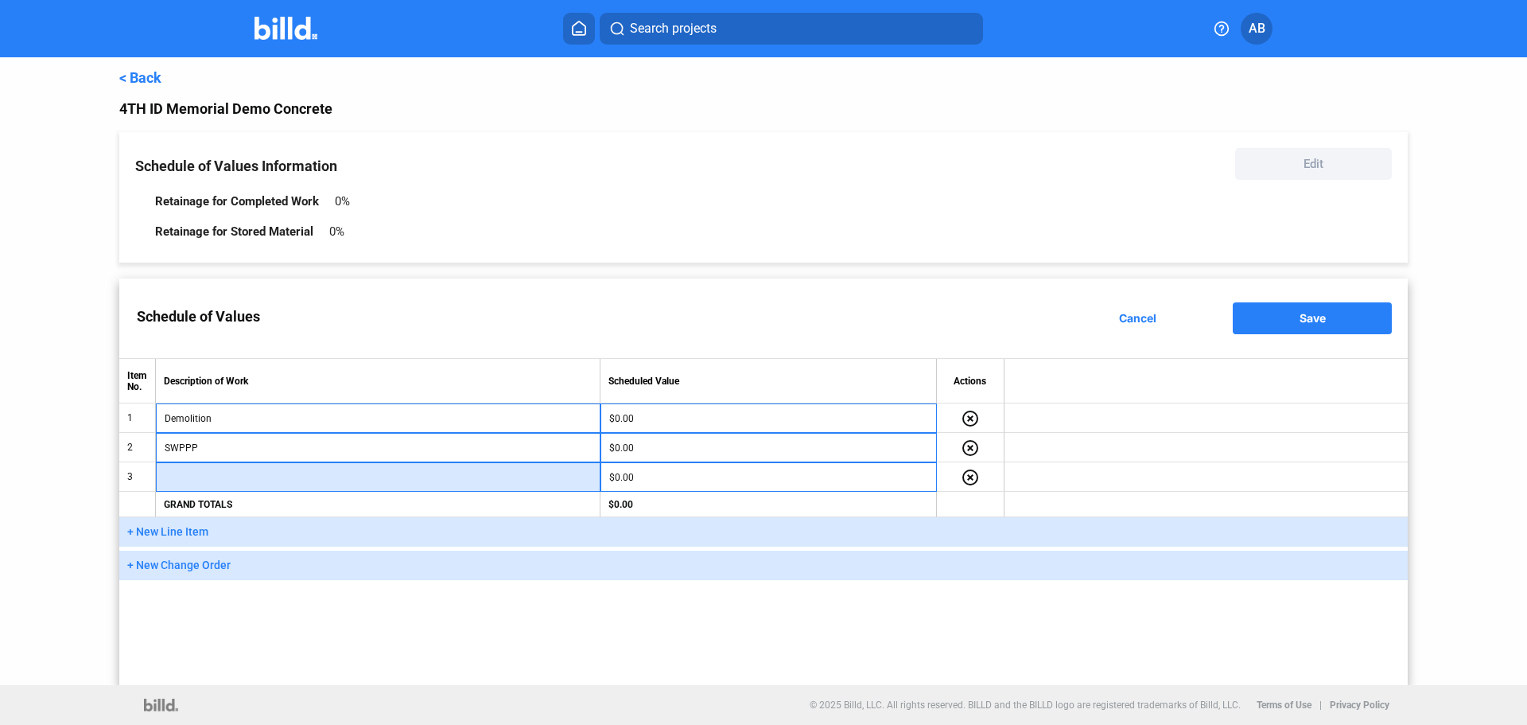
click at [207, 479] on input "text" at bounding box center [378, 477] width 426 height 24
type input "Erosion Control"
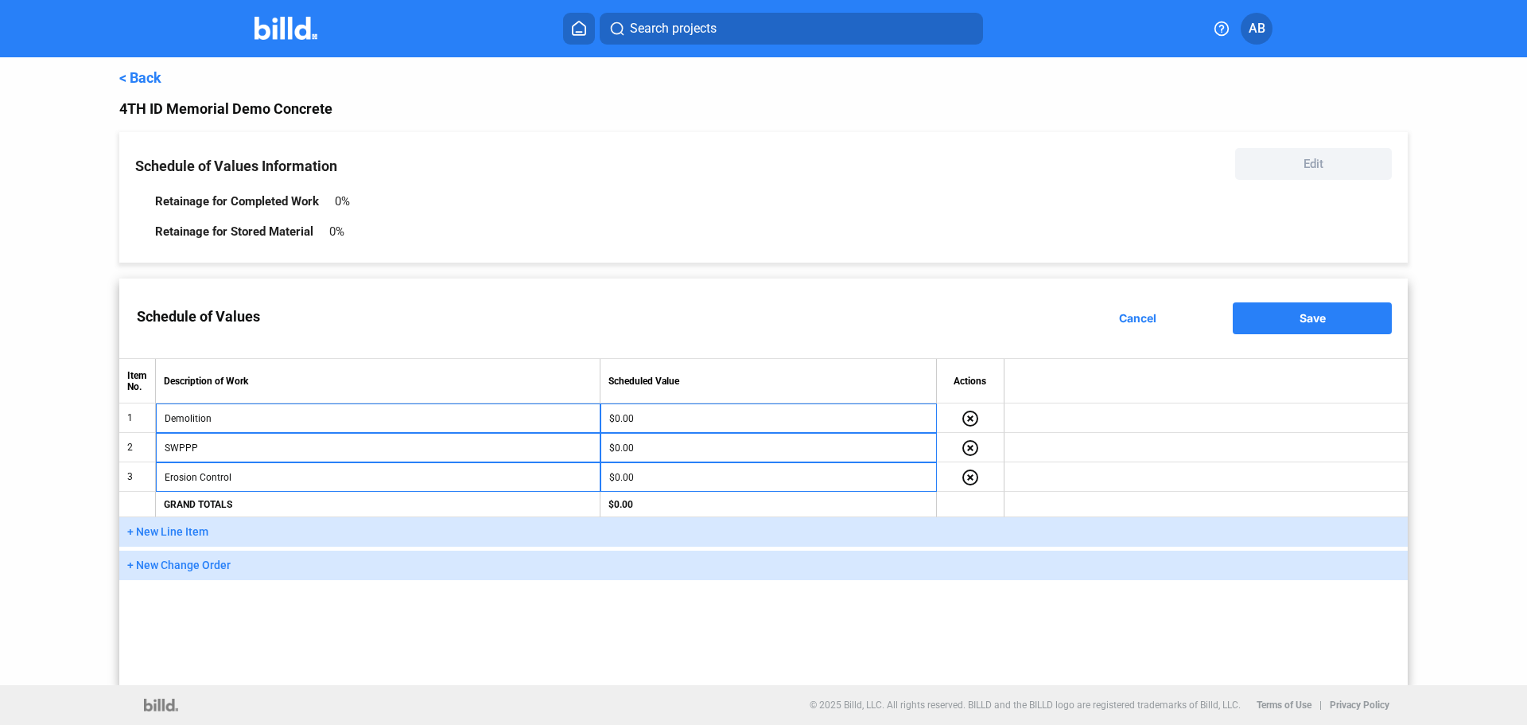
click at [173, 538] on span "+ New Line Item" at bounding box center [167, 531] width 81 height 13
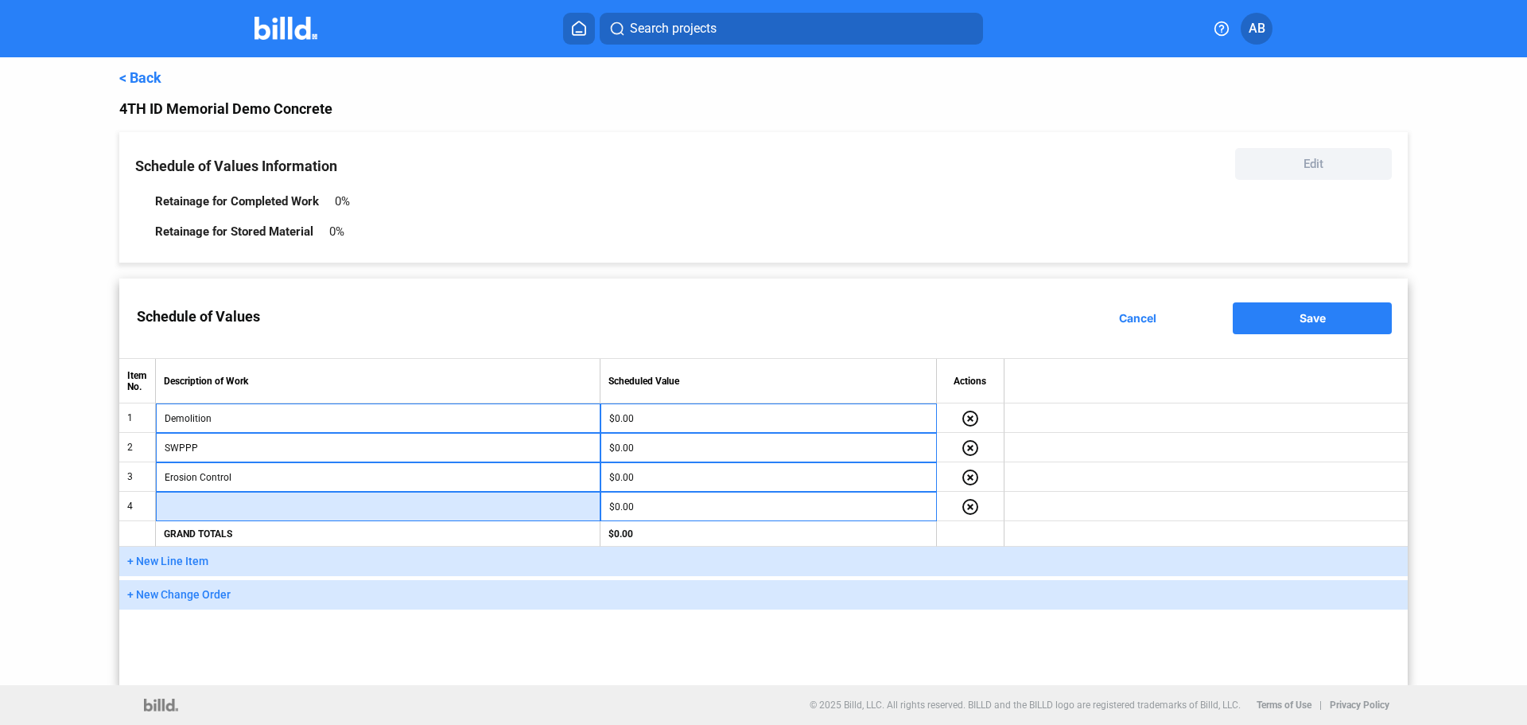
click at [241, 511] on input "text" at bounding box center [378, 507] width 426 height 24
type input "SWPPP Inspections"
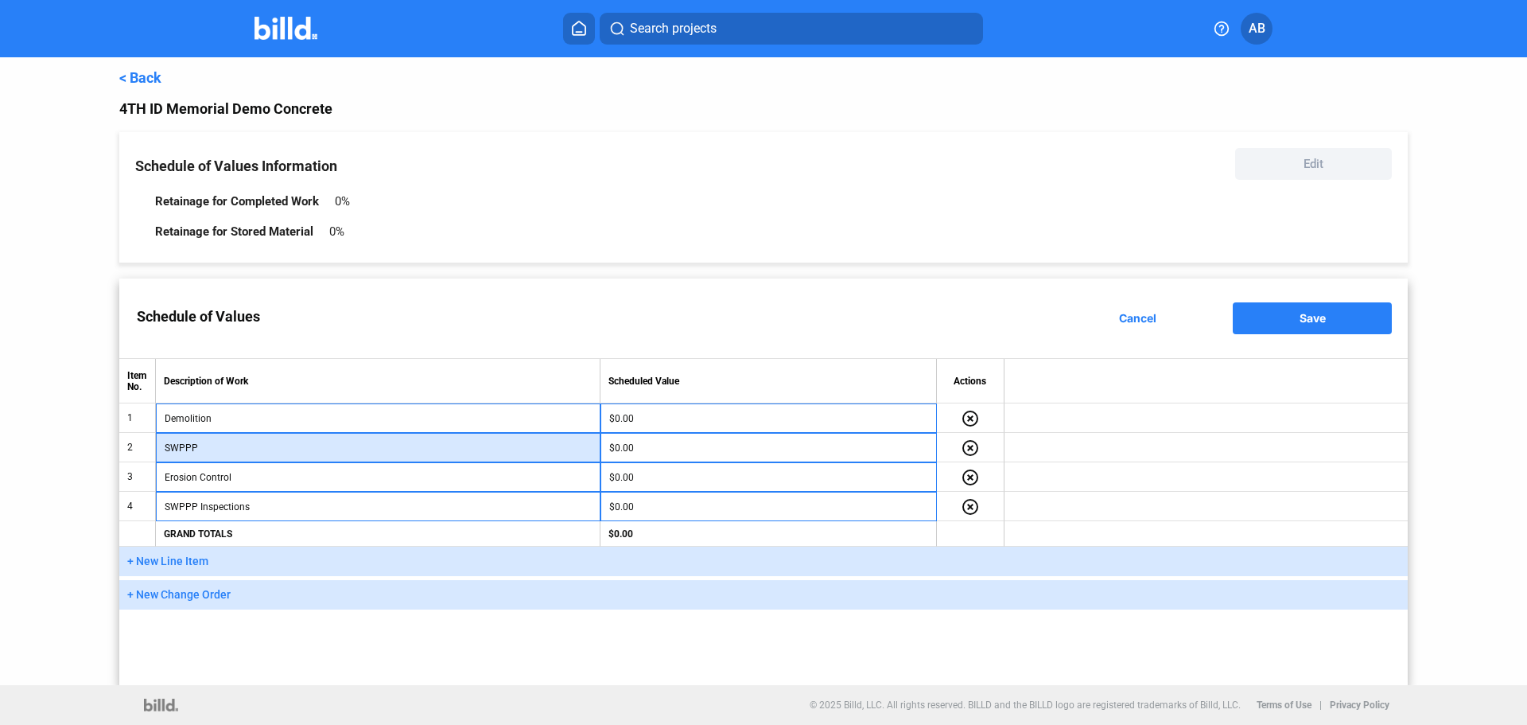
click at [275, 450] on input "SWPPP" at bounding box center [378, 448] width 426 height 24
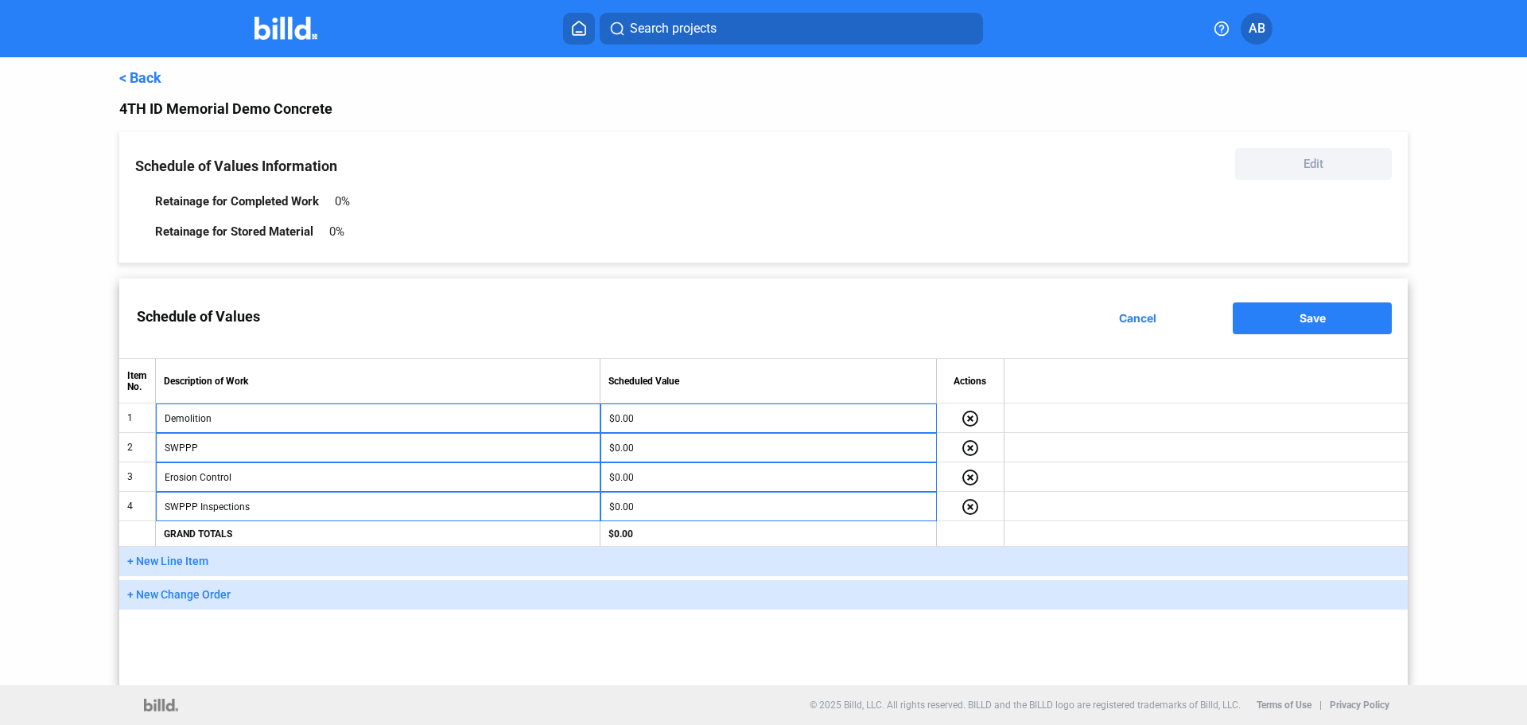
click at [686, 461] on td "$0.00" at bounding box center [769, 447] width 336 height 29
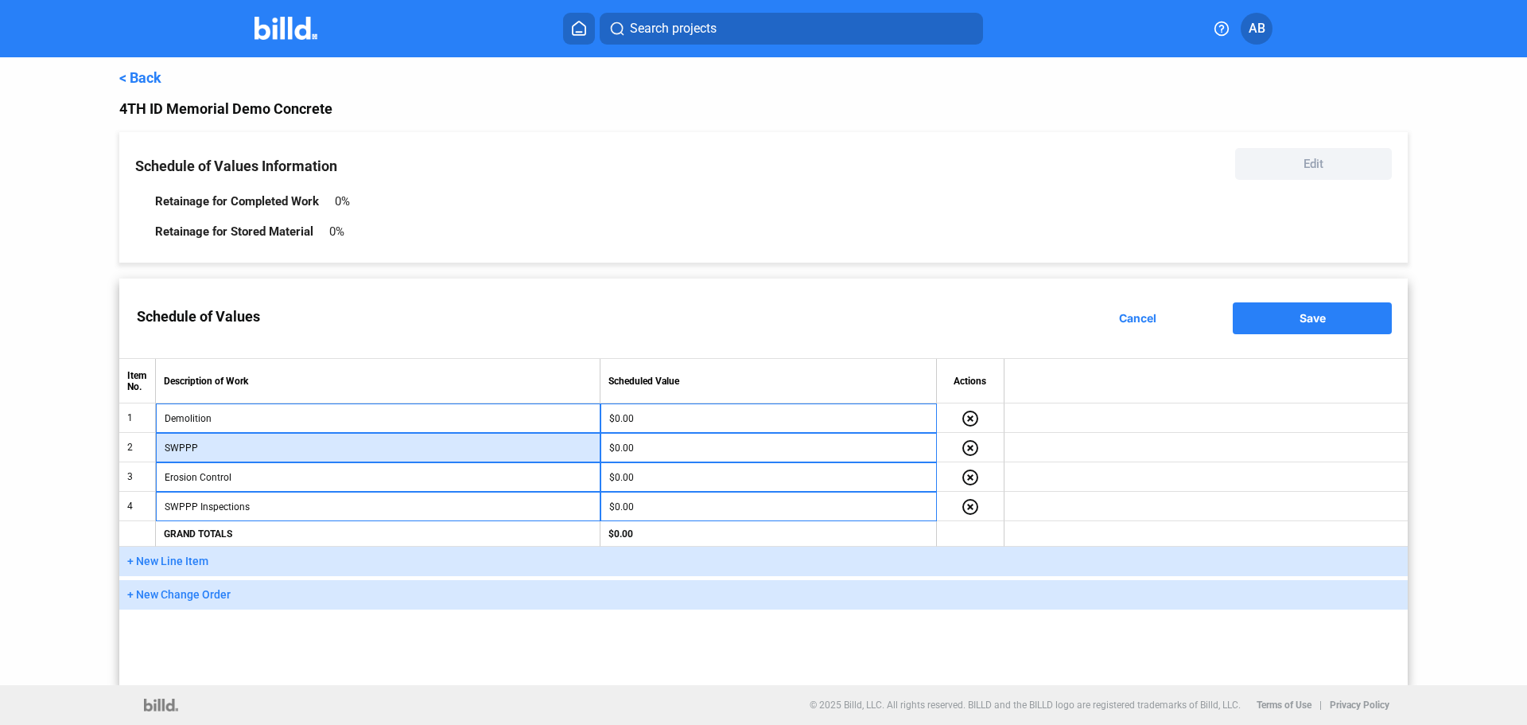
click at [313, 442] on input "SWPPP" at bounding box center [378, 448] width 426 height 24
type input "SWPPP & NOI"
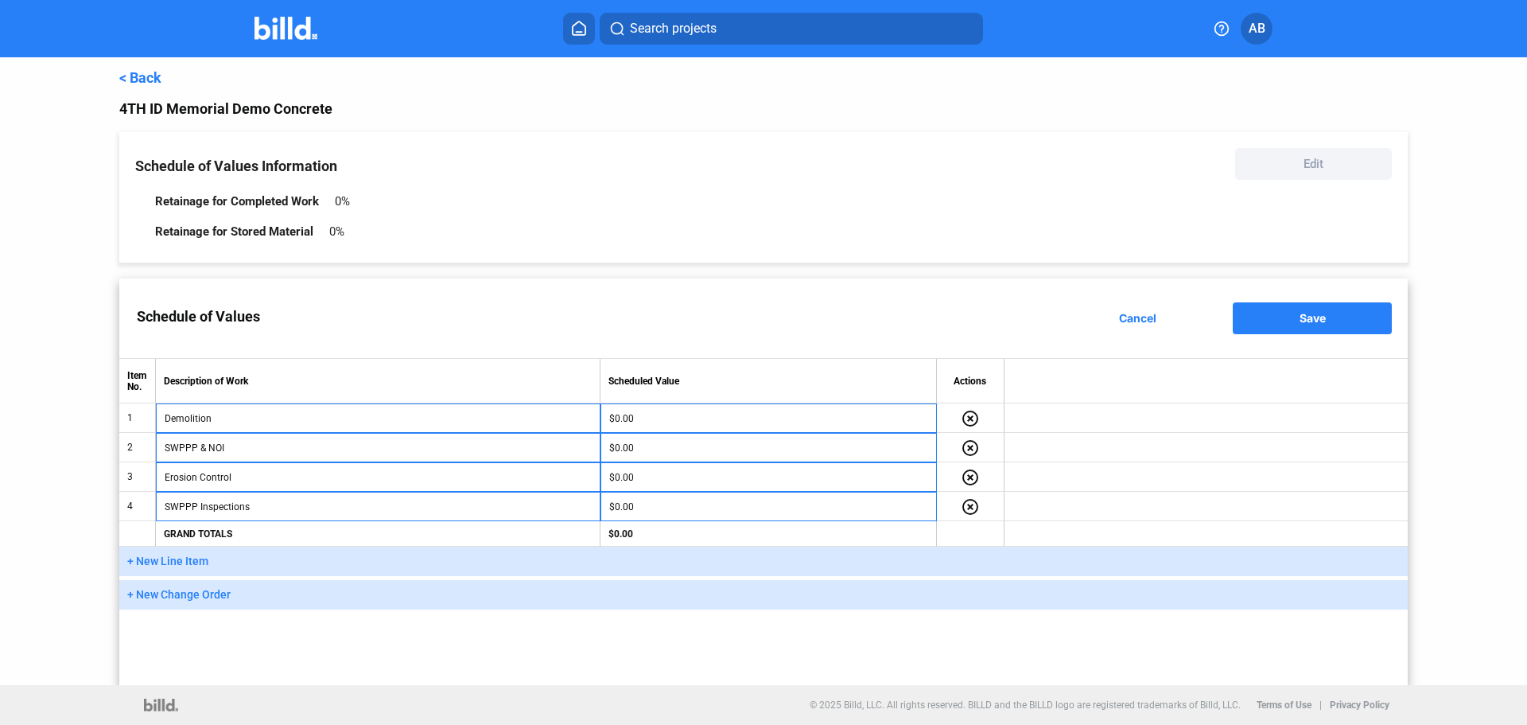
click at [640, 461] on td "$0.00" at bounding box center [769, 447] width 336 height 29
click at [645, 448] on input "$0.00" at bounding box center [768, 448] width 319 height 24
type input "1,500"
click at [647, 480] on input "$0.00" at bounding box center [768, 477] width 319 height 24
type input "5,000"
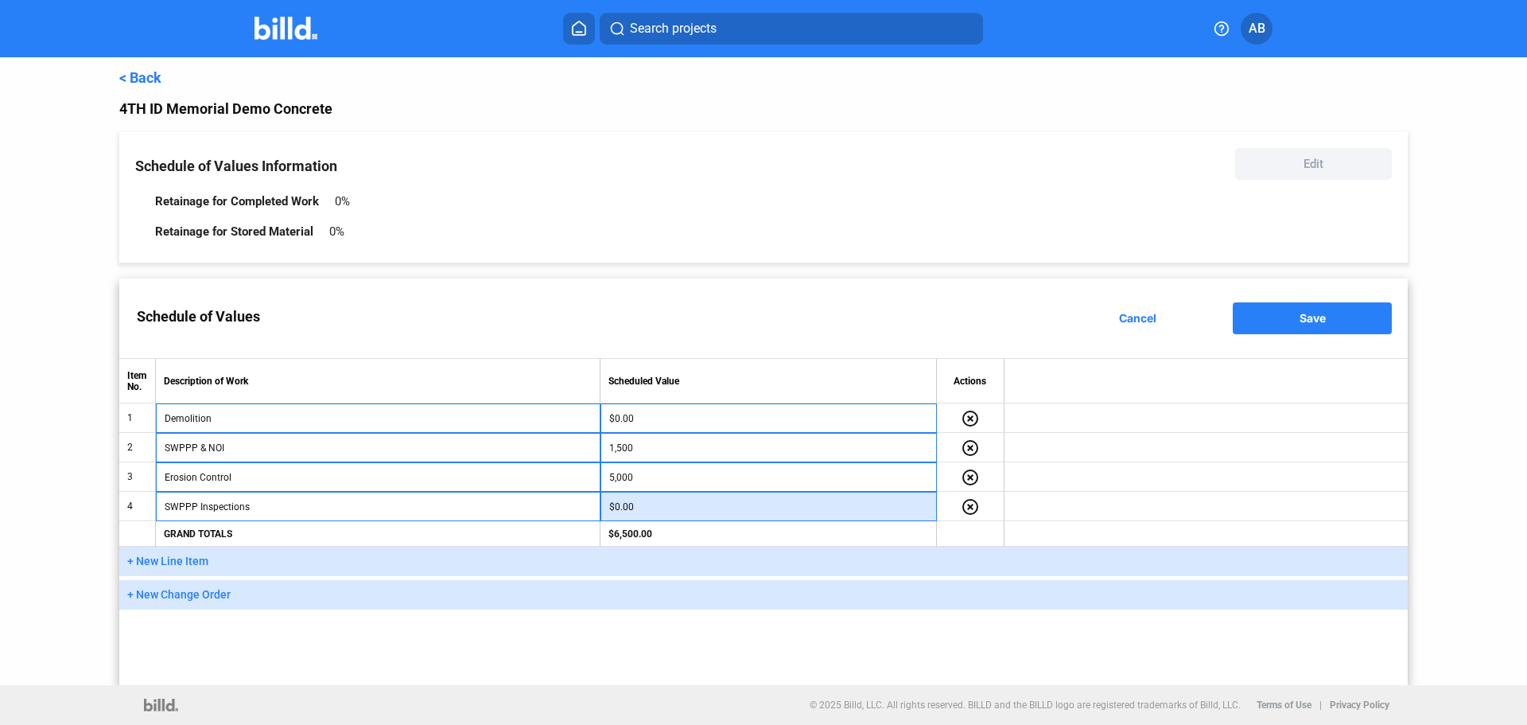
click at [664, 507] on input "$0.00" at bounding box center [768, 507] width 319 height 24
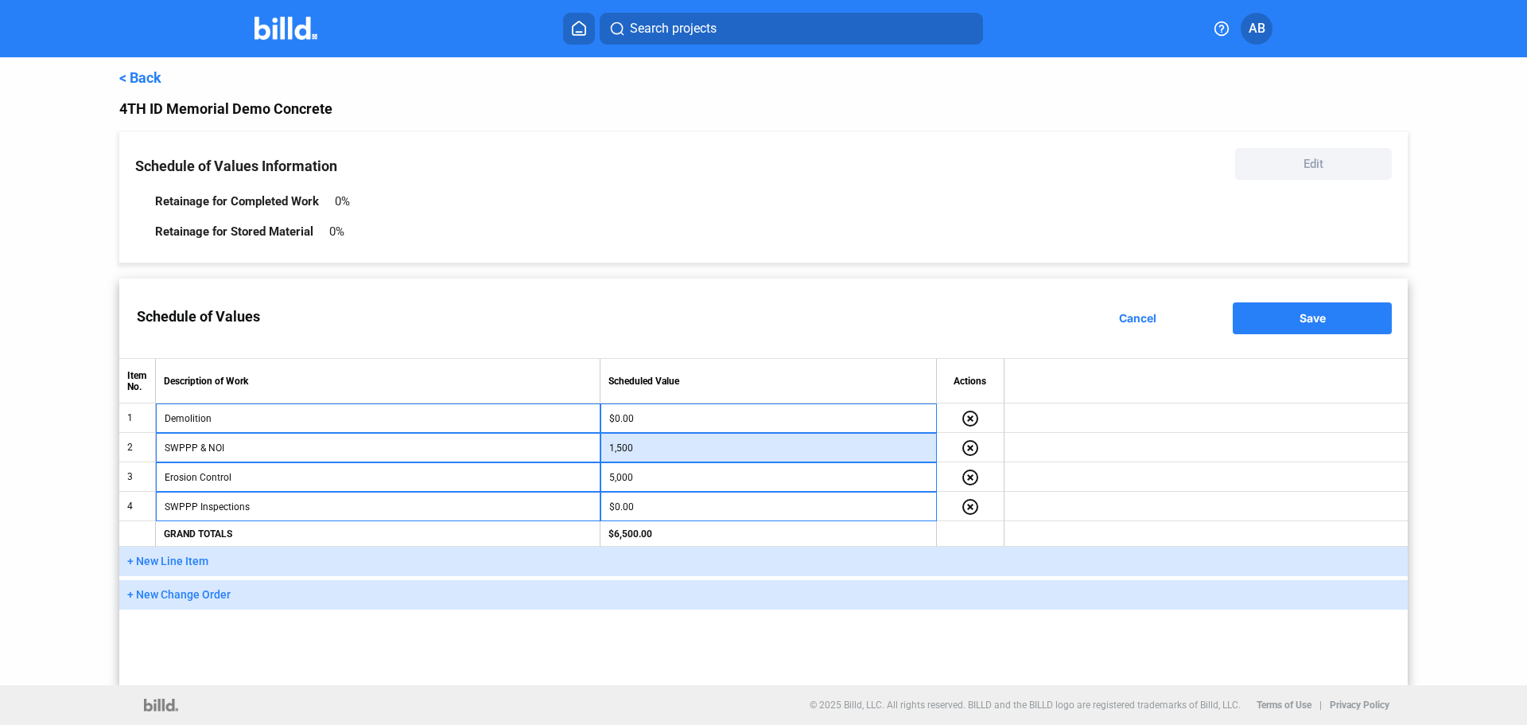
click at [635, 445] on input "1,500" at bounding box center [768, 448] width 319 height 24
type input "2,000"
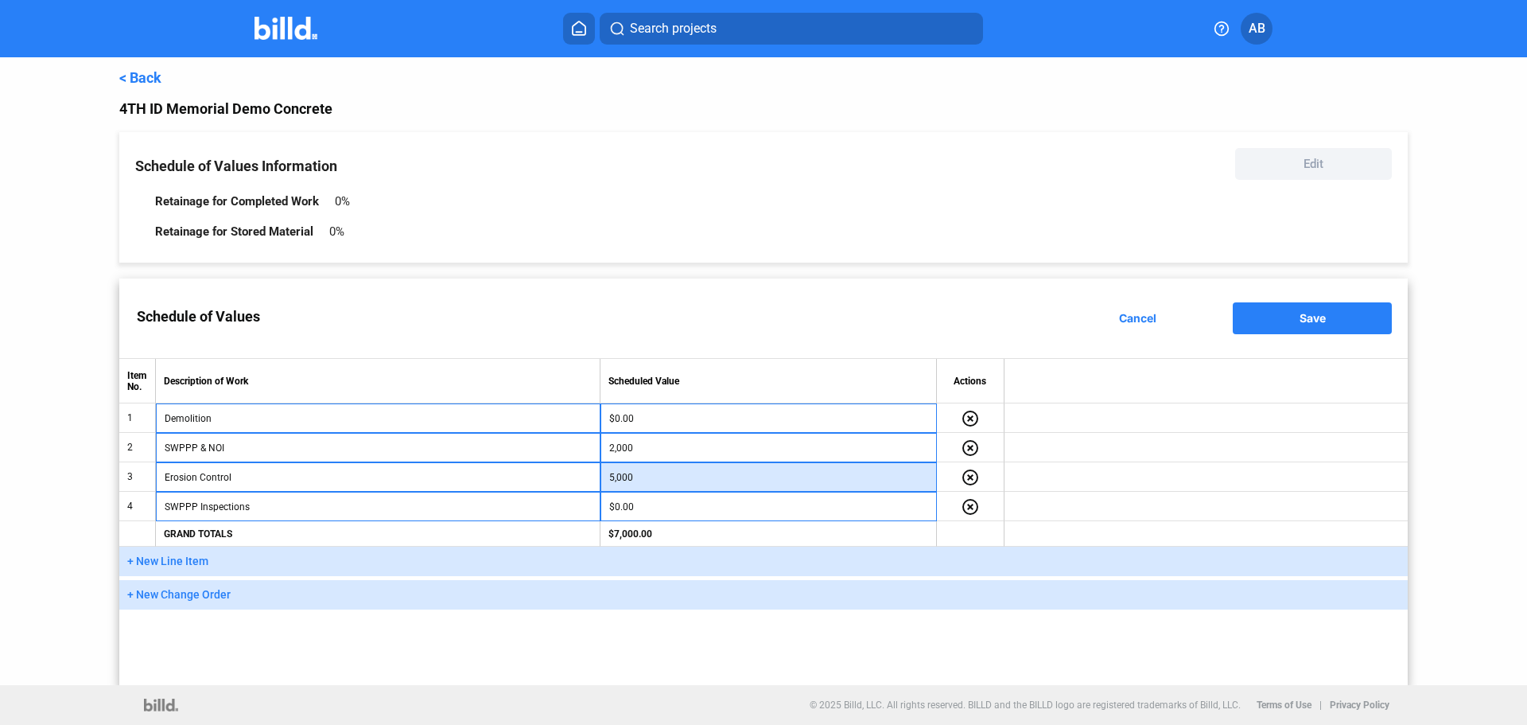
click at [670, 470] on input "5,000" at bounding box center [768, 477] width 319 height 24
click at [627, 475] on input "7,500" at bounding box center [768, 477] width 319 height 24
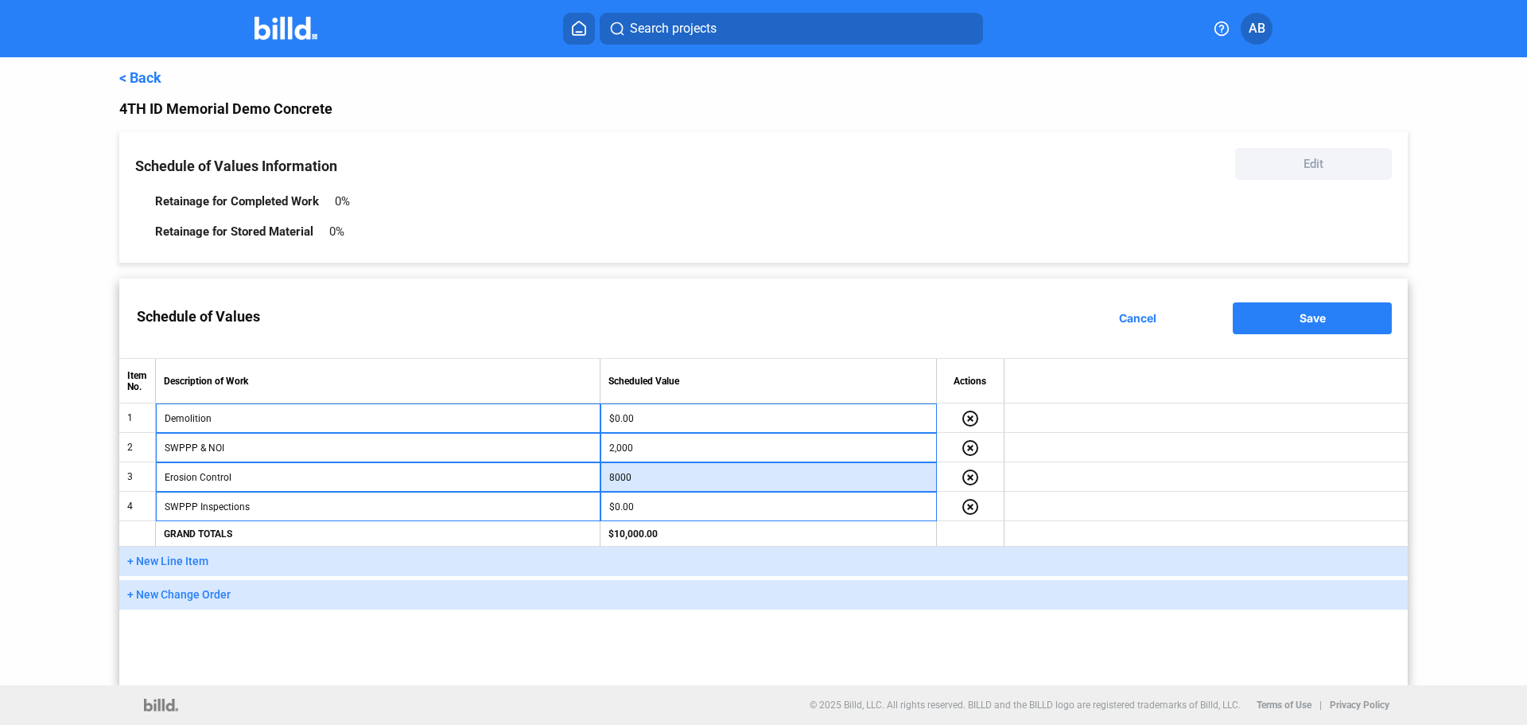
type input "8,000"
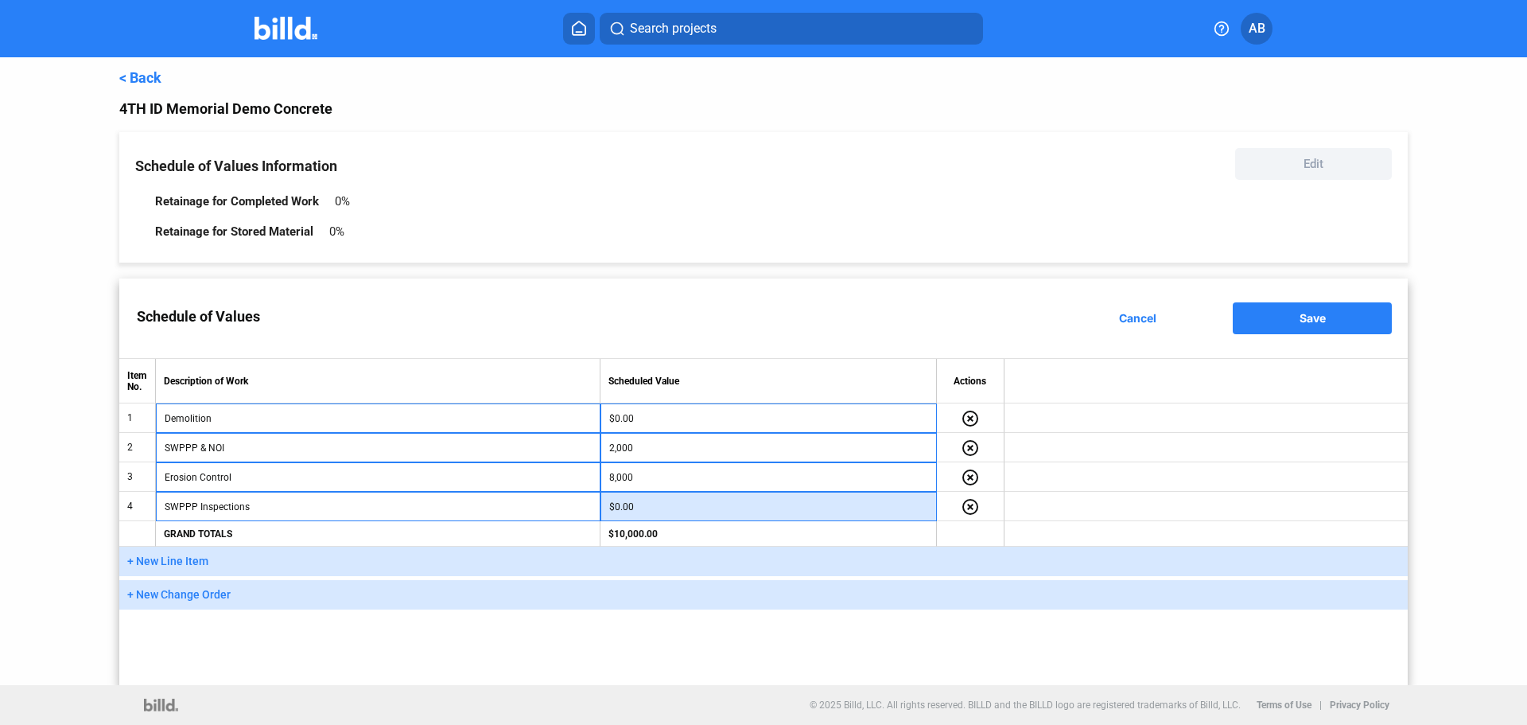
click at [633, 515] on input "$0.00" at bounding box center [768, 507] width 319 height 24
type input "4,000"
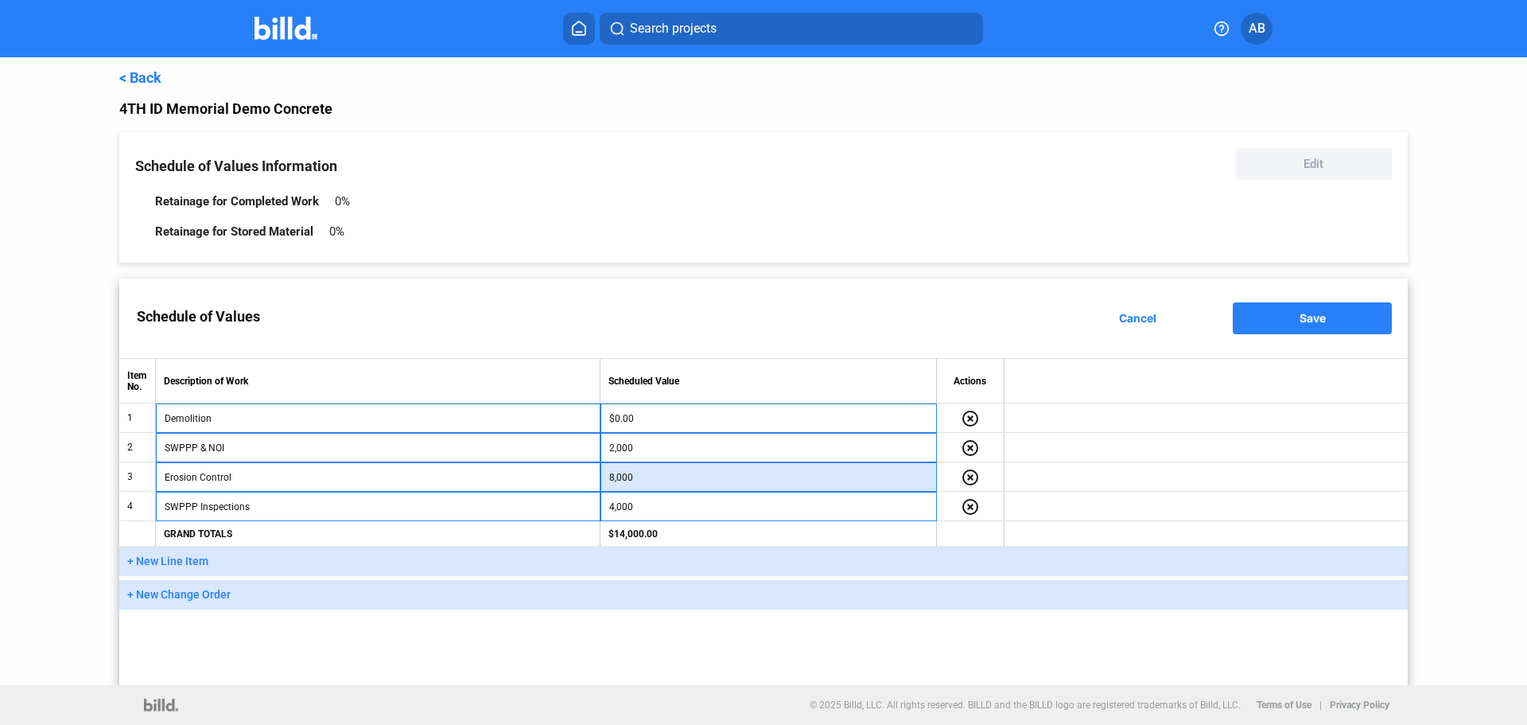
click at [632, 483] on input "8,000" at bounding box center [768, 477] width 319 height 24
type input "10,000"
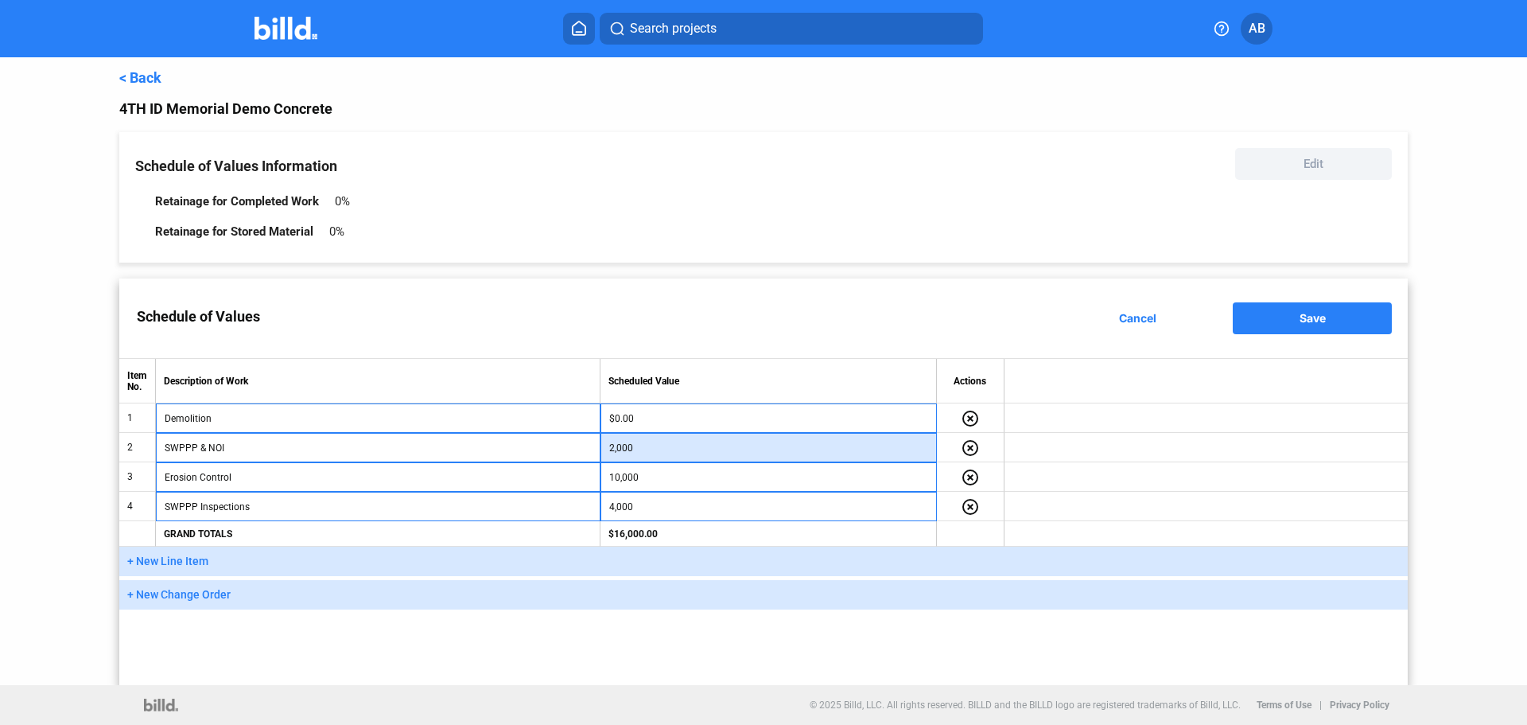
click at [624, 453] on input "2,000" at bounding box center [768, 448] width 319 height 24
click at [628, 449] on input "2,000" at bounding box center [768, 448] width 319 height 24
type input "2"
type input "2,500"
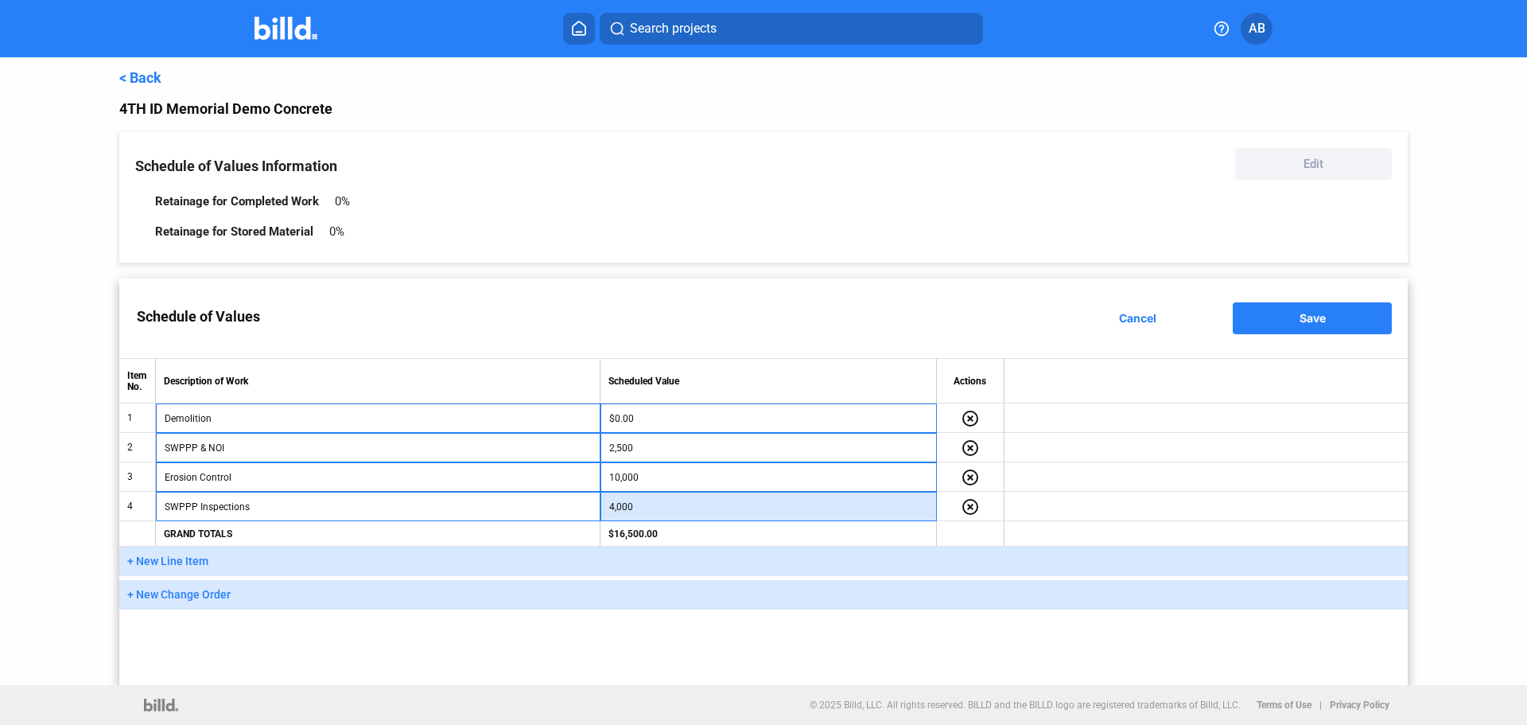
click at [618, 510] on input "4,000" at bounding box center [768, 507] width 319 height 24
type input "3,800"
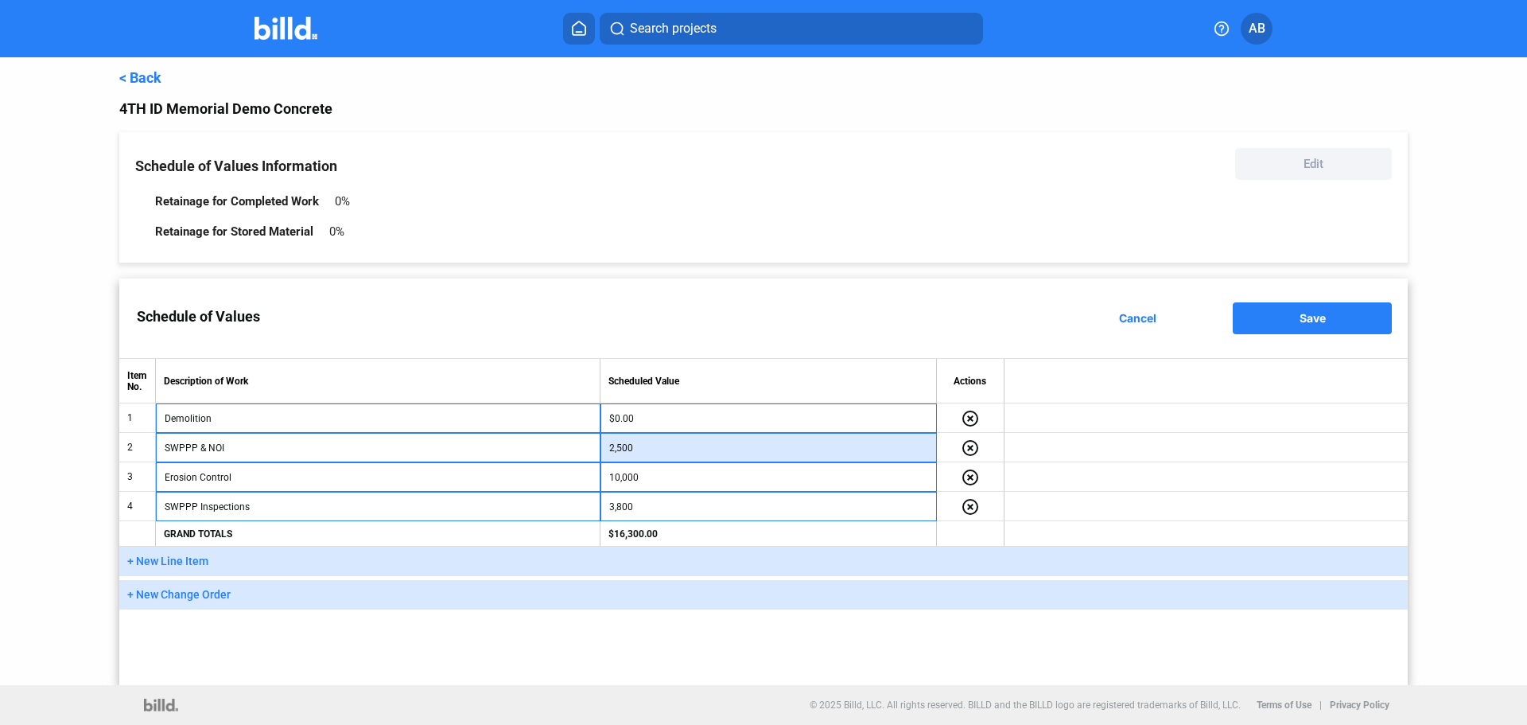
click at [625, 448] on input "2,500" at bounding box center [768, 448] width 319 height 24
type input "2,400"
click at [698, 672] on div "Schedule of Values Cancel Save Item No. Description of Work Scheduled Value Act…" at bounding box center [763, 481] width 1289 height 406
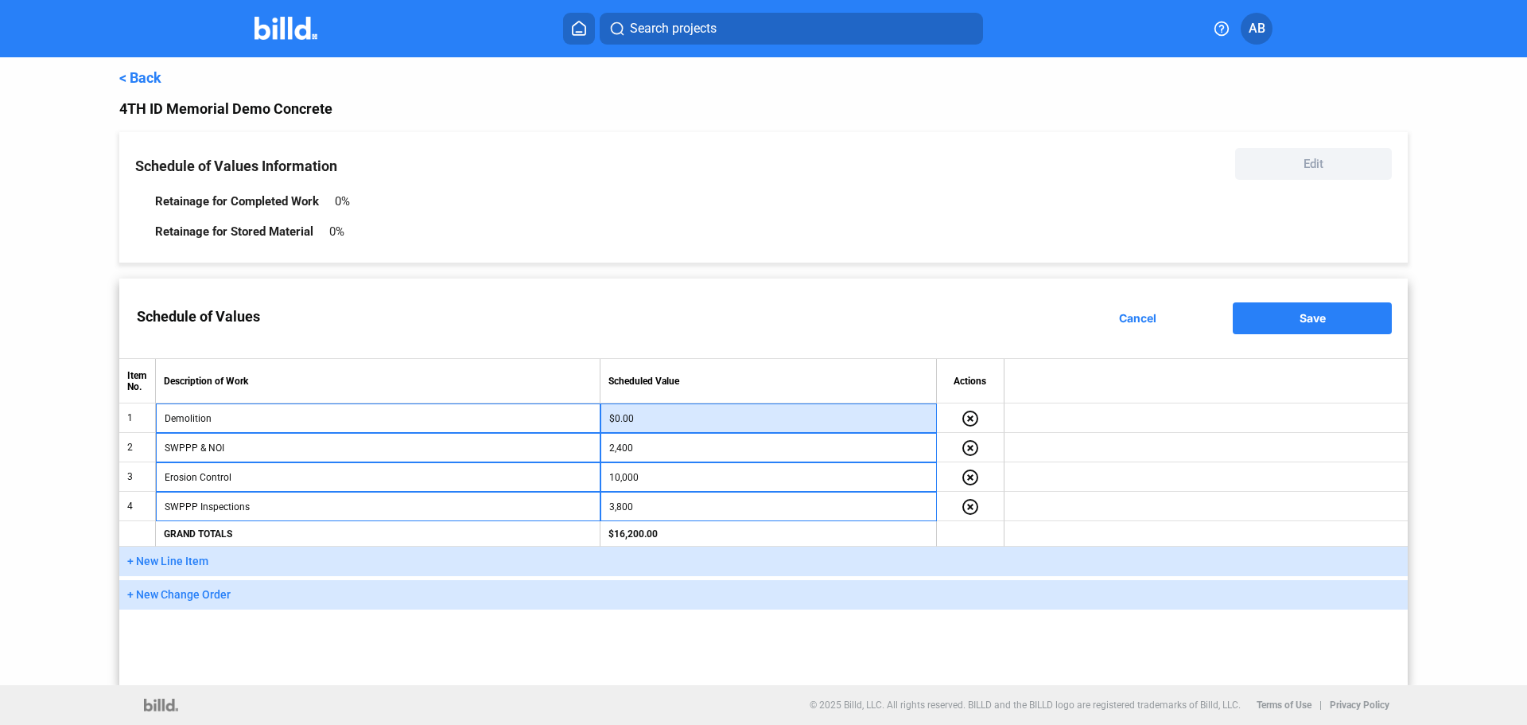
click at [712, 428] on input "$0.00" at bounding box center [768, 418] width 319 height 24
type input "59,750"
click at [580, 648] on div "Schedule of Values Cancel Save Item No. Description of Work Scheduled Value Act…" at bounding box center [763, 481] width 1289 height 406
click at [1343, 320] on button "Save" at bounding box center [1312, 318] width 159 height 32
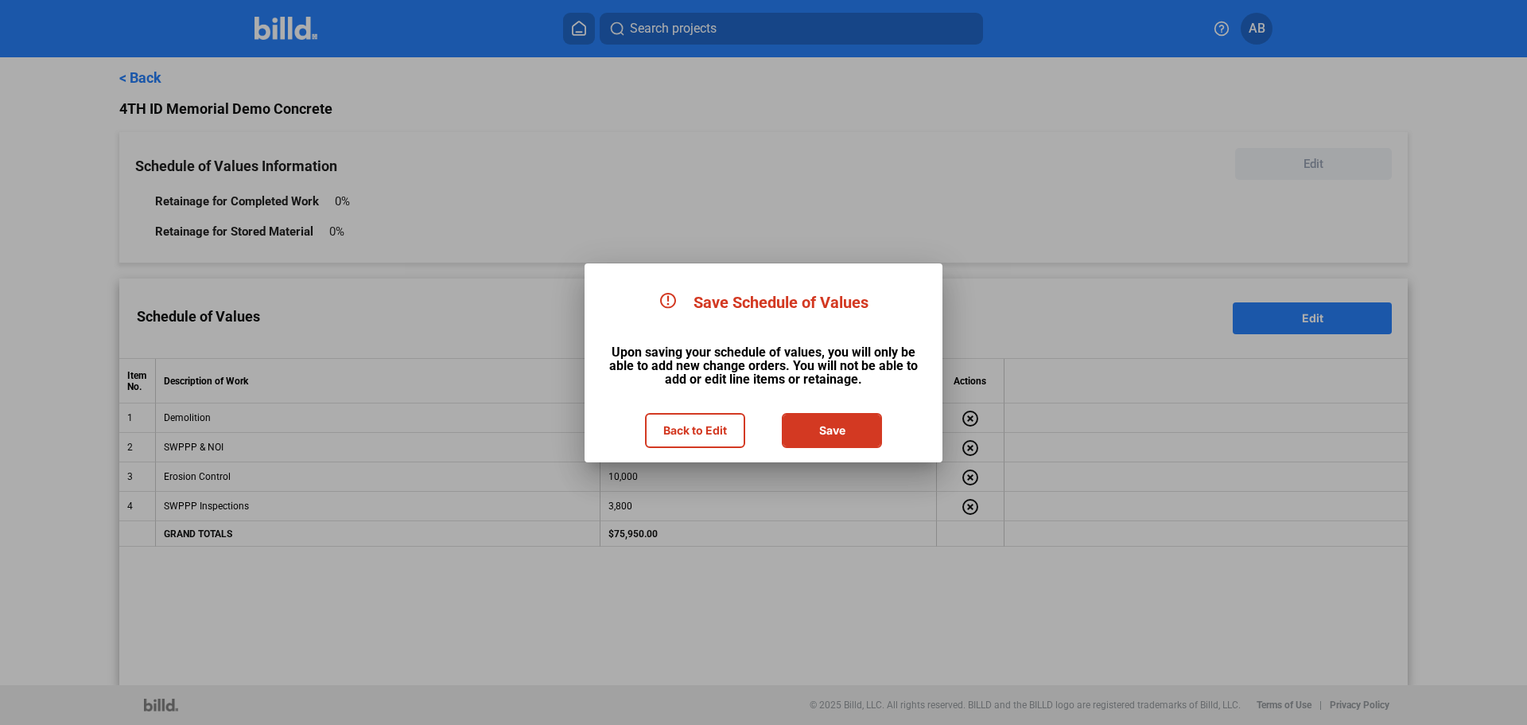
click at [833, 426] on button "Save" at bounding box center [831, 430] width 97 height 32
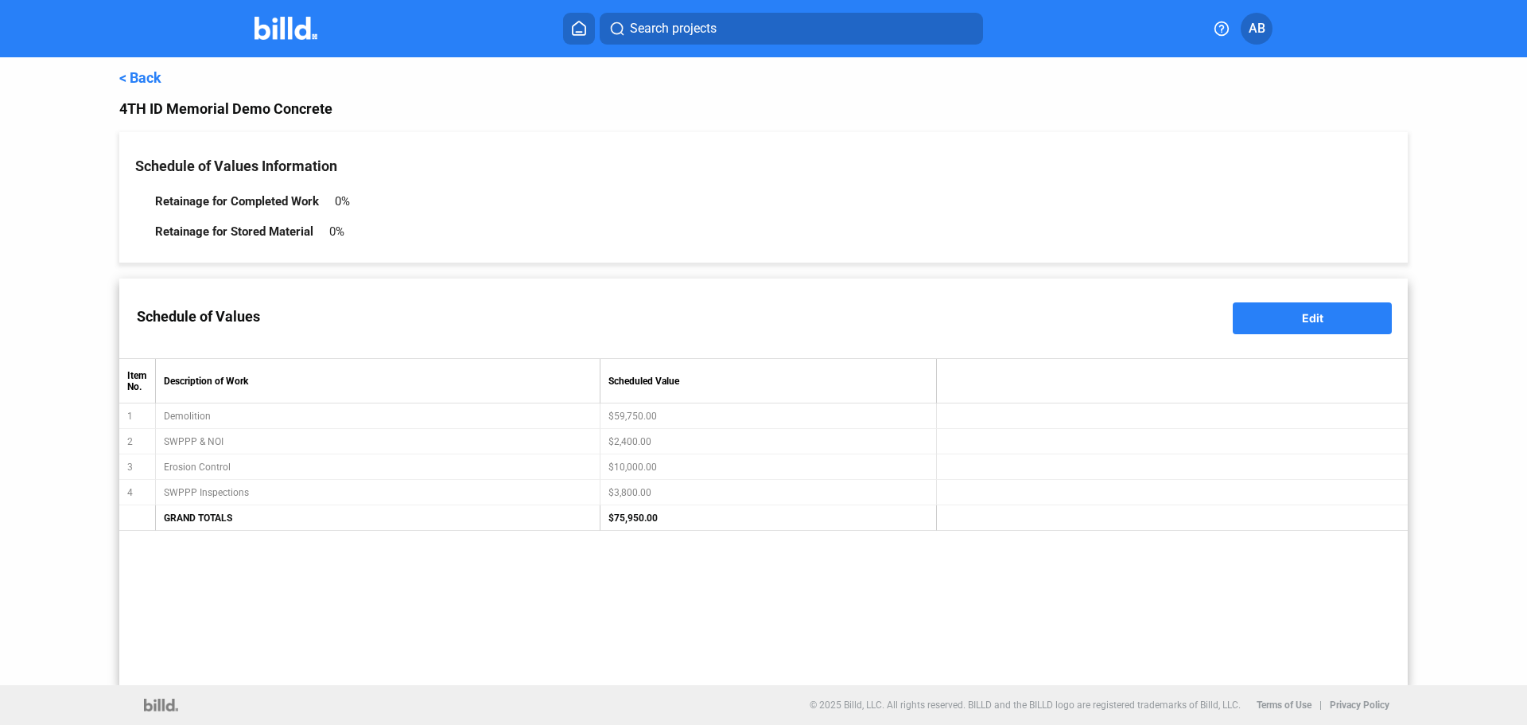
click at [156, 81] on link "< Back" at bounding box center [140, 77] width 42 height 17
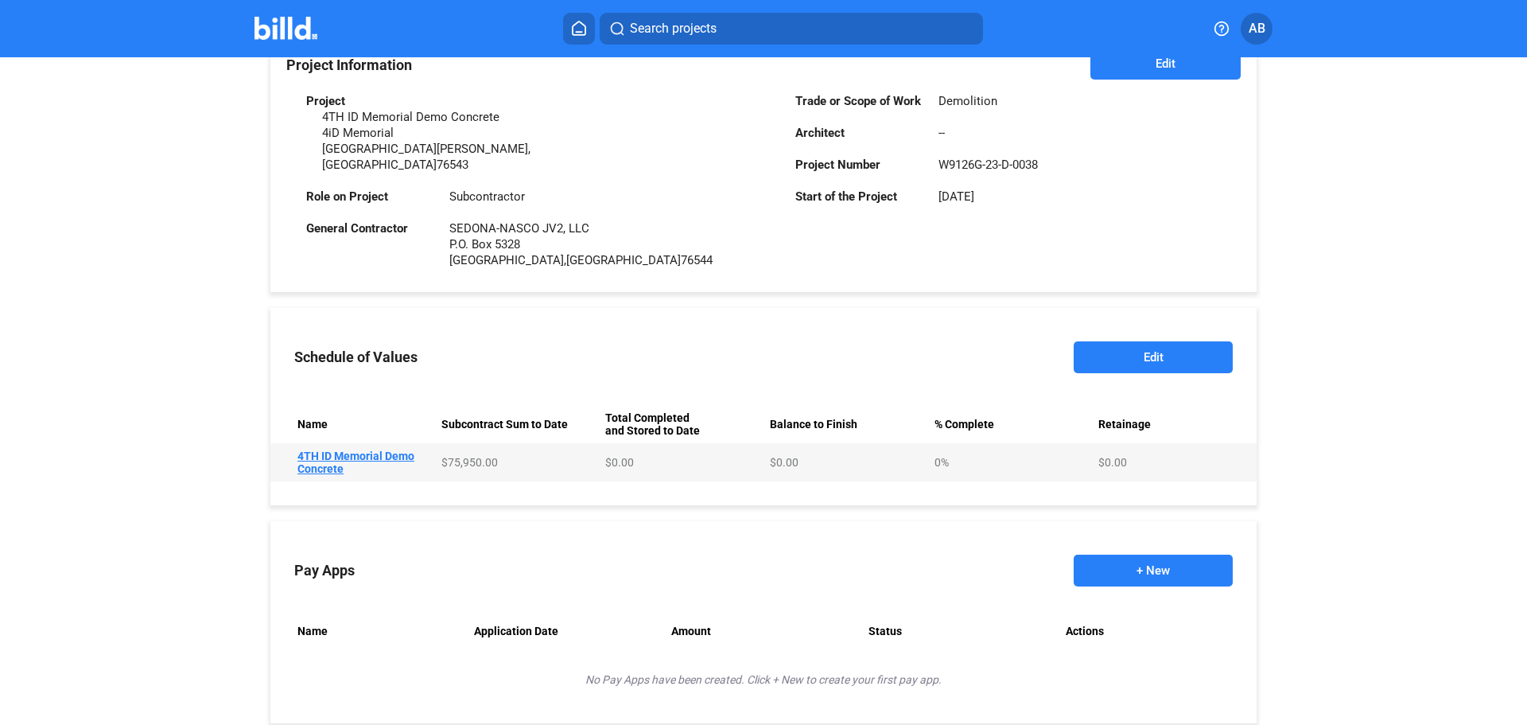
scroll to position [443, 0]
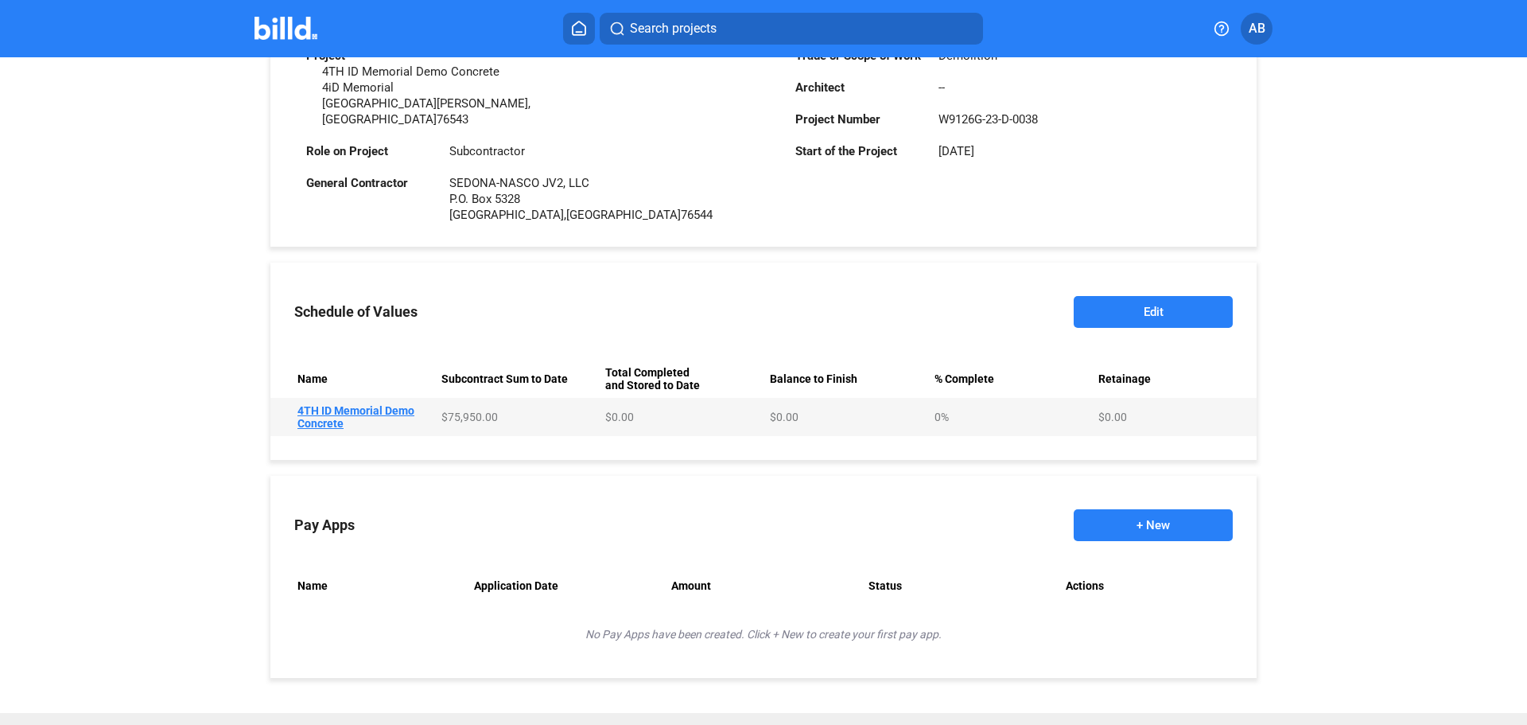
click at [1145, 509] on button "+ New" at bounding box center [1153, 525] width 159 height 32
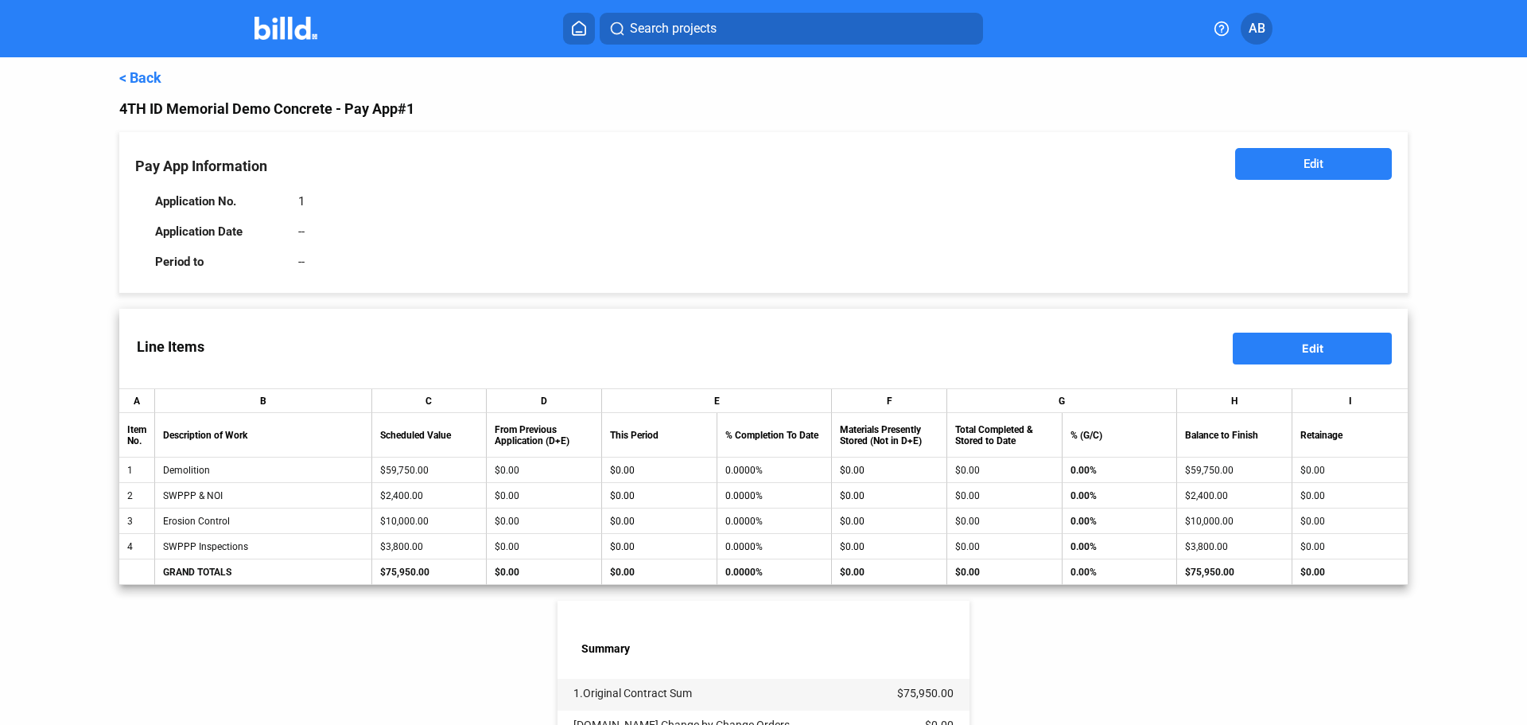
click at [1335, 161] on button "Edit" at bounding box center [1313, 164] width 157 height 32
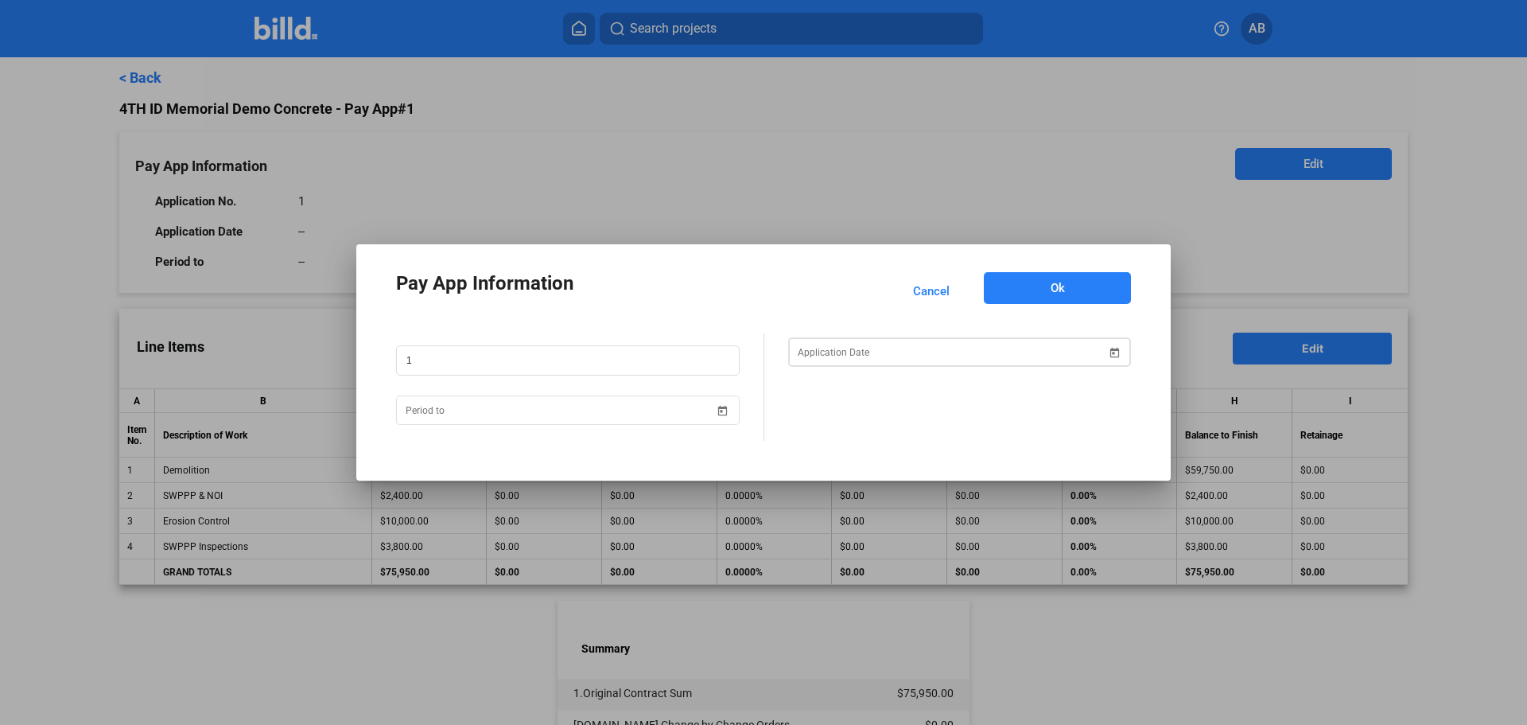
click at [1103, 353] on span "Open calendar" at bounding box center [1114, 343] width 38 height 38
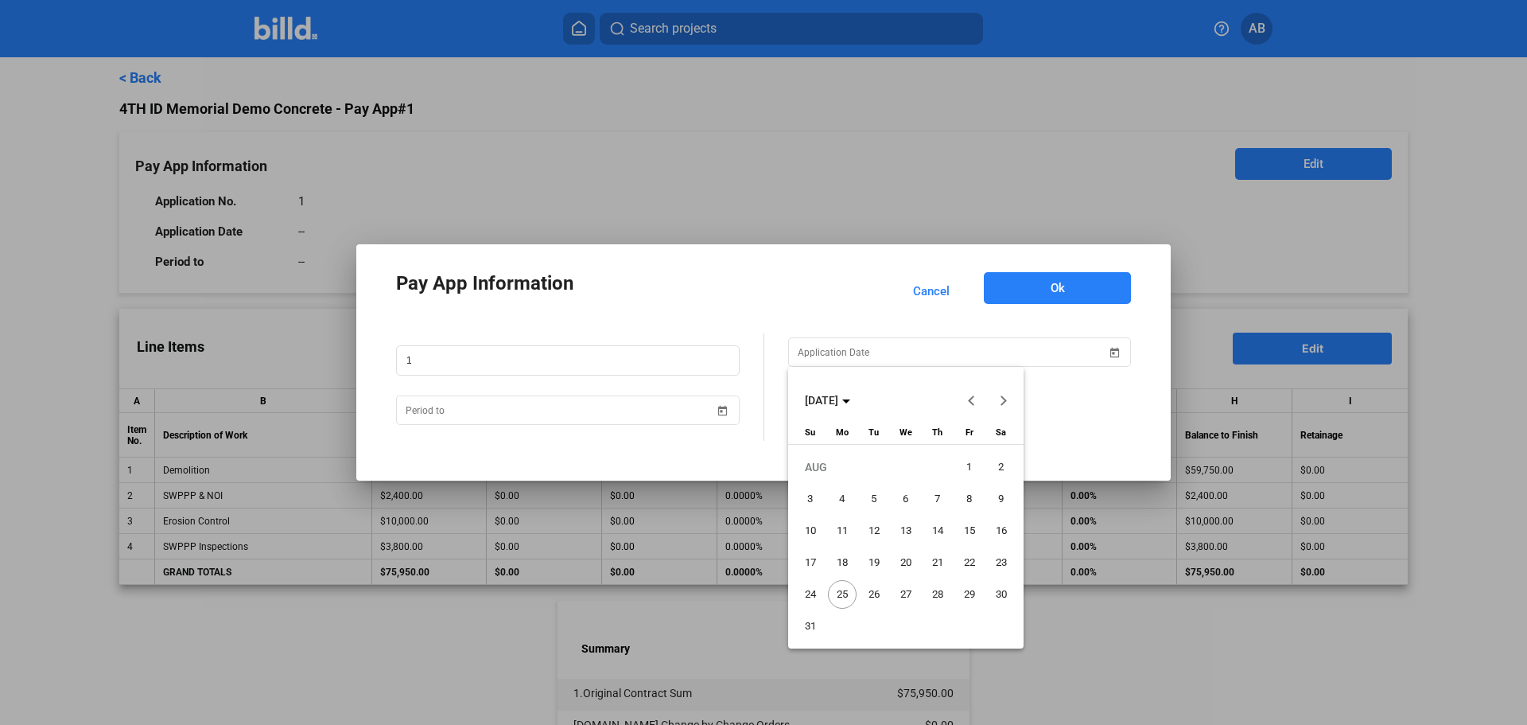
click at [839, 591] on span "25" at bounding box center [842, 594] width 29 height 29
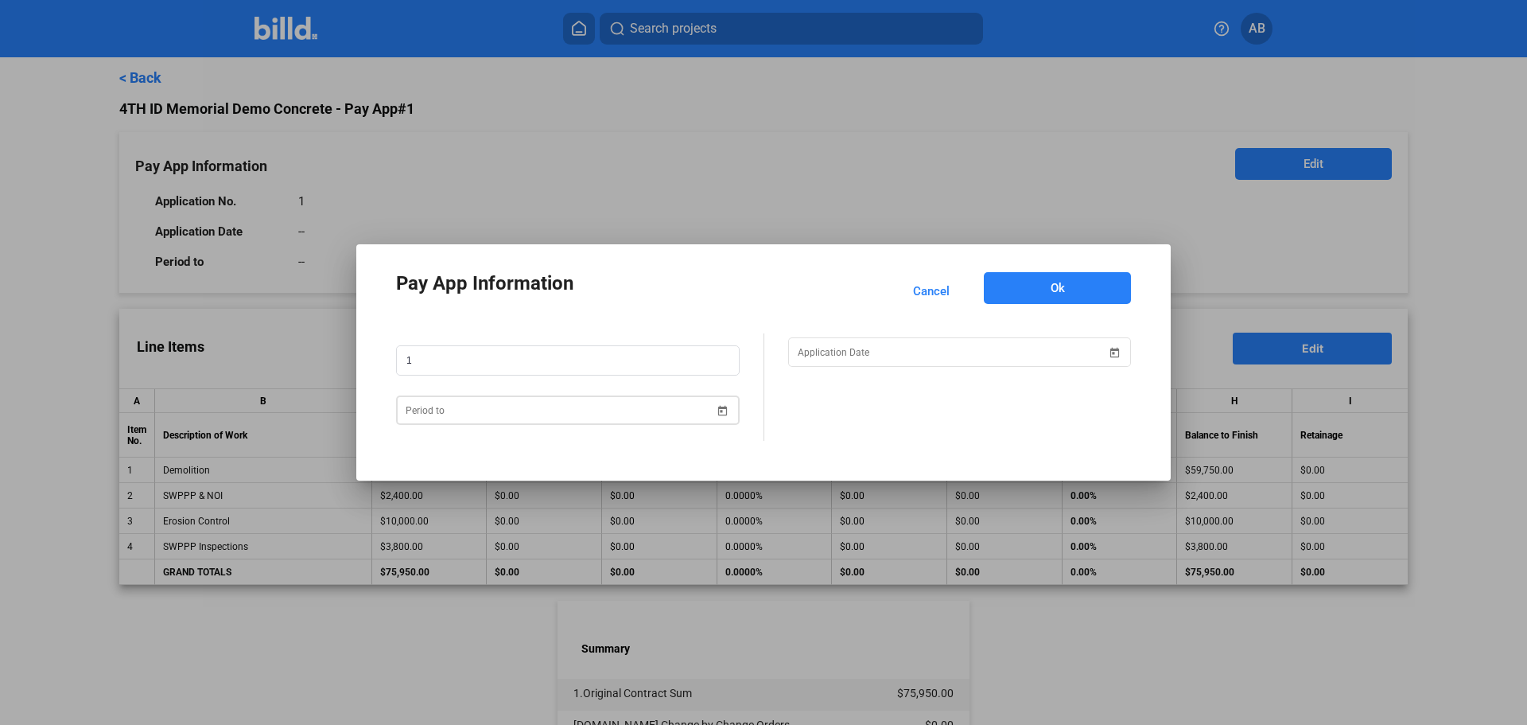
click at [727, 410] on span "Open calendar" at bounding box center [723, 401] width 38 height 38
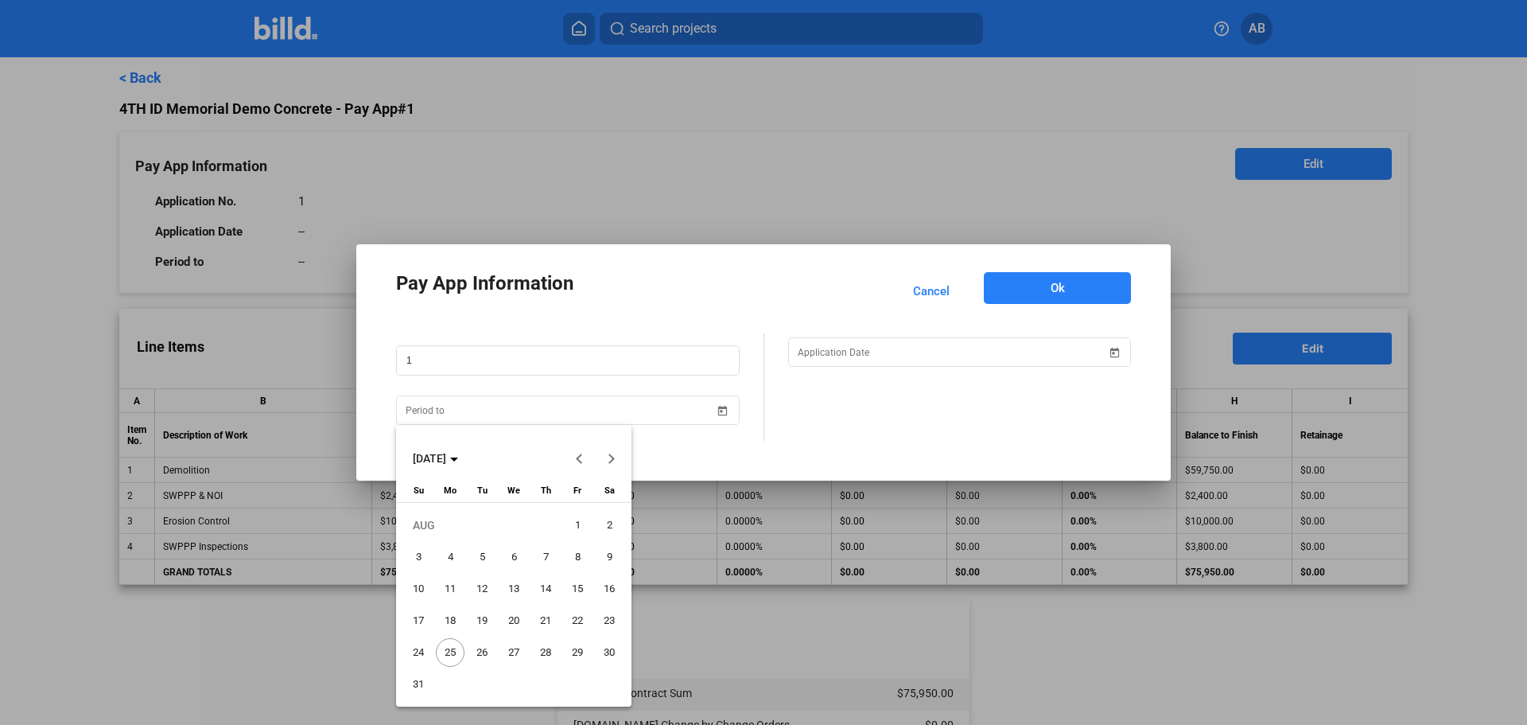
click at [422, 681] on span "31" at bounding box center [418, 684] width 29 height 29
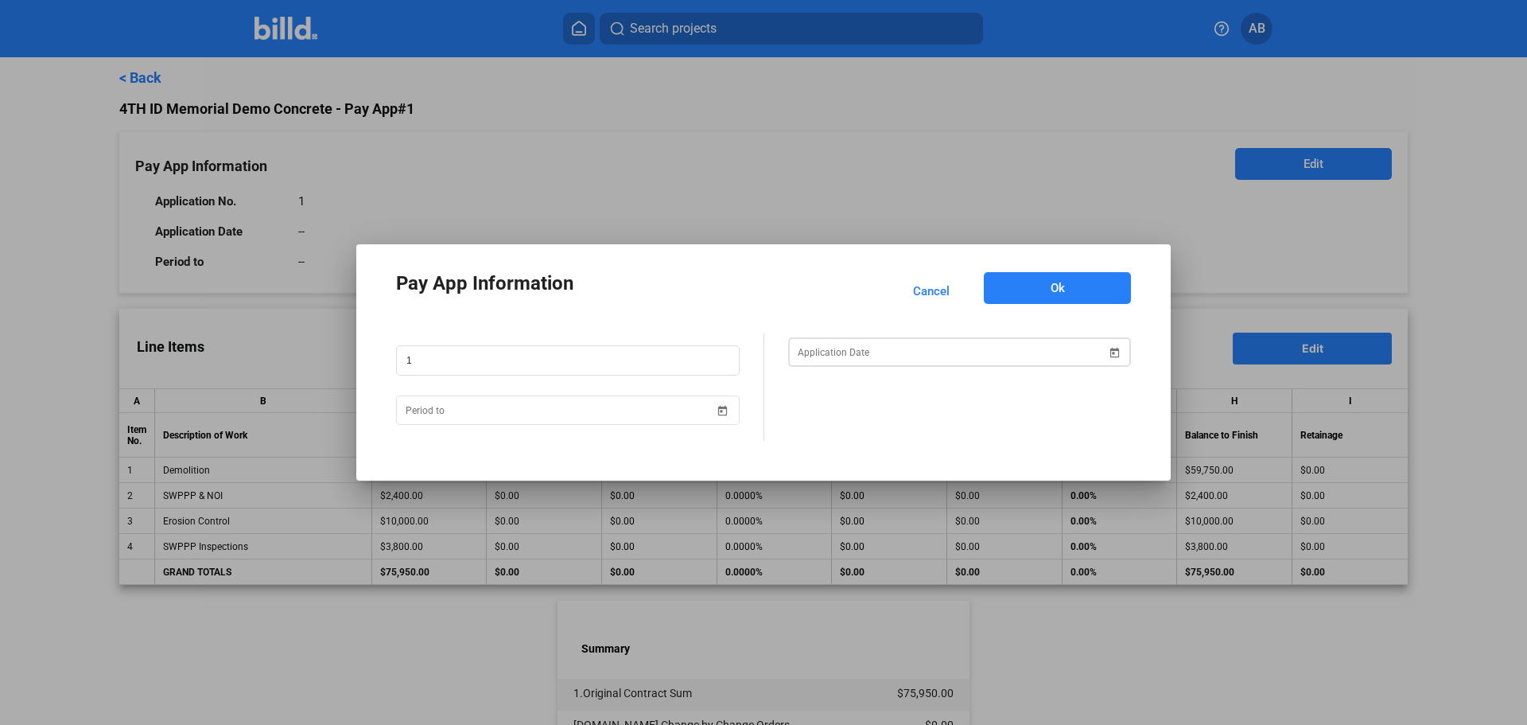
click at [1102, 347] on span "Open calendar" at bounding box center [1114, 343] width 38 height 38
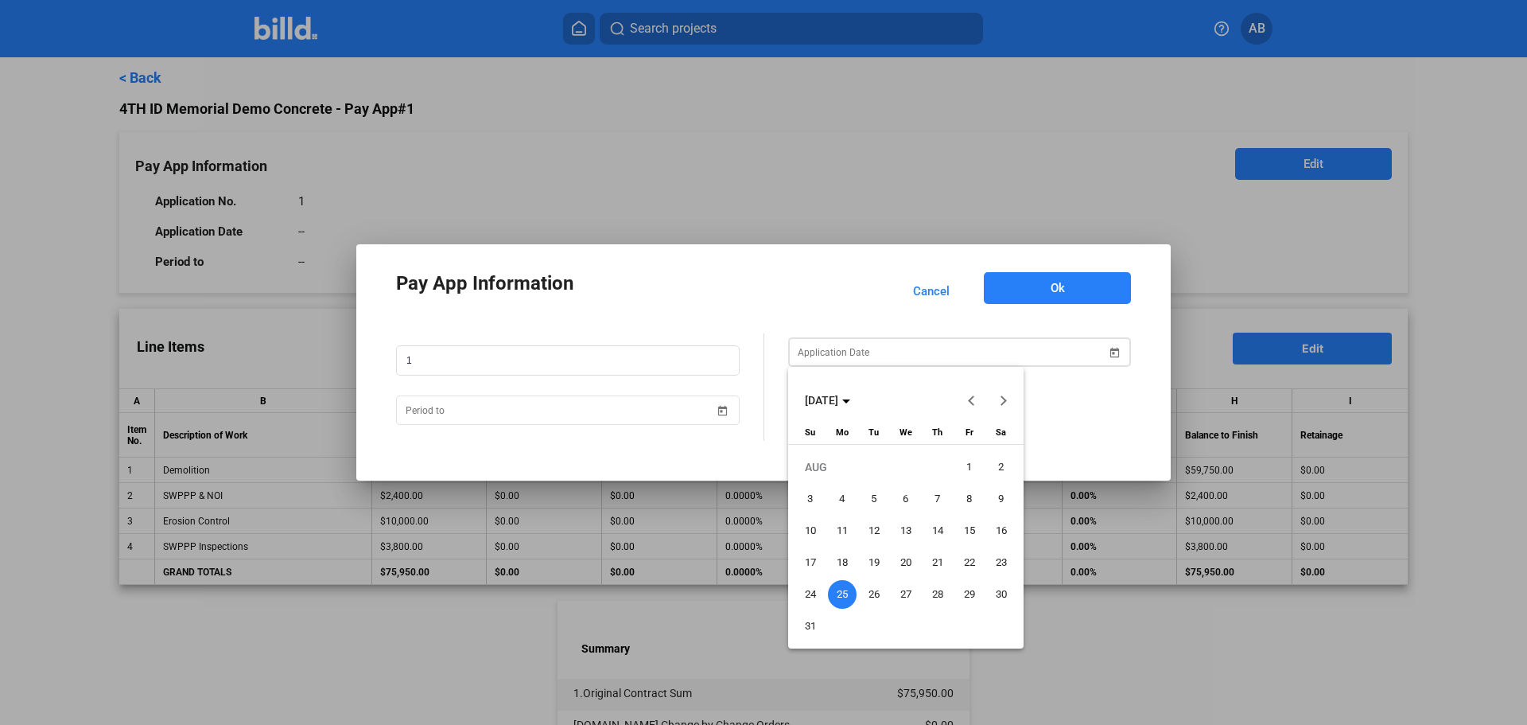
click at [1102, 347] on div at bounding box center [763, 362] width 1527 height 725
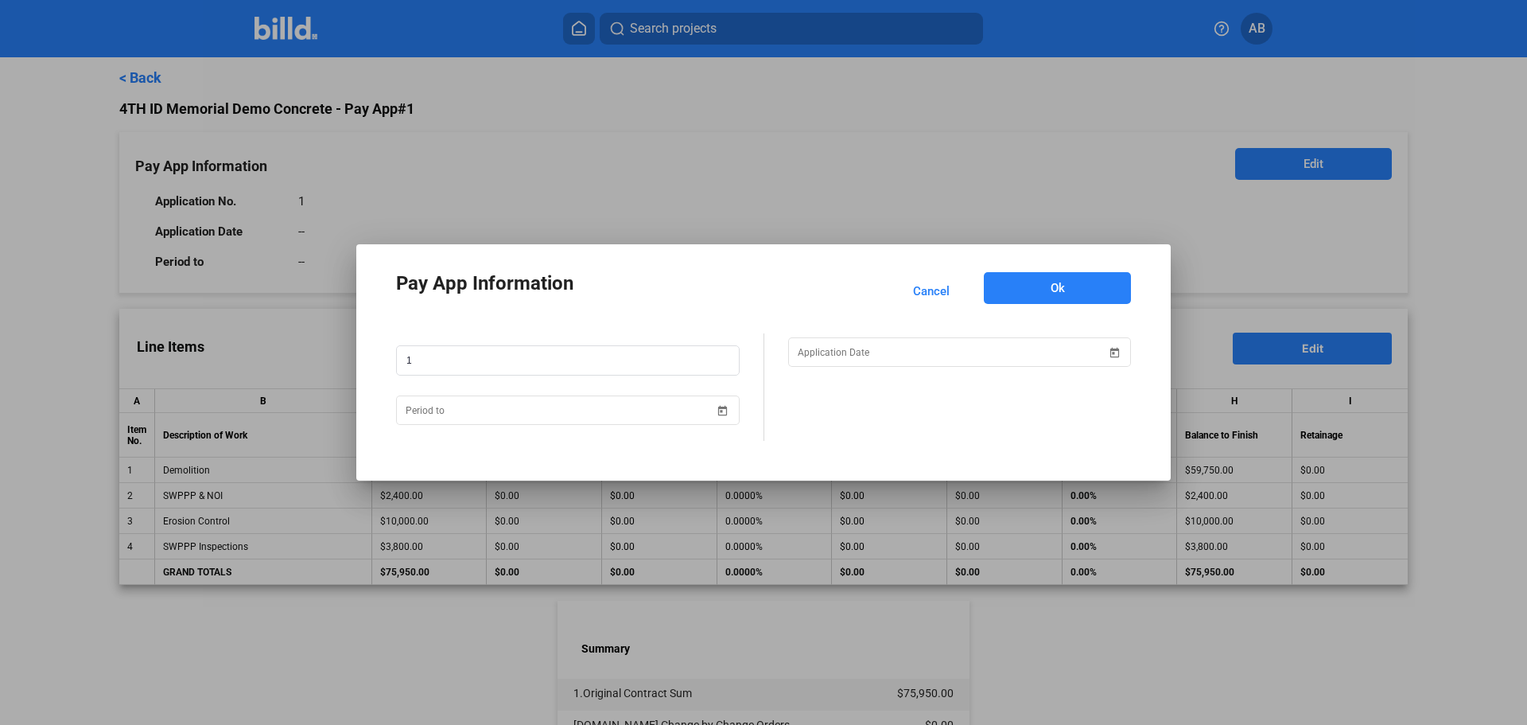
click at [1054, 290] on span "Ok" at bounding box center [1058, 288] width 14 height 16
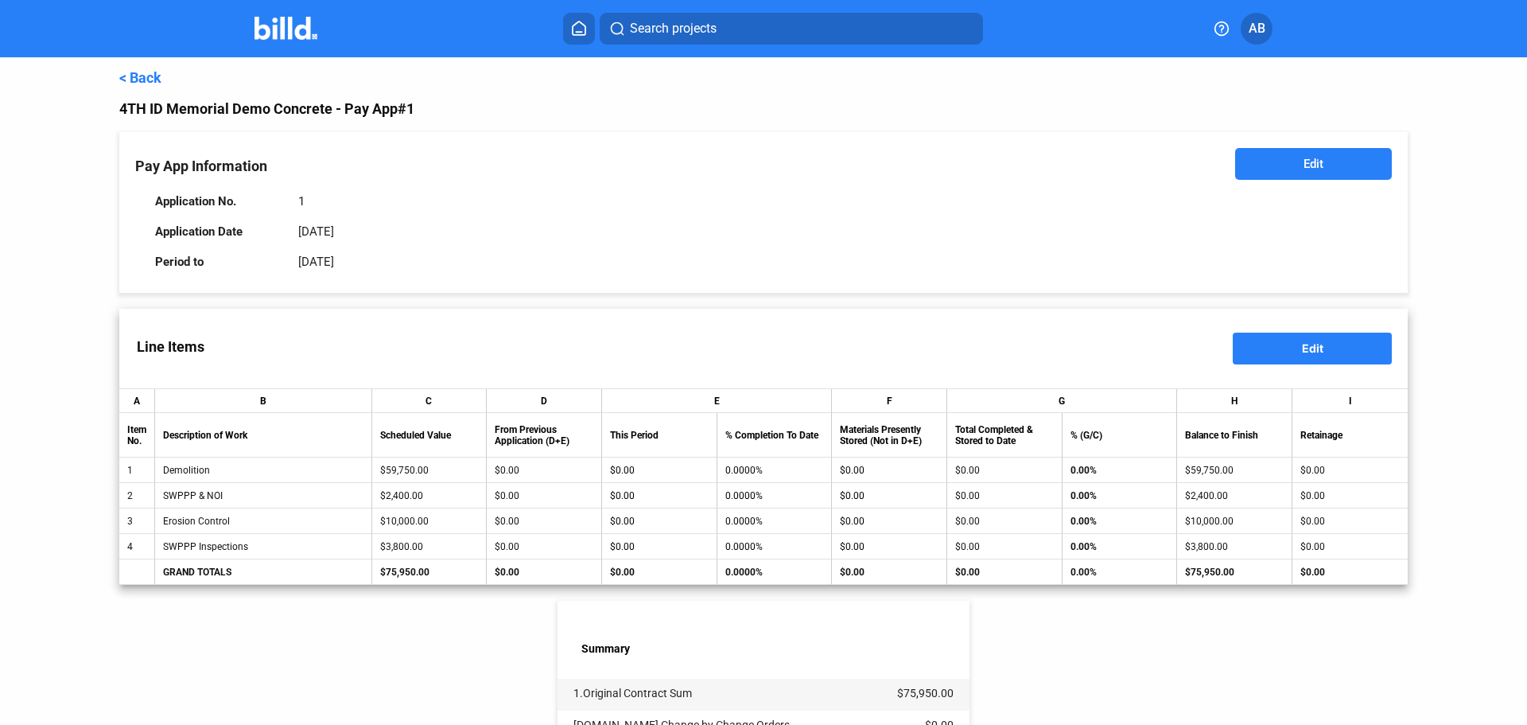
click at [1285, 345] on button "Edit" at bounding box center [1312, 348] width 159 height 32
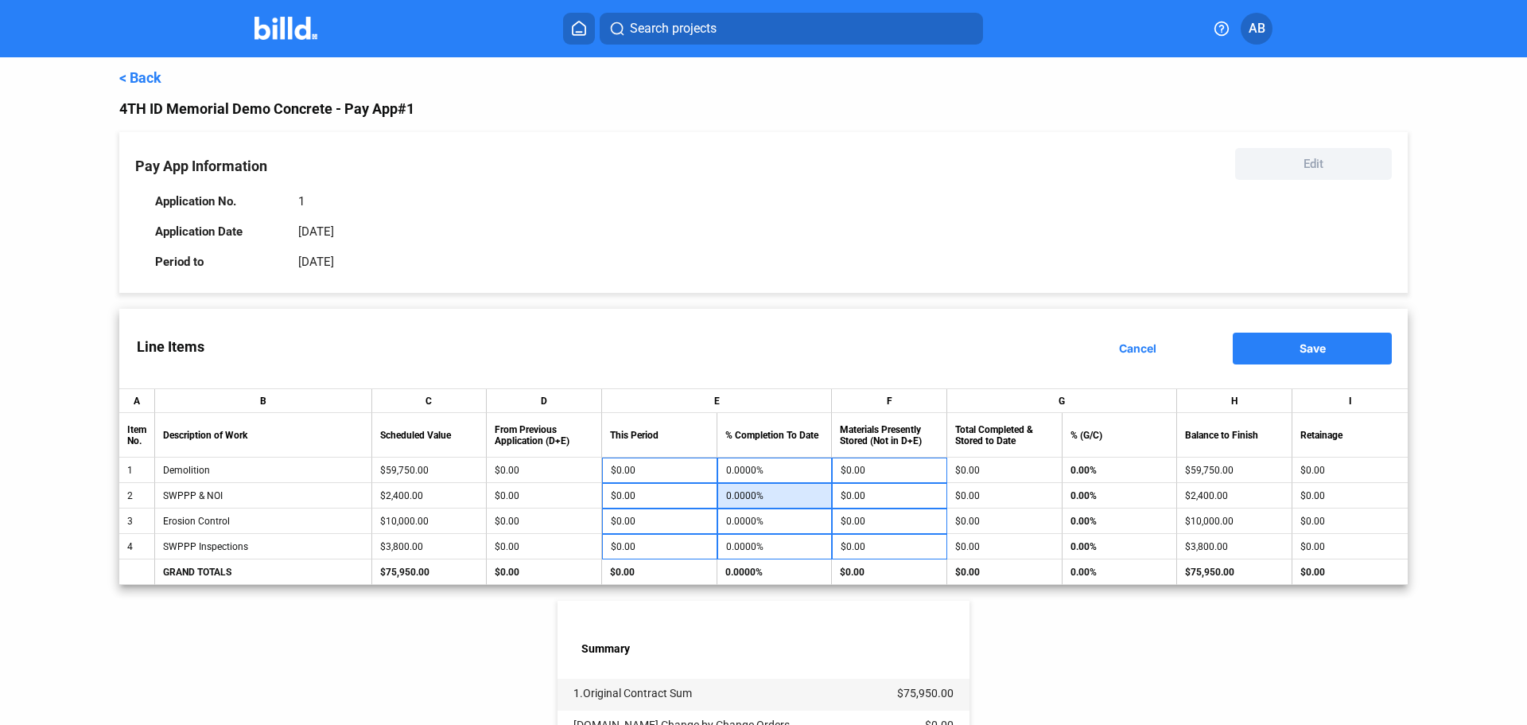
click at [803, 498] on input "0.0000%" at bounding box center [775, 496] width 98 height 24
type input "100"
click at [763, 527] on input "0.0000%" at bounding box center [775, 521] width 98 height 24
type input "100"
click at [765, 540] on input "0.0000%" at bounding box center [775, 547] width 98 height 24
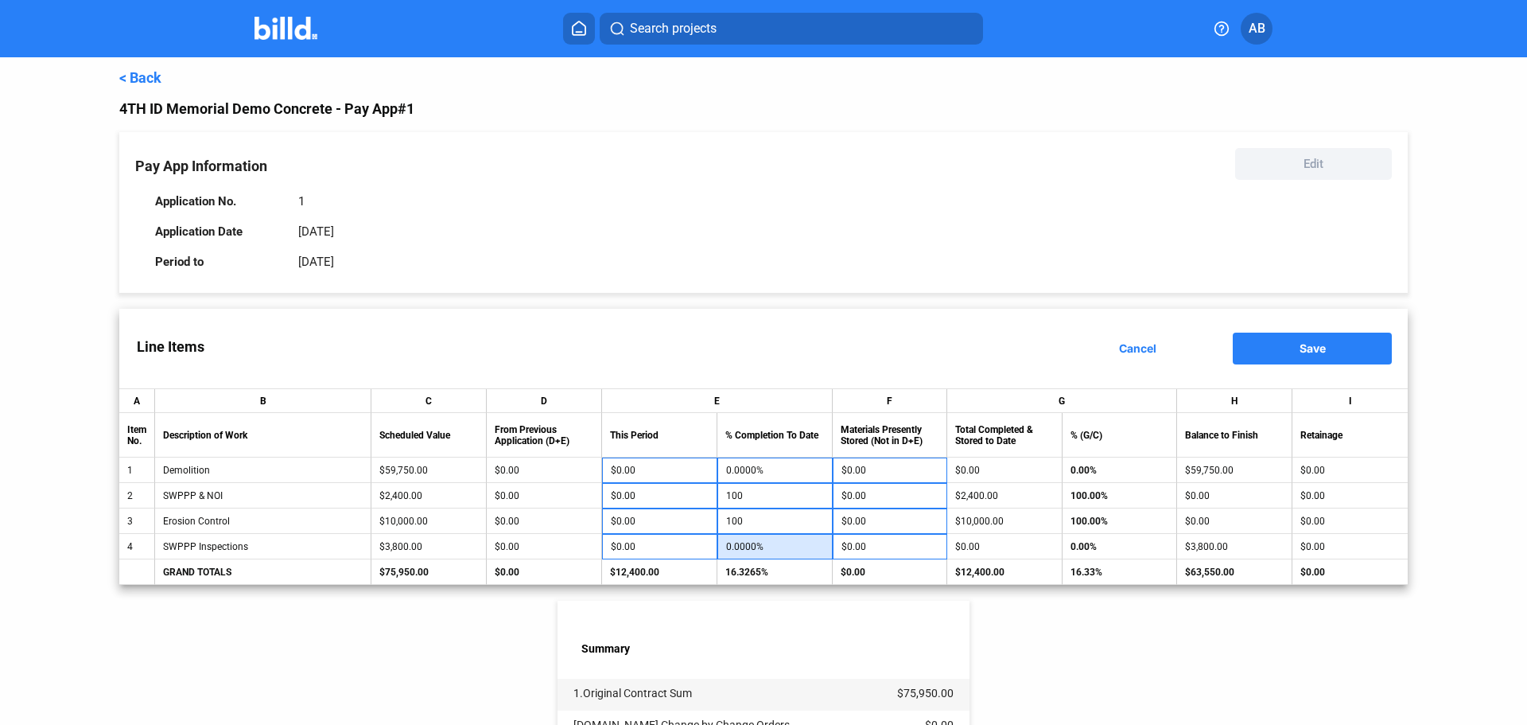
click at [766, 550] on input "0.0000%" at bounding box center [775, 547] width 98 height 24
click at [672, 551] on input "$0.00" at bounding box center [660, 547] width 98 height 24
click at [742, 549] on input "0.0000%" at bounding box center [775, 547] width 98 height 24
type input "20"
click at [750, 350] on div "Line Items Cancel Save" at bounding box center [763, 349] width 1289 height 80
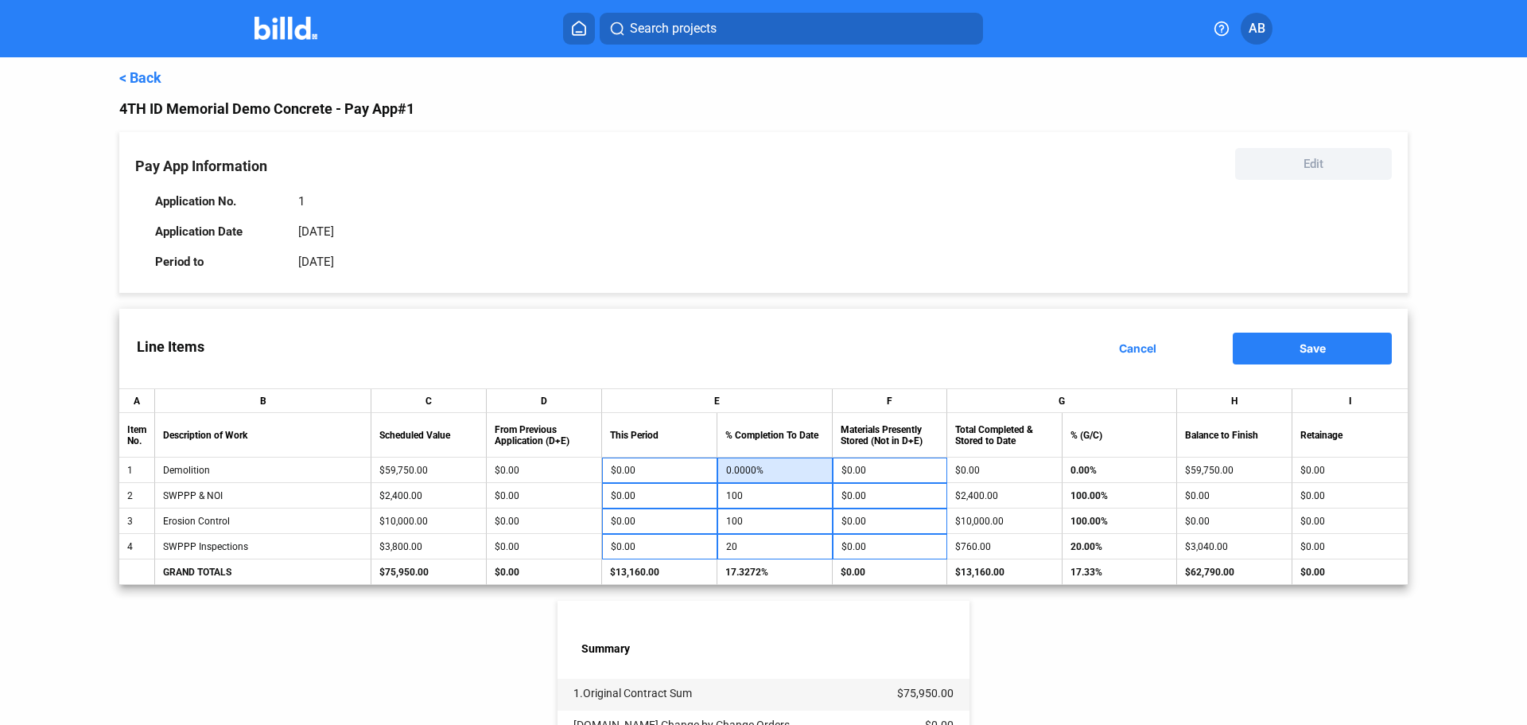
click at [754, 480] on input "0.0000%" at bounding box center [775, 470] width 98 height 24
type input "95"
click at [817, 352] on div "Line Items Cancel Save" at bounding box center [763, 349] width 1289 height 80
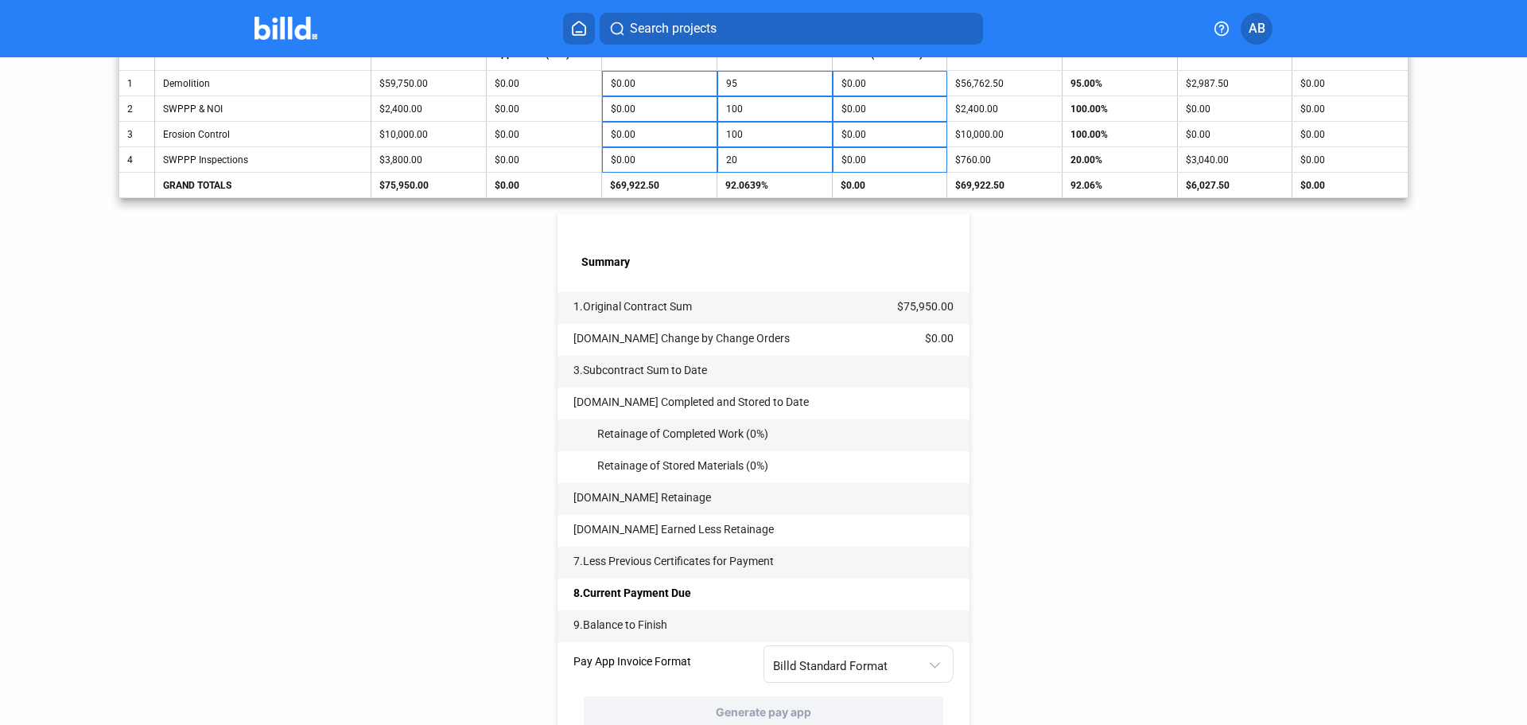
scroll to position [464, 0]
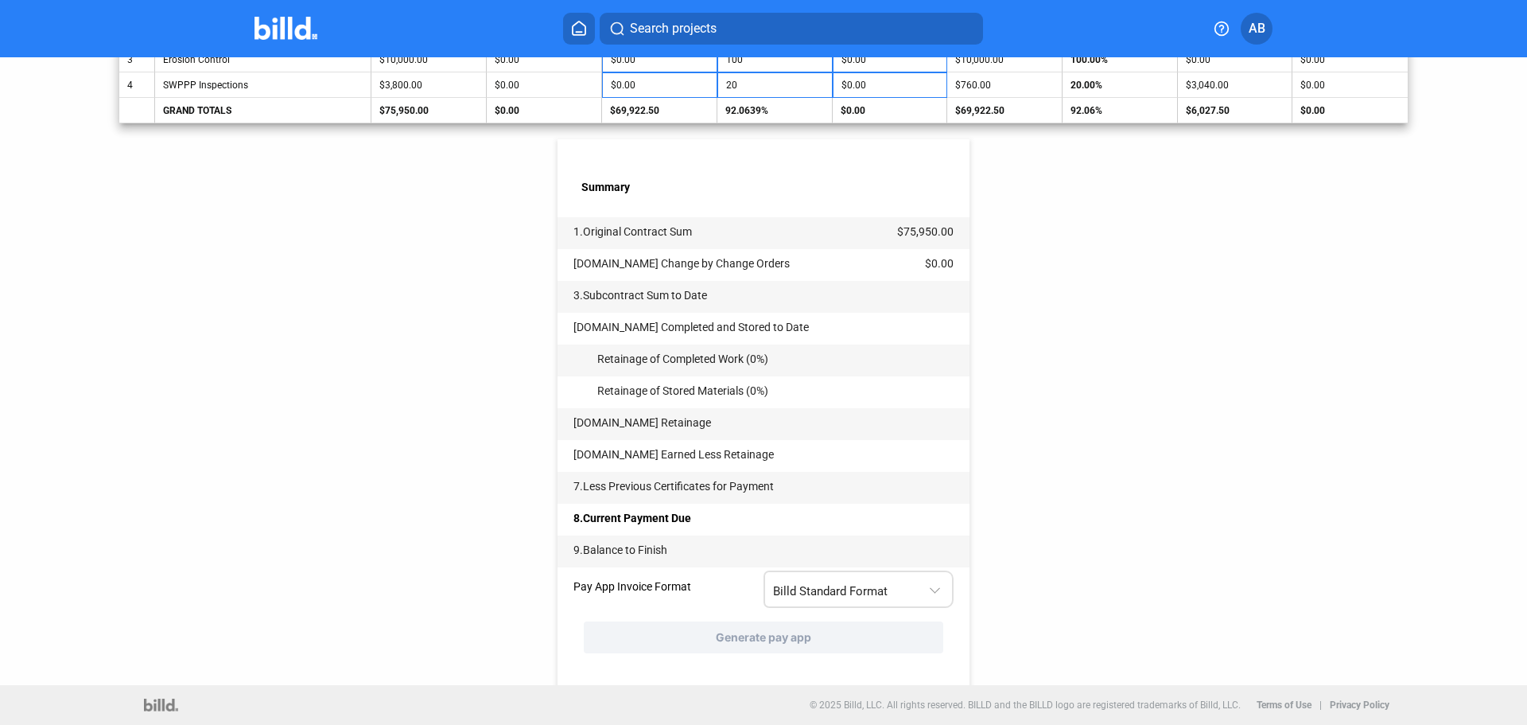
click at [860, 585] on span "Billd Standard Format" at bounding box center [830, 591] width 115 height 14
click at [830, 652] on span "AIA G702 + G703" at bounding box center [814, 657] width 90 height 14
click at [1010, 576] on div "< Back 4TH ID Memorial Demo Concrete - Pay App #1 Pay App Information Edit Appl…" at bounding box center [763, 140] width 1289 height 1089
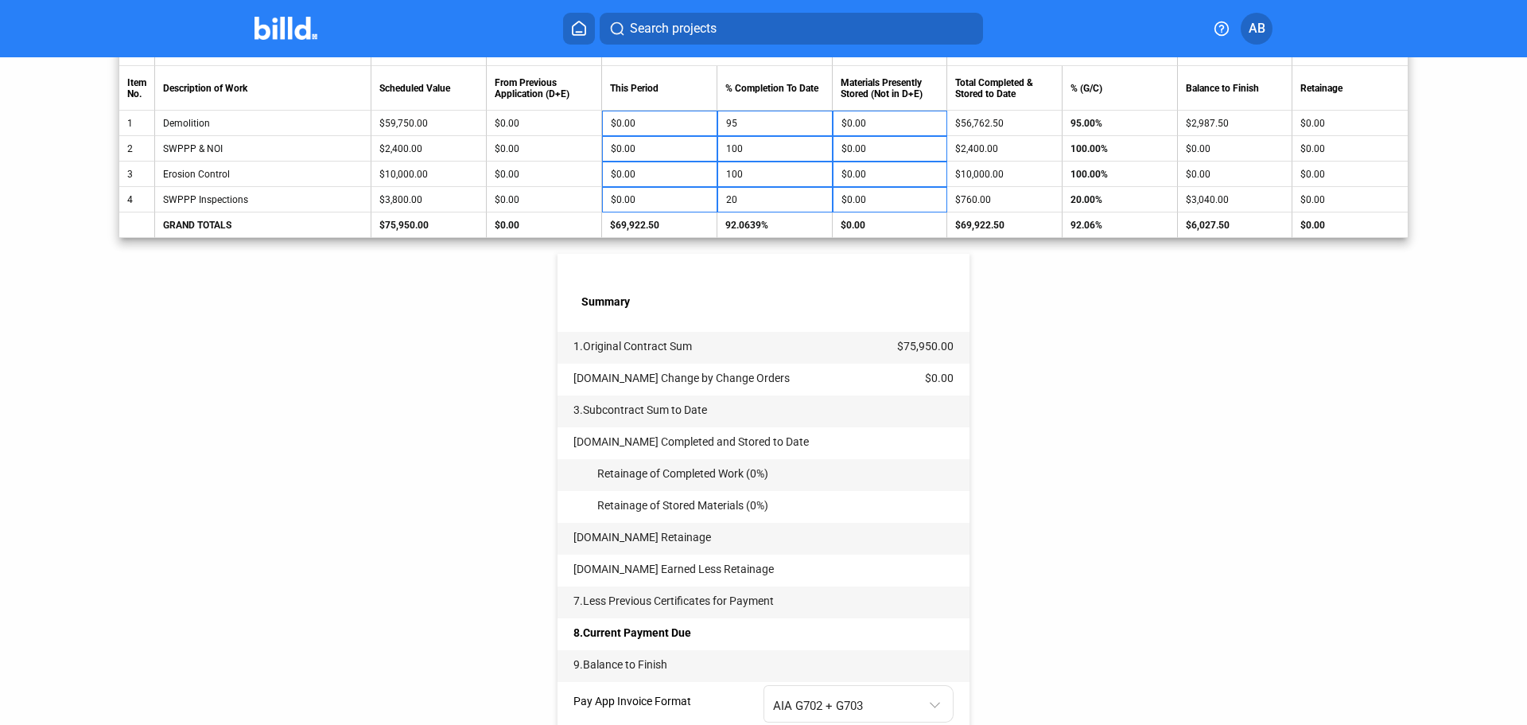
scroll to position [146, 0]
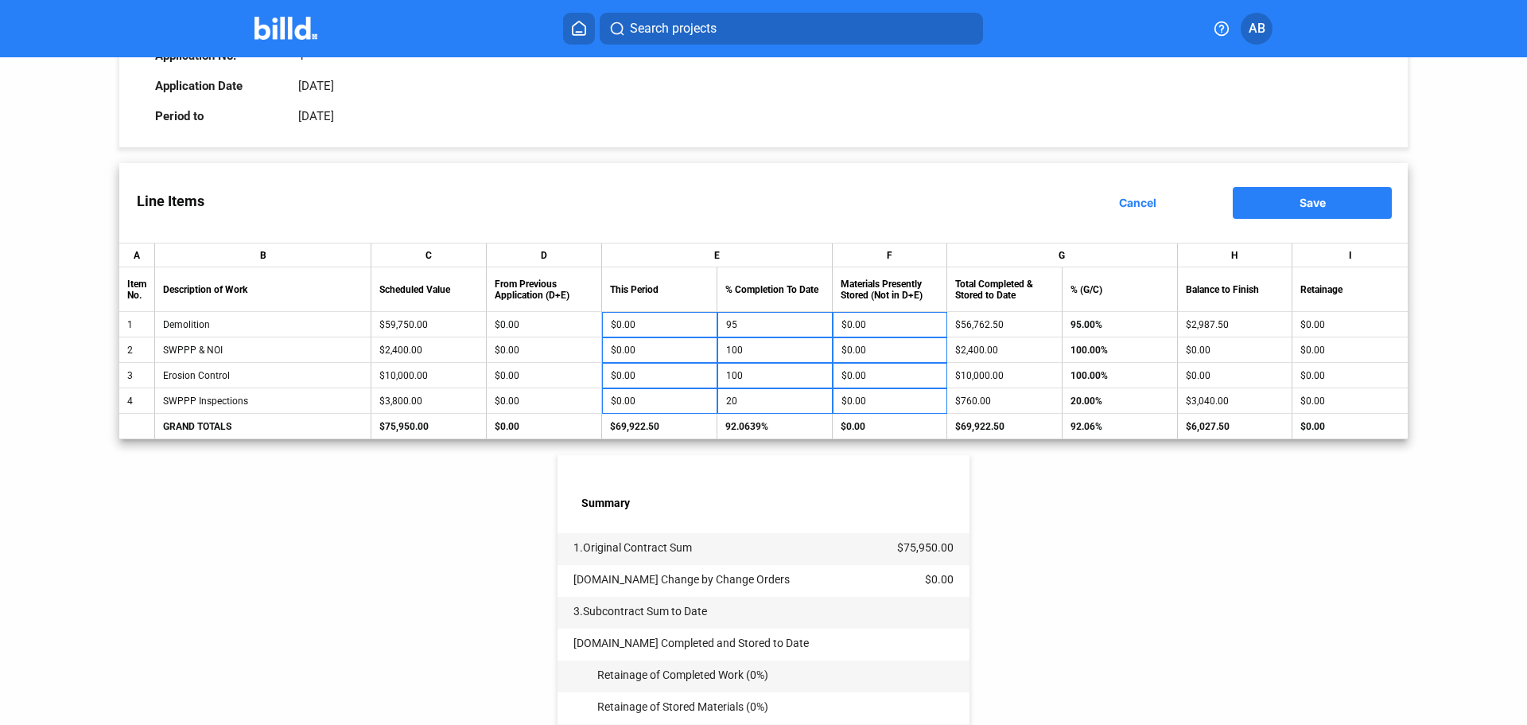
click at [1298, 211] on button "Save" at bounding box center [1312, 203] width 159 height 32
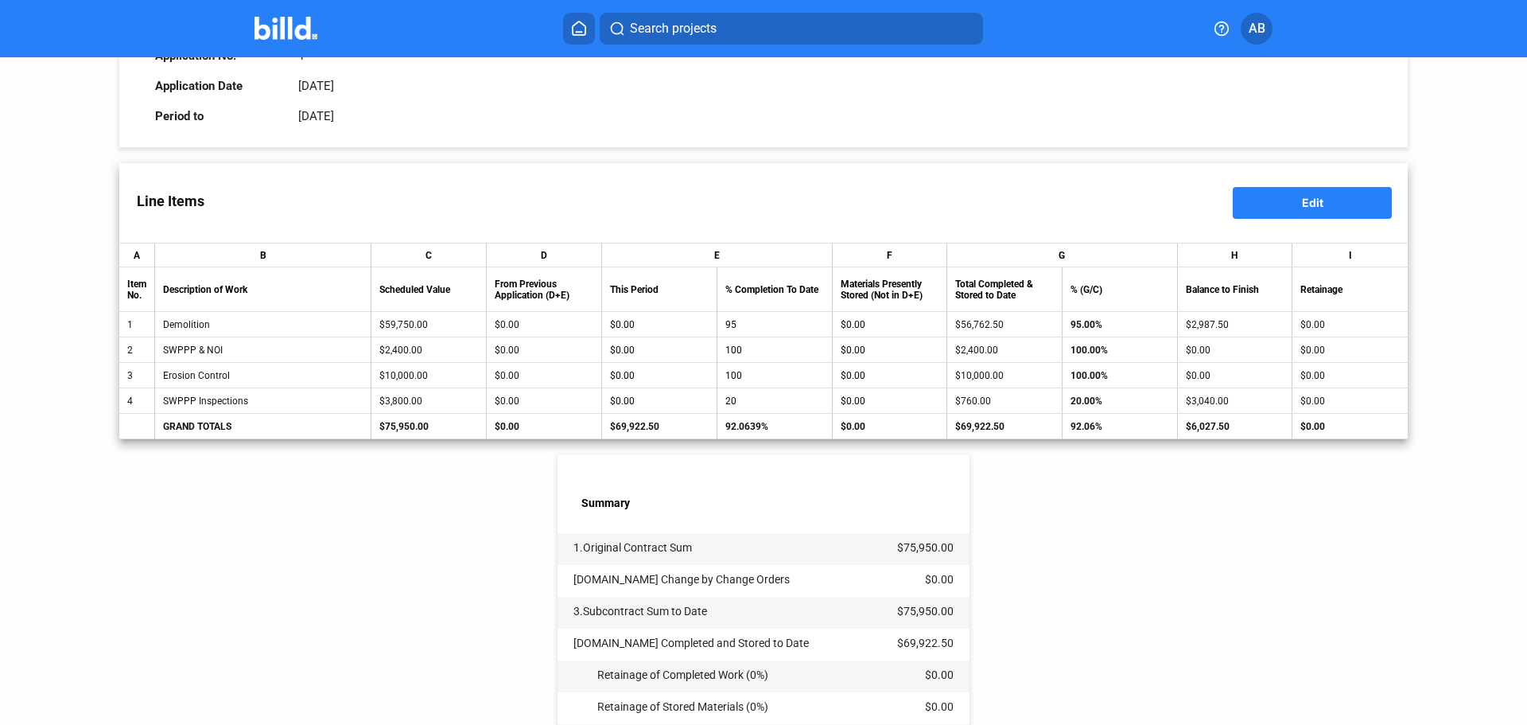
scroll to position [464, 0]
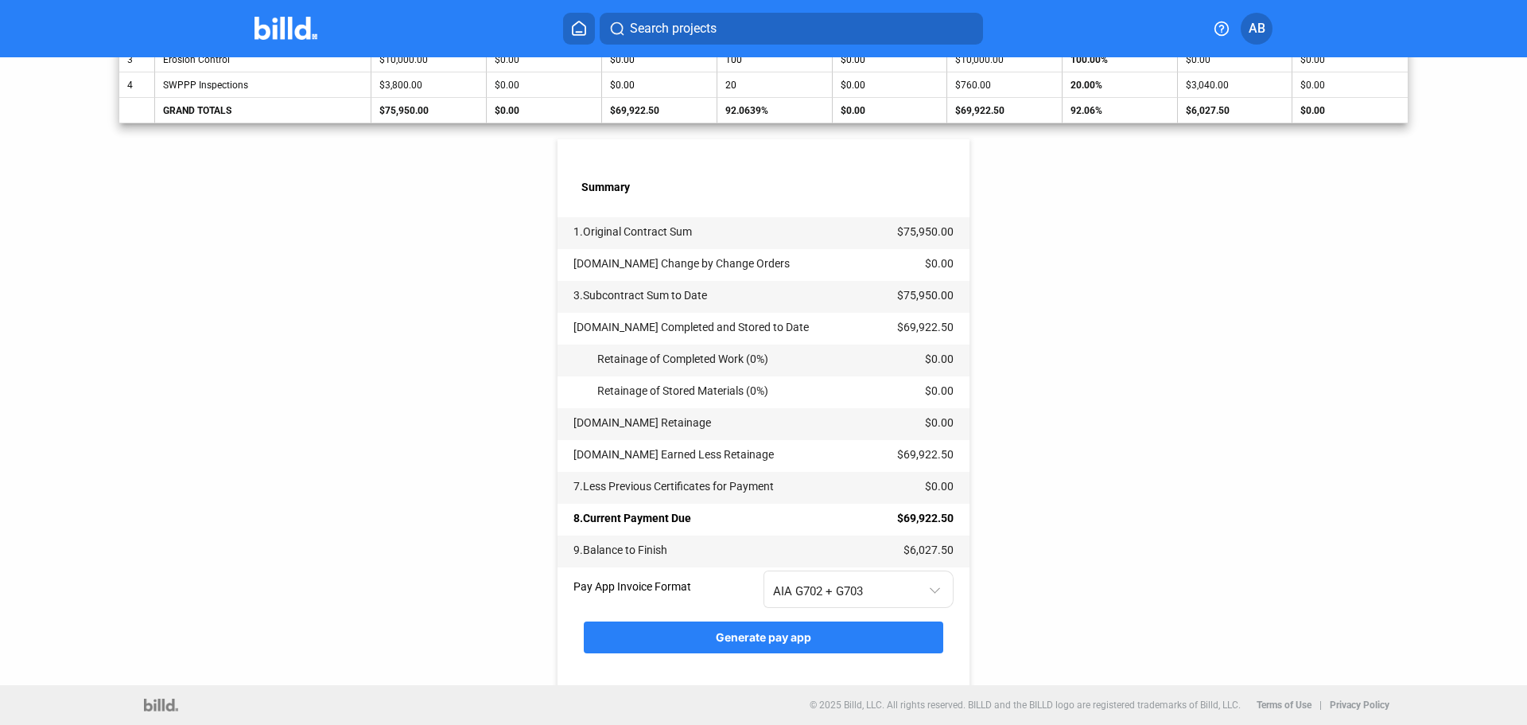
click at [778, 641] on span "Generate pay app" at bounding box center [763, 637] width 95 height 14
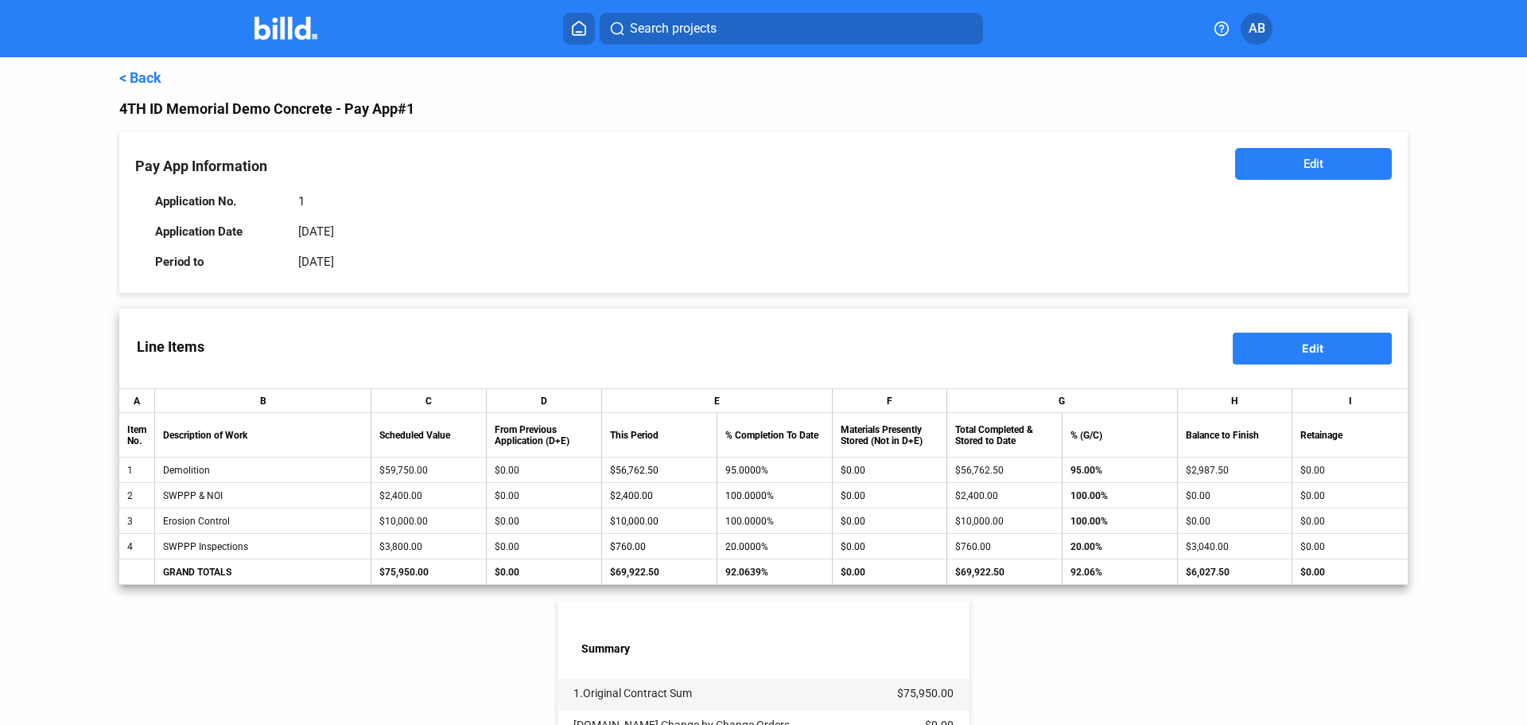
scroll to position [398, 0]
